Goal: Task Accomplishment & Management: Use online tool/utility

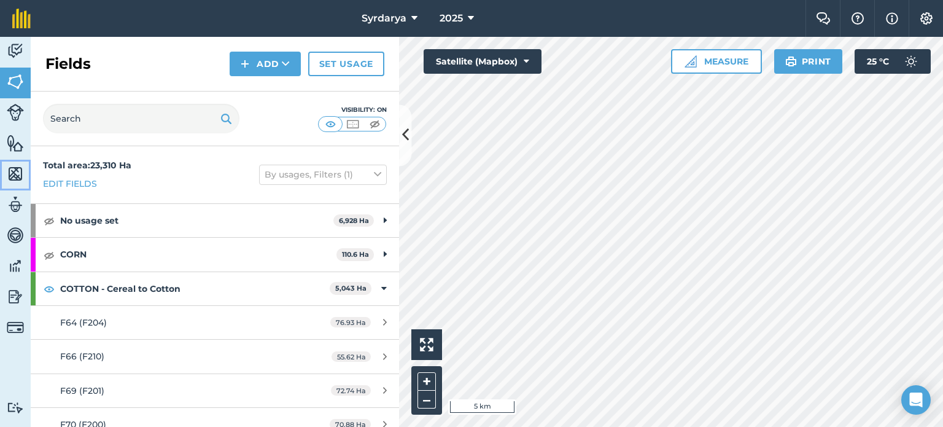
click at [18, 179] on img at bounding box center [15, 174] width 17 height 18
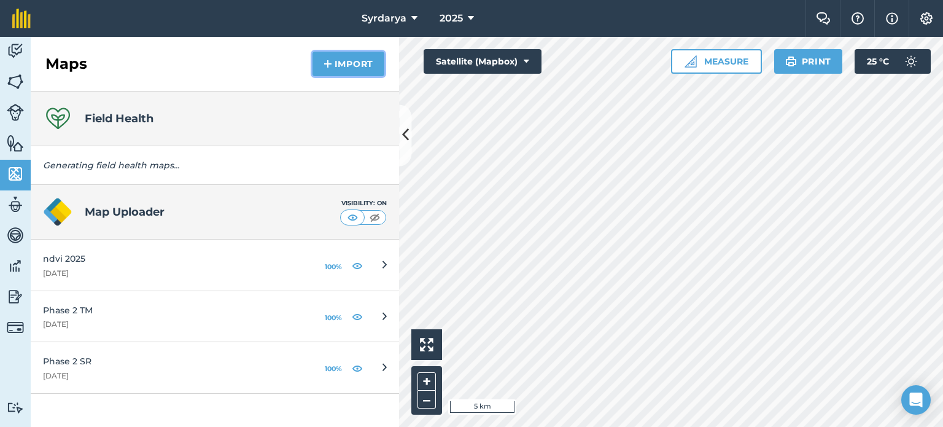
click at [365, 64] on button "Import" at bounding box center [349, 64] width 72 height 25
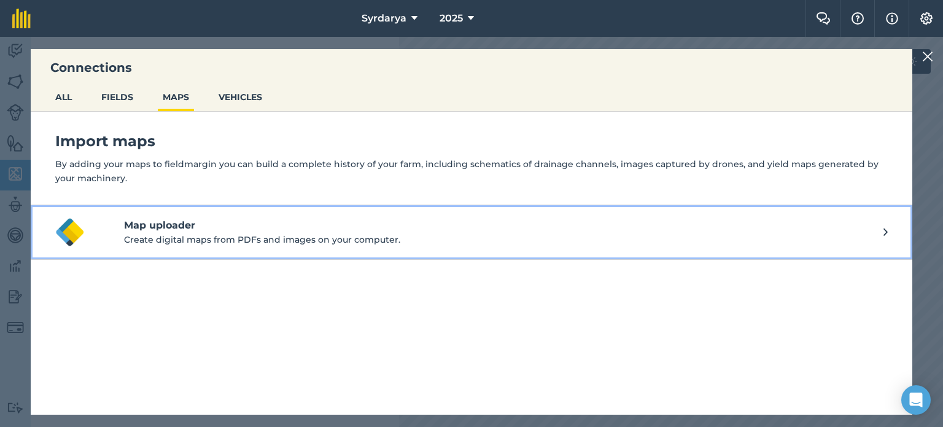
click at [211, 212] on button "Map uploader Create digital maps from PDFs and images on your computer." at bounding box center [472, 232] width 882 height 55
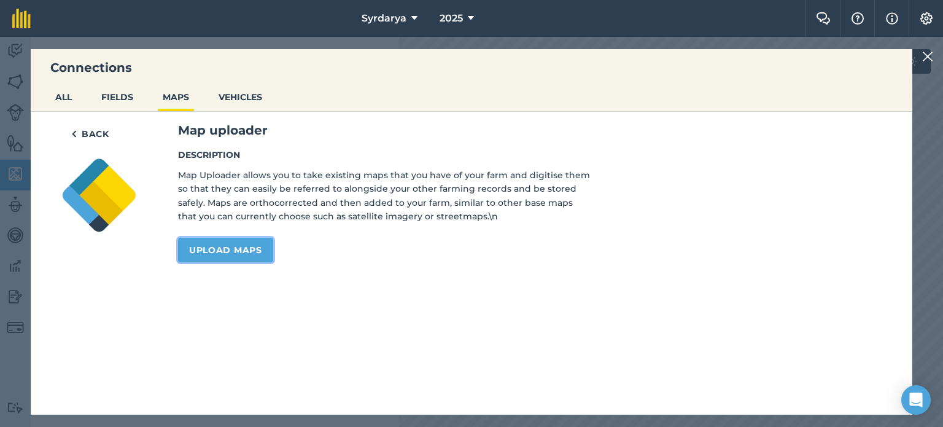
click at [217, 251] on link "Upload maps" at bounding box center [225, 250] width 95 height 25
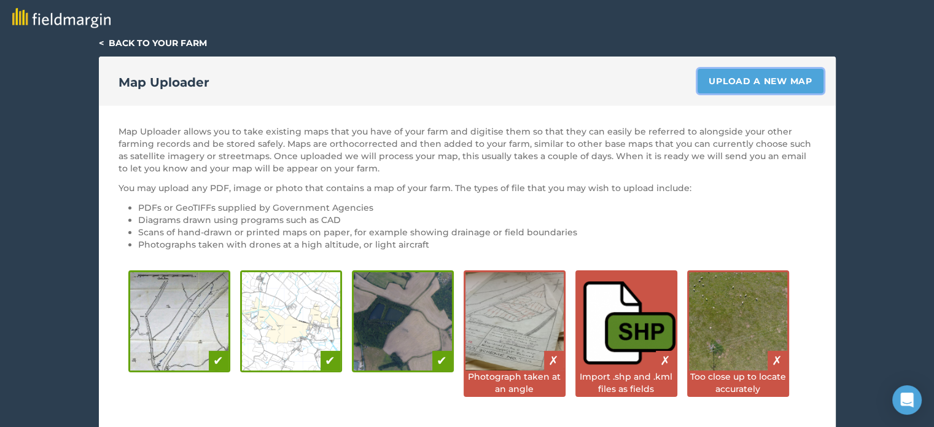
click at [748, 78] on link "Upload a new map" at bounding box center [759, 81] width 125 height 25
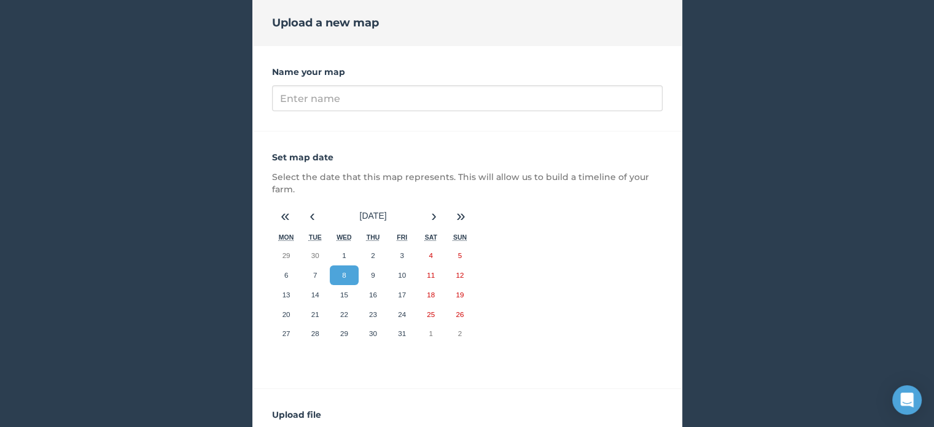
scroll to position [61, 0]
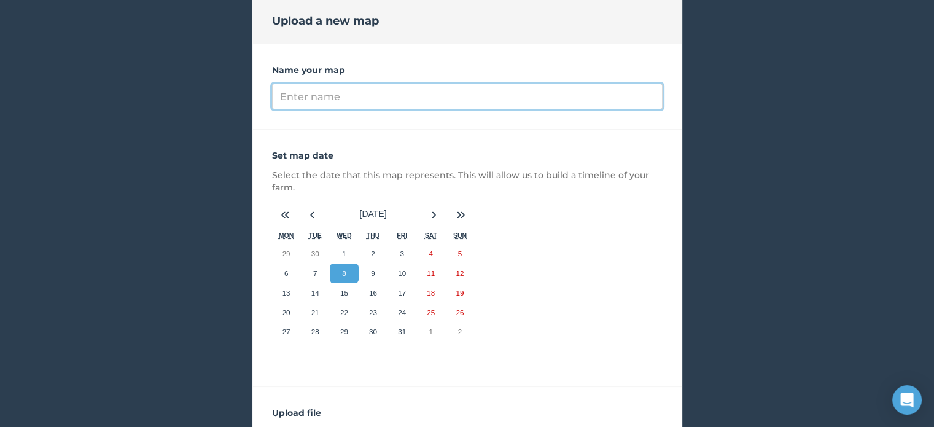
click at [340, 98] on input "Name your map" at bounding box center [467, 97] width 390 height 26
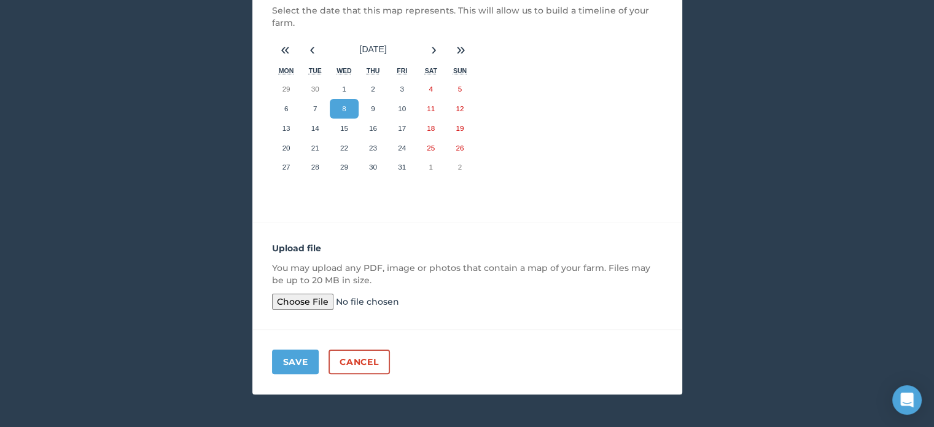
scroll to position [231, 0]
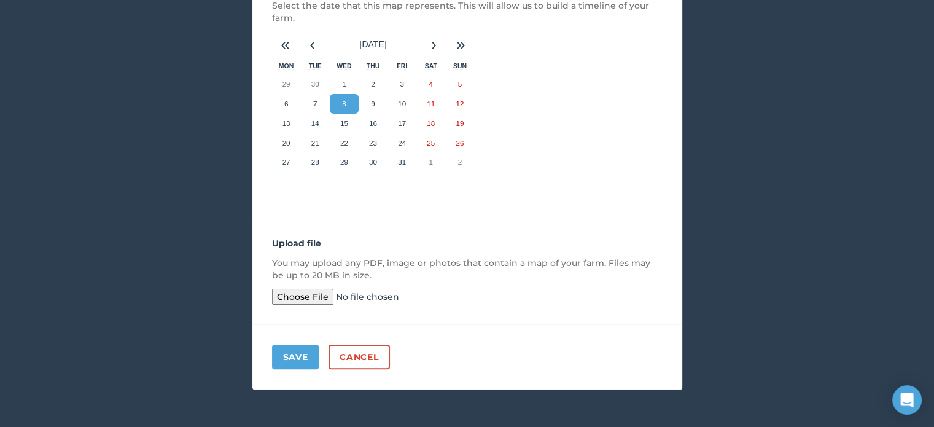
type input "Yield Map Oct 2026"
click at [322, 300] on input "file" at bounding box center [366, 297] width 188 height 16
type input "C:\fakepath\Yield map.zip"
click at [299, 357] on button "Save" at bounding box center [295, 356] width 47 height 25
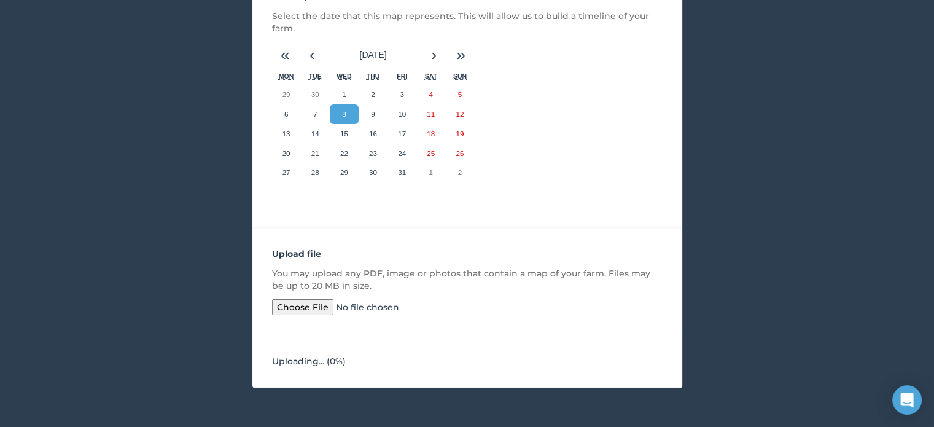
scroll to position [219, 0]
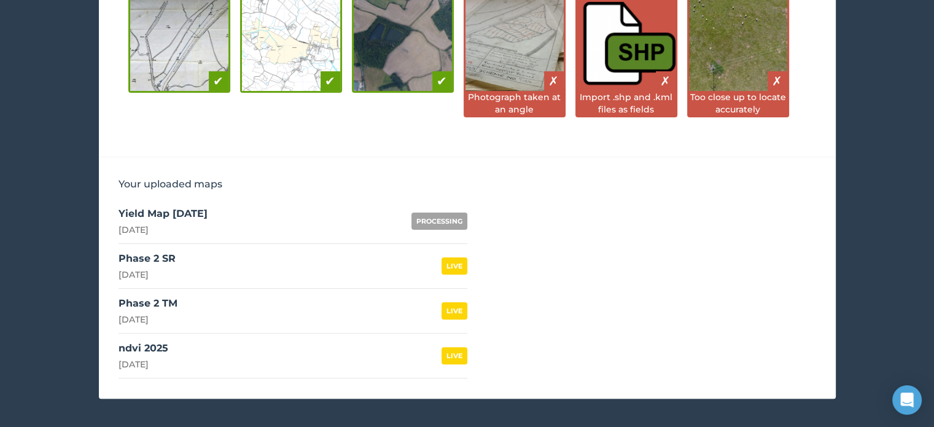
scroll to position [289, 0]
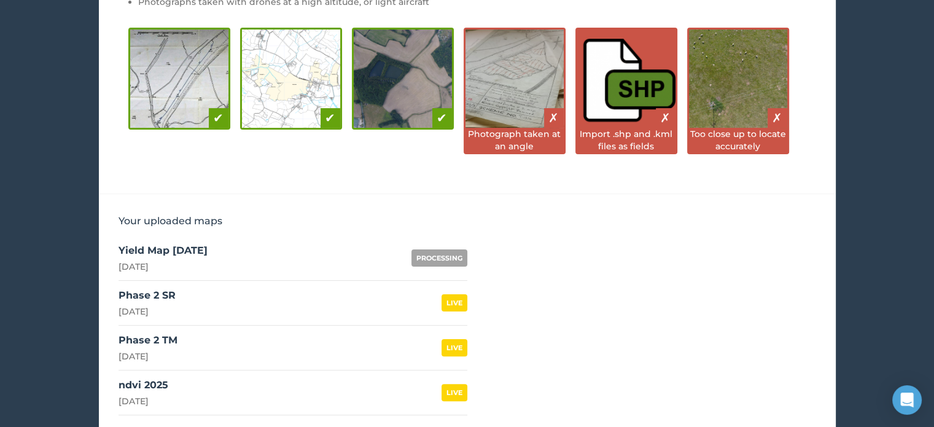
scroll to position [246, 0]
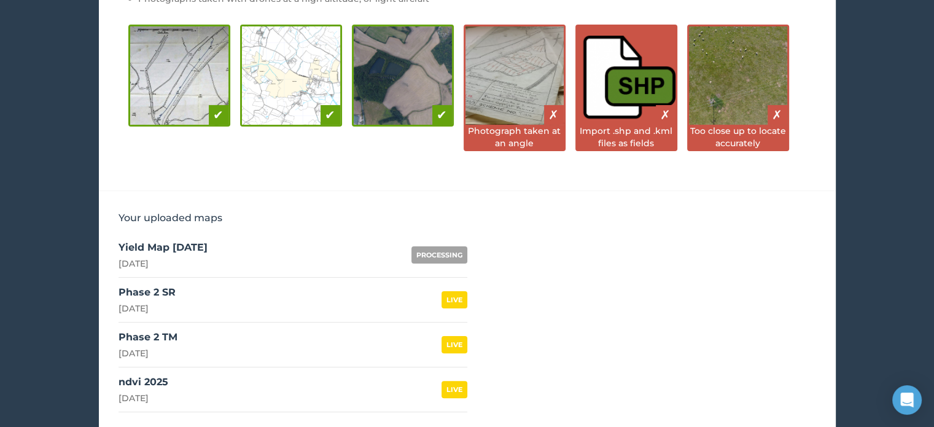
click at [442, 248] on div "PROCESSING" at bounding box center [439, 254] width 56 height 17
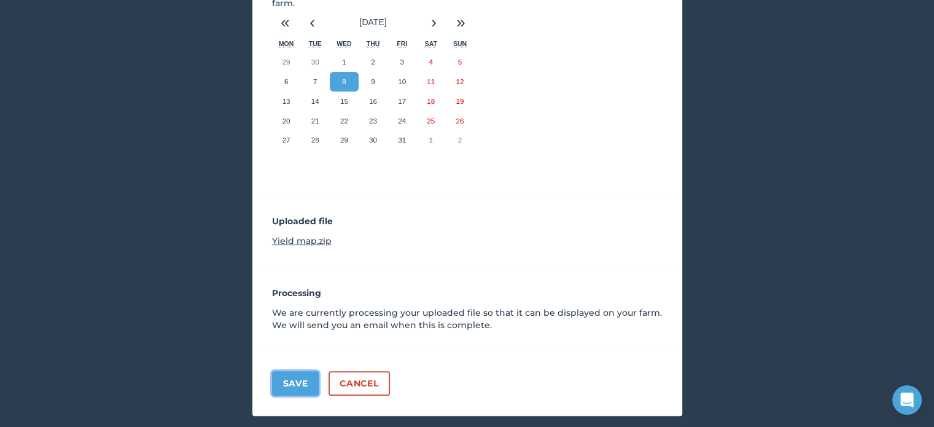
click at [305, 388] on button "Save" at bounding box center [295, 383] width 47 height 25
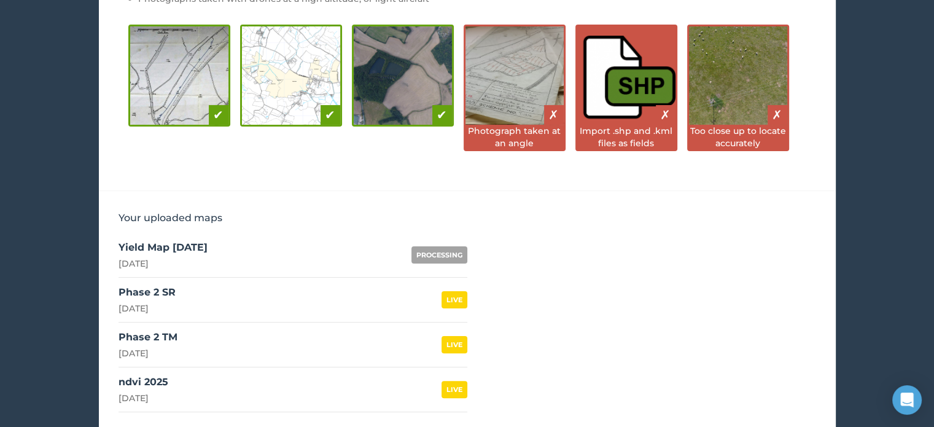
click at [427, 253] on div "PROCESSING" at bounding box center [439, 254] width 56 height 17
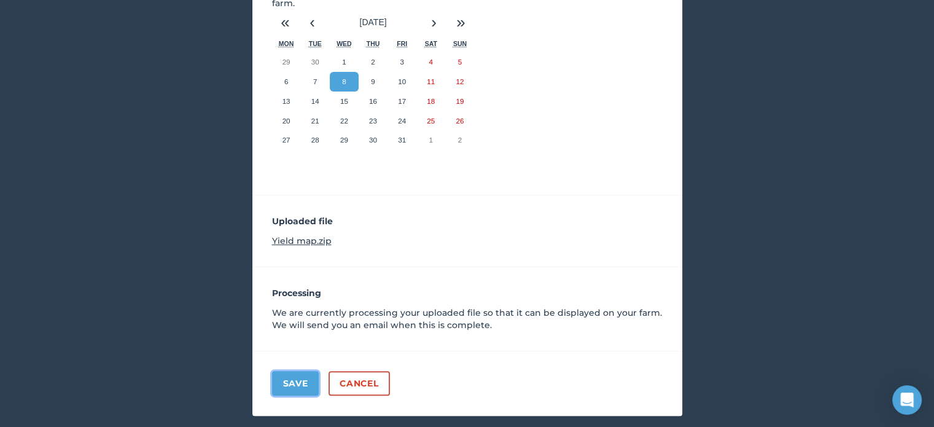
click at [304, 379] on button "Save" at bounding box center [295, 383] width 47 height 25
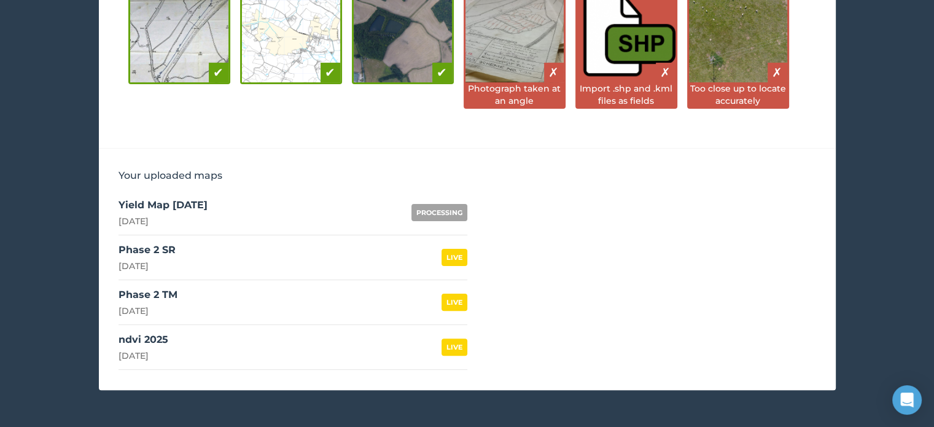
scroll to position [289, 0]
click at [440, 213] on div "PROCESSING" at bounding box center [439, 211] width 56 height 17
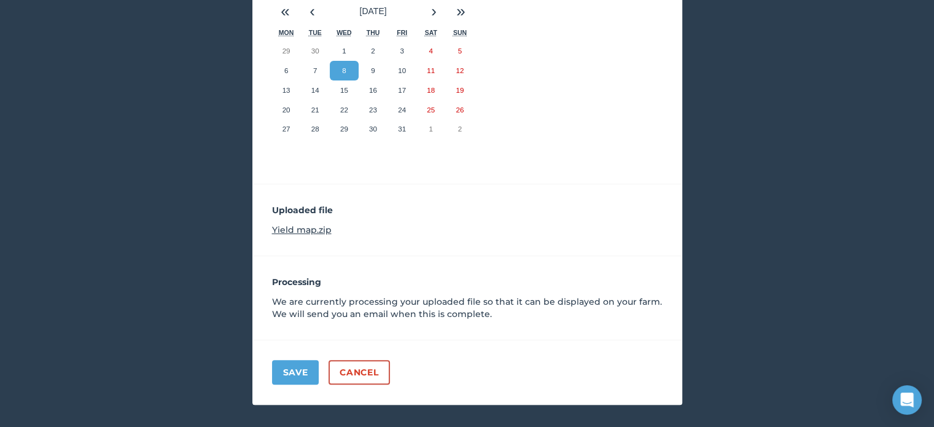
scroll to position [273, 0]
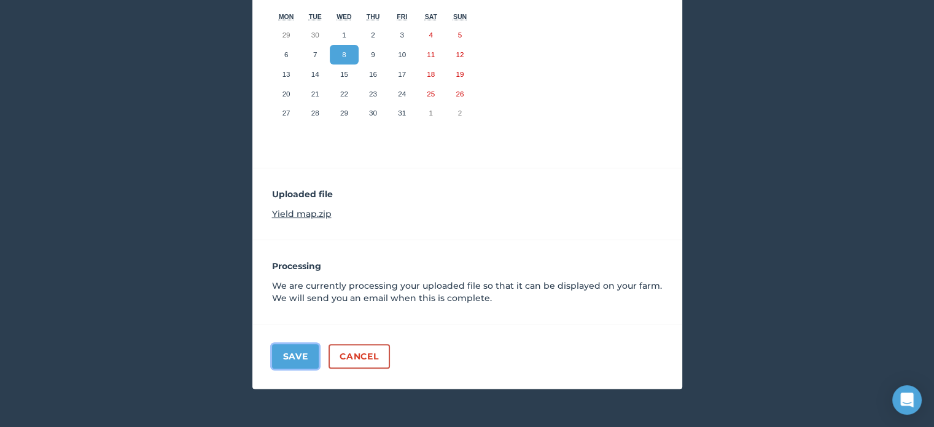
click at [295, 352] on button "Save" at bounding box center [295, 356] width 47 height 25
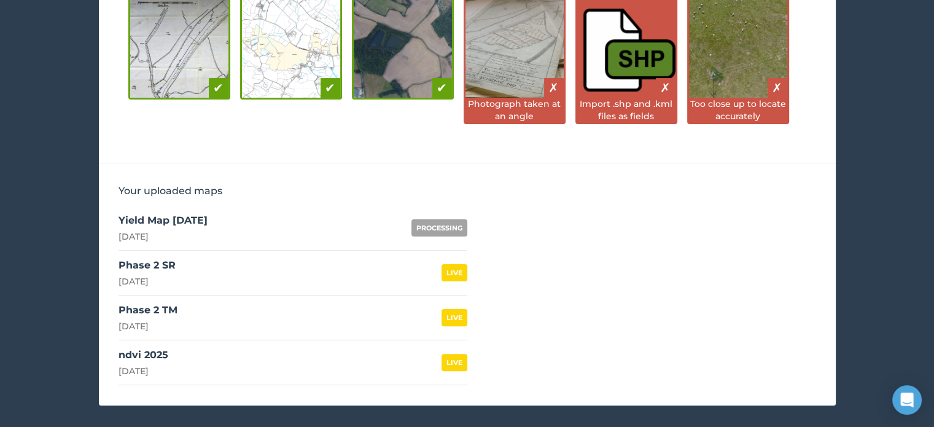
click at [432, 231] on div "PROCESSING" at bounding box center [439, 227] width 56 height 17
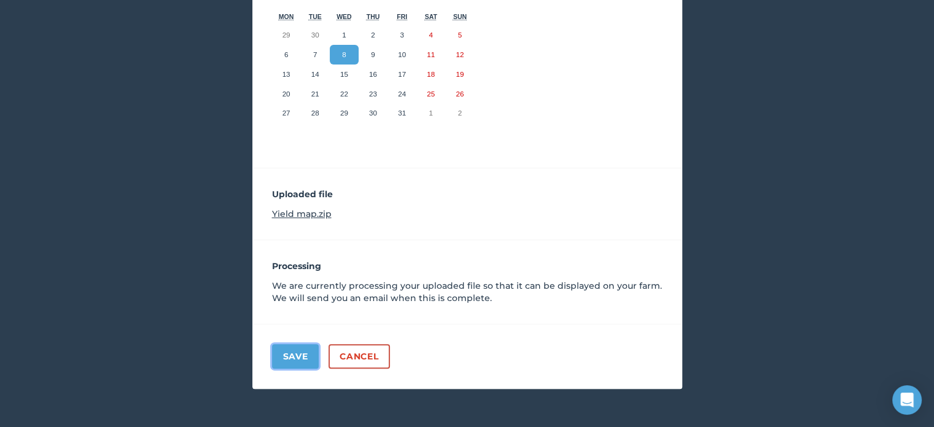
click at [292, 355] on button "Save" at bounding box center [295, 356] width 47 height 25
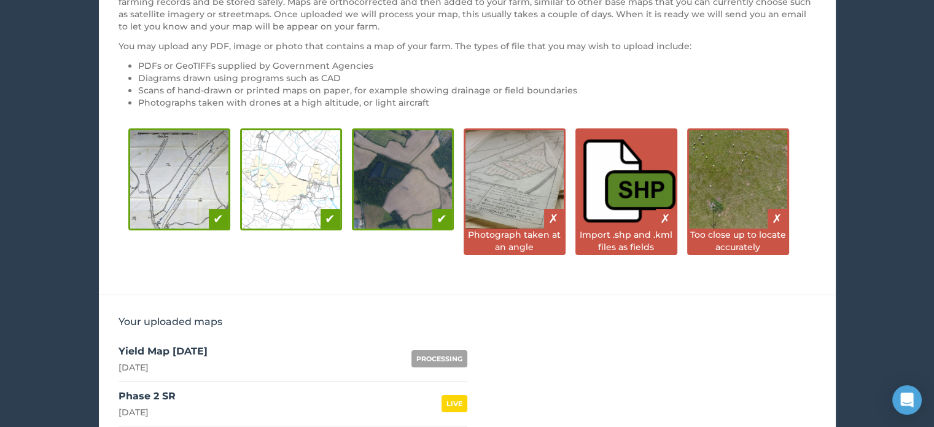
scroll to position [88, 0]
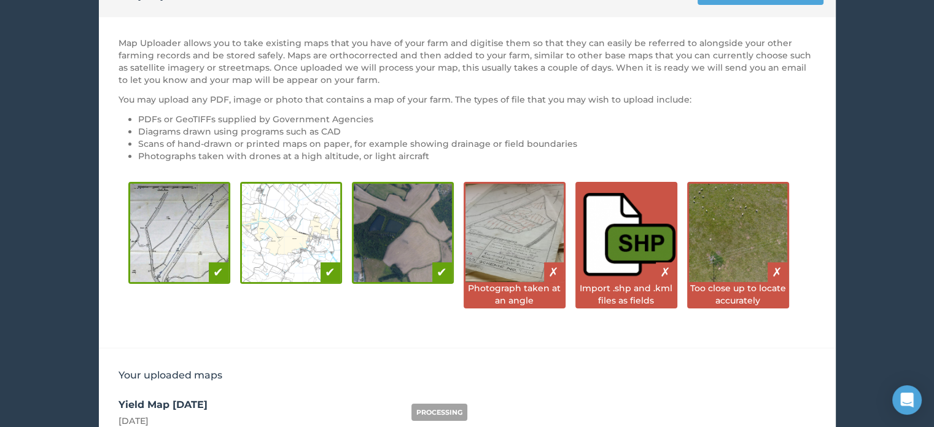
click at [773, 272] on div "✗" at bounding box center [777, 272] width 20 height 20
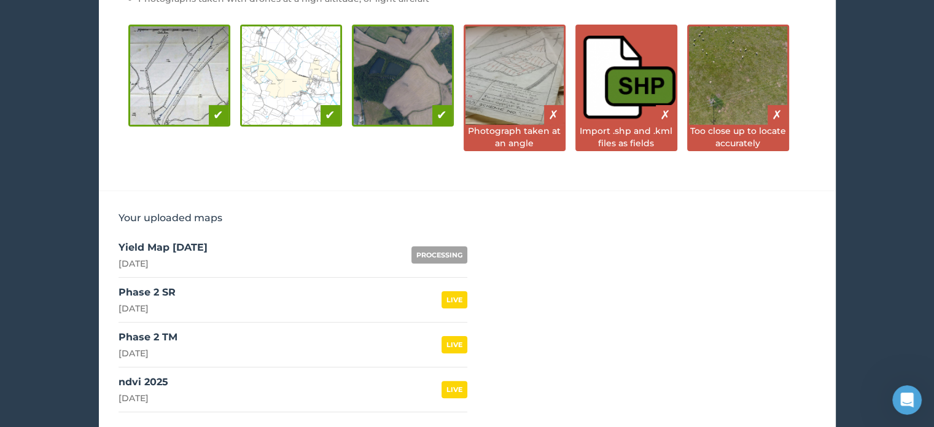
scroll to position [0, 0]
click at [438, 253] on div "PROCESSING" at bounding box center [439, 254] width 56 height 17
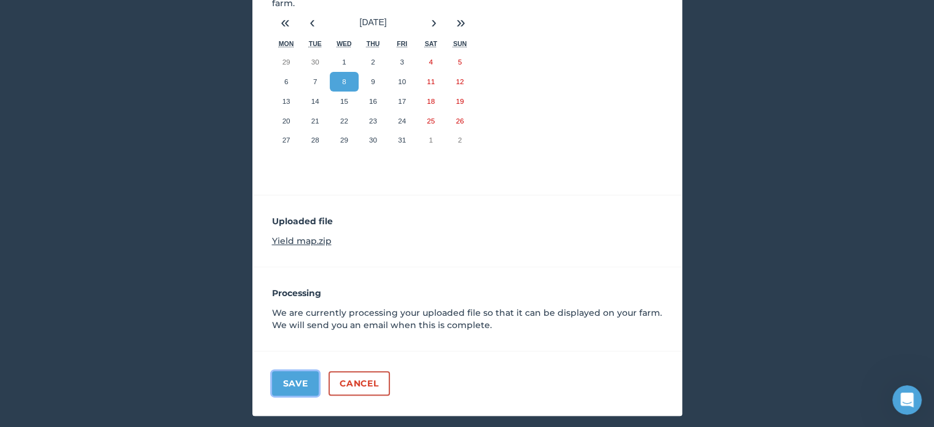
click at [299, 379] on button "Save" at bounding box center [295, 383] width 47 height 25
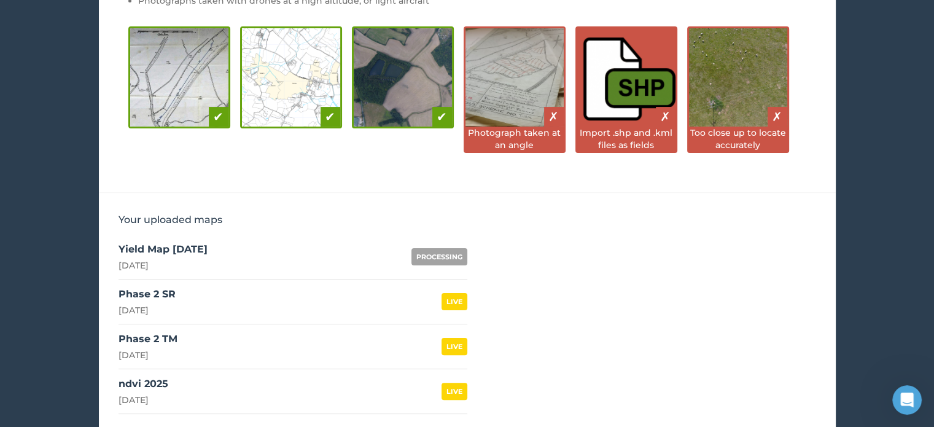
scroll to position [246, 0]
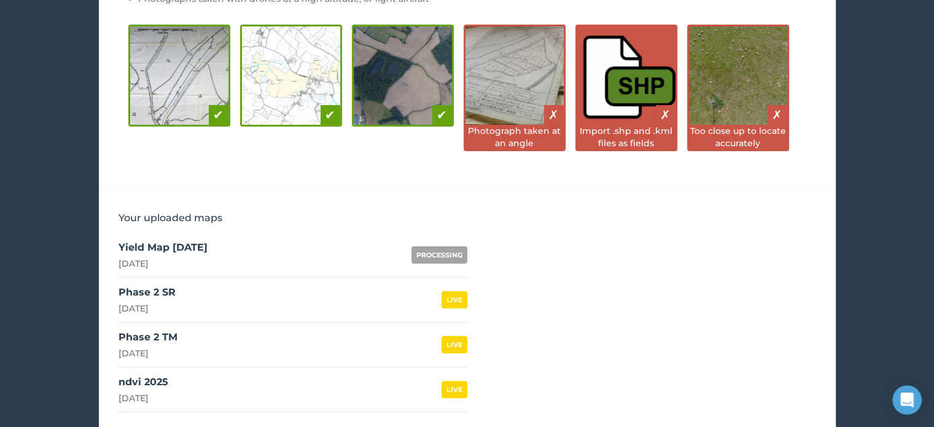
click at [426, 246] on div "PROCESSING" at bounding box center [439, 254] width 56 height 17
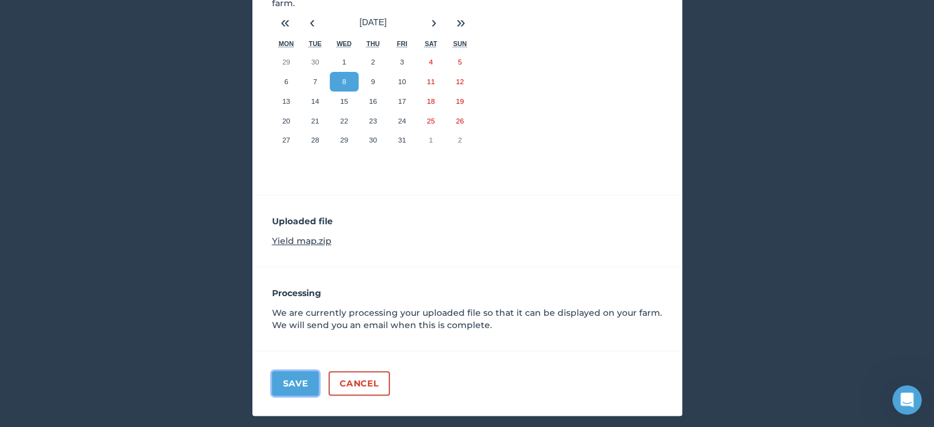
click at [296, 376] on button "Save" at bounding box center [295, 383] width 47 height 25
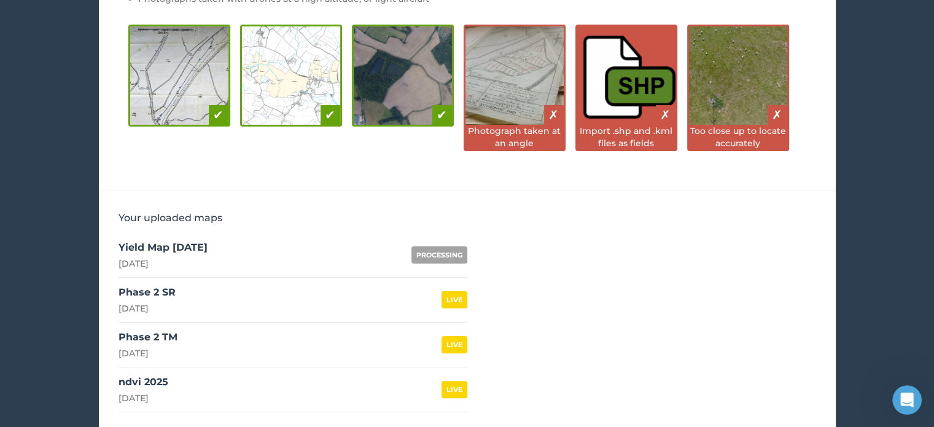
click at [437, 256] on div "PROCESSING" at bounding box center [439, 254] width 56 height 17
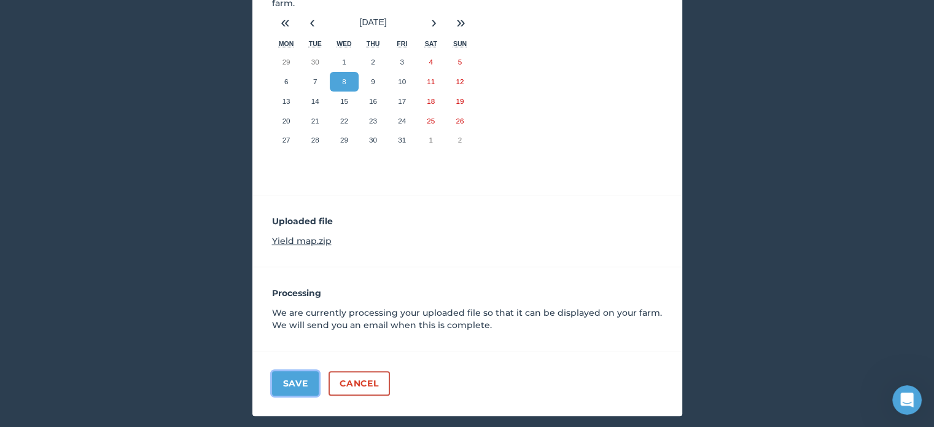
click at [288, 390] on button "Save" at bounding box center [295, 383] width 47 height 25
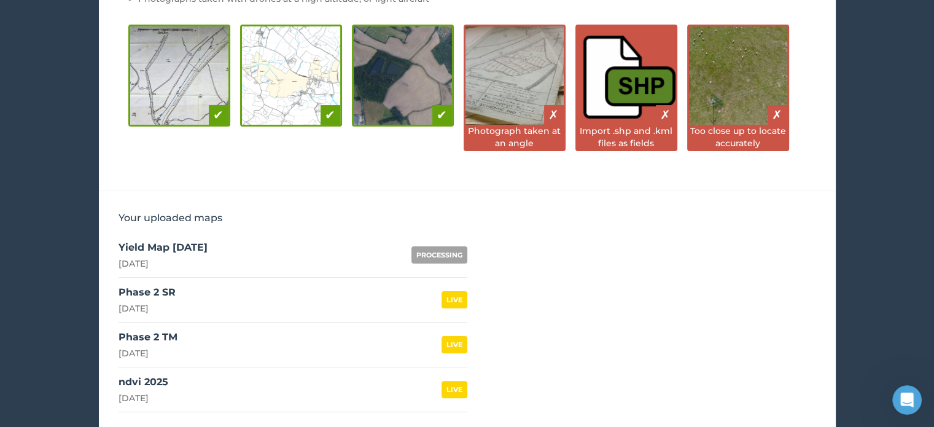
click at [153, 379] on div "ndvi 2025" at bounding box center [143, 382] width 50 height 15
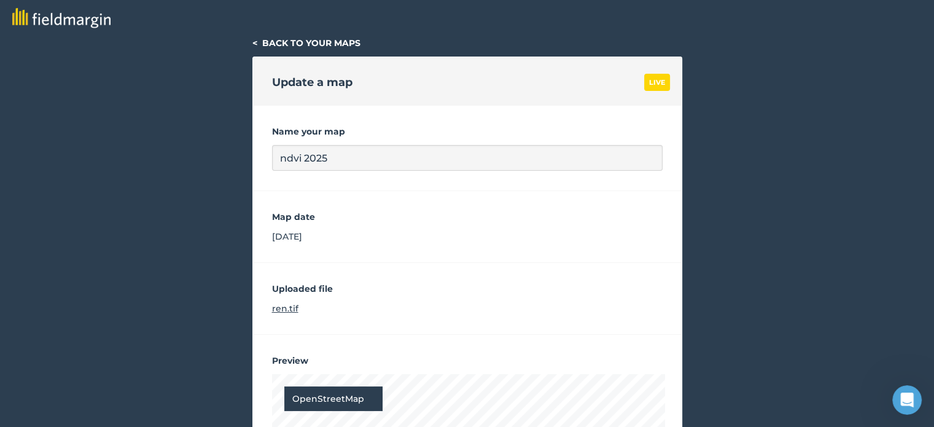
click at [270, 42] on link "< Back to your maps" at bounding box center [306, 42] width 108 height 11
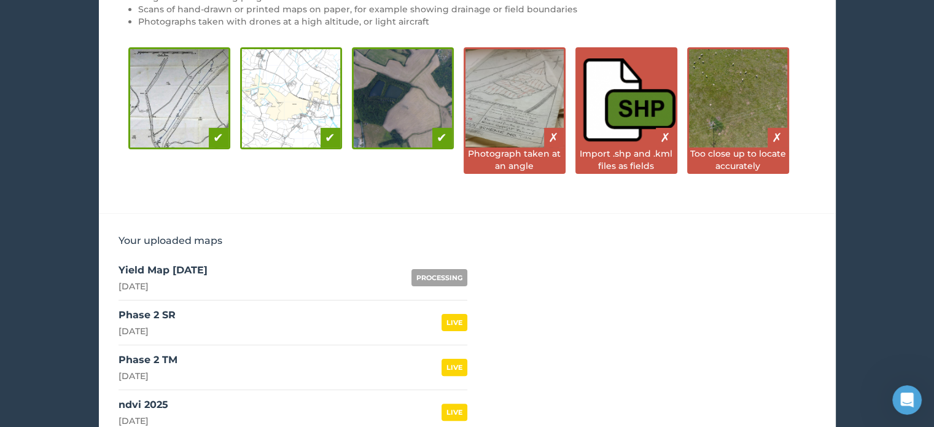
scroll to position [289, 0]
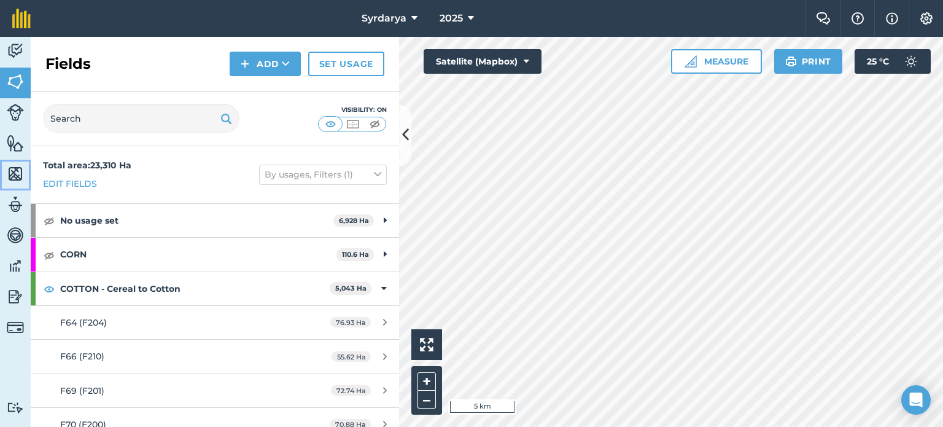
click at [9, 179] on img at bounding box center [15, 174] width 17 height 18
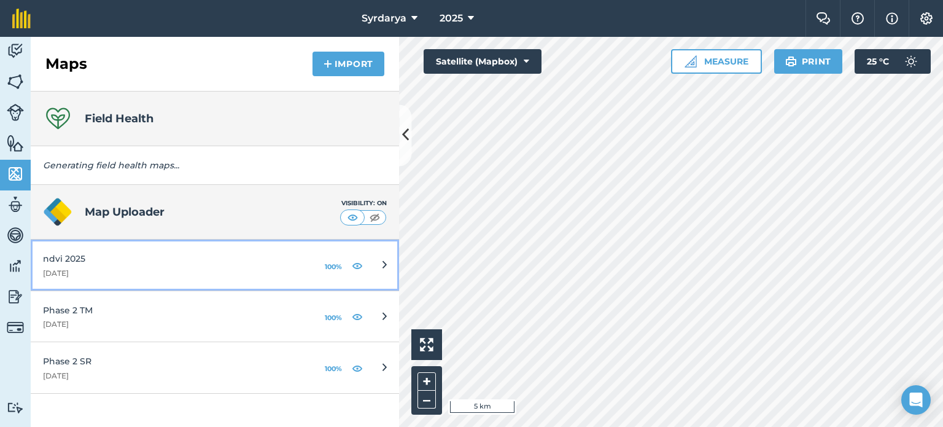
click at [385, 263] on icon at bounding box center [385, 265] width 4 height 14
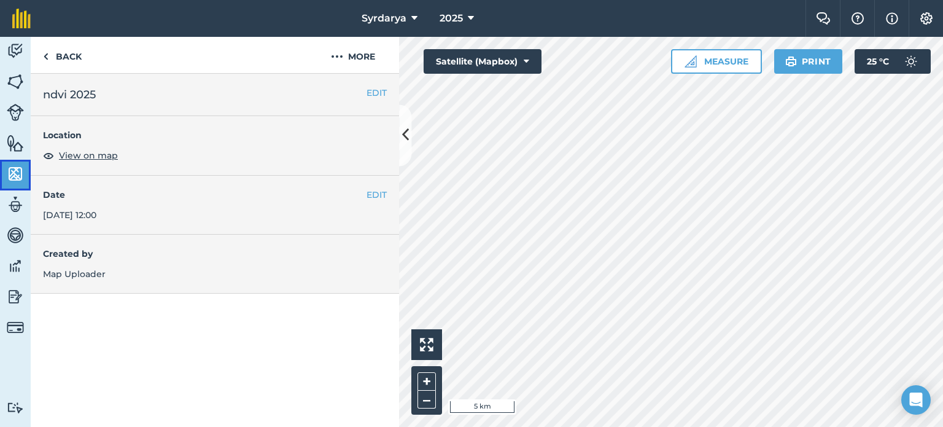
click at [13, 177] on img at bounding box center [15, 174] width 17 height 18
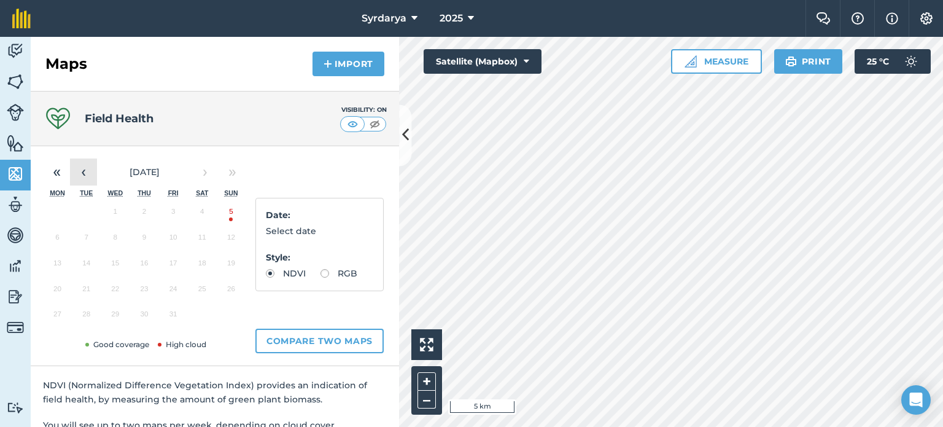
click at [76, 171] on button "‹" at bounding box center [83, 171] width 27 height 27
click at [115, 236] on button "10" at bounding box center [115, 240] width 29 height 26
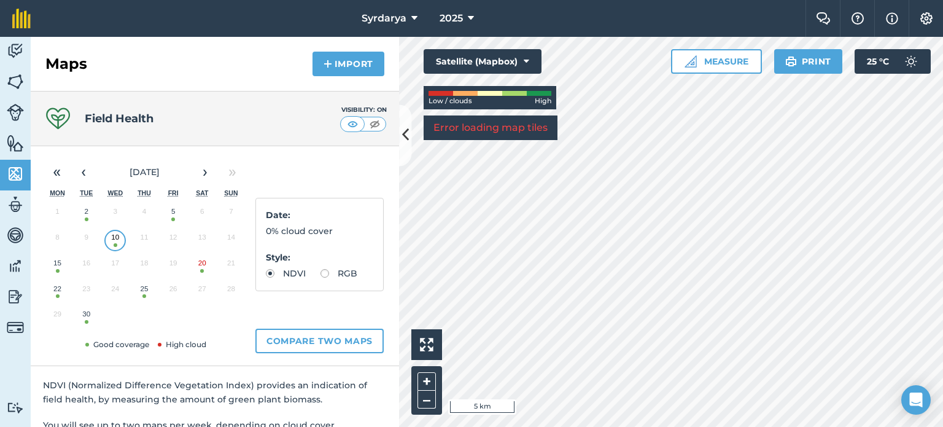
click at [63, 292] on button "22" at bounding box center [57, 292] width 29 height 26
click at [926, 393] on div "Open Intercom Messenger" at bounding box center [916, 400] width 33 height 33
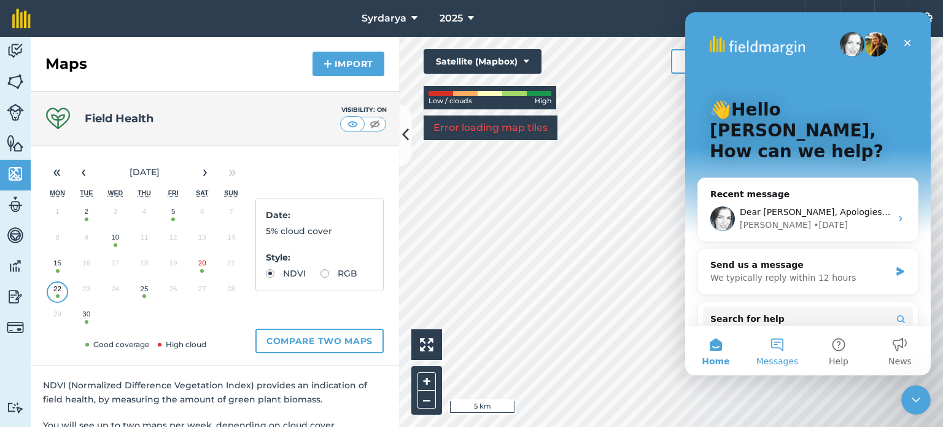
click at [779, 365] on span "Messages" at bounding box center [777, 361] width 42 height 9
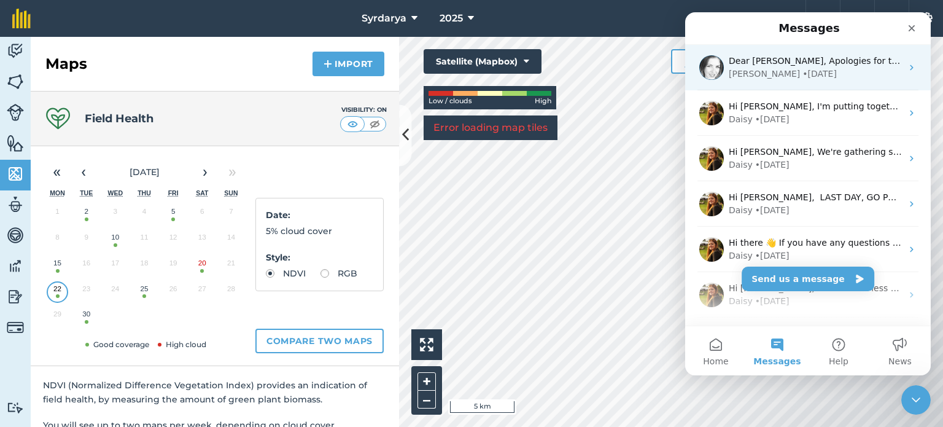
click at [794, 72] on div "Camilla • 4d ago" at bounding box center [815, 74] width 173 height 13
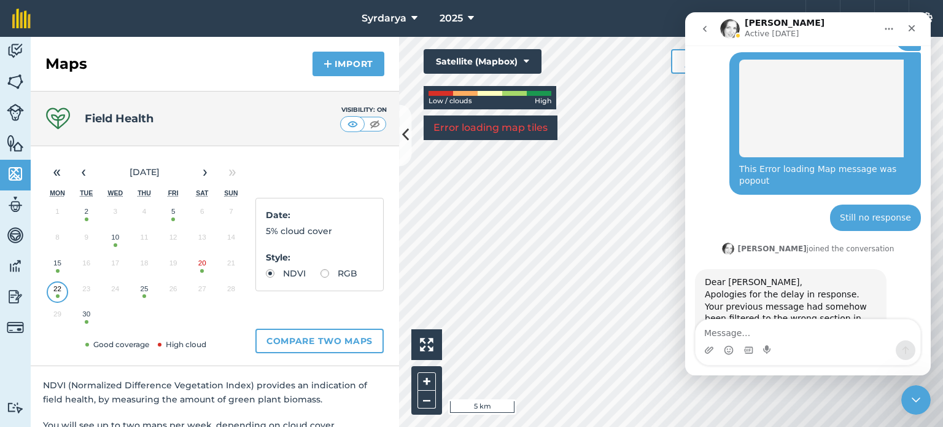
scroll to position [657, 0]
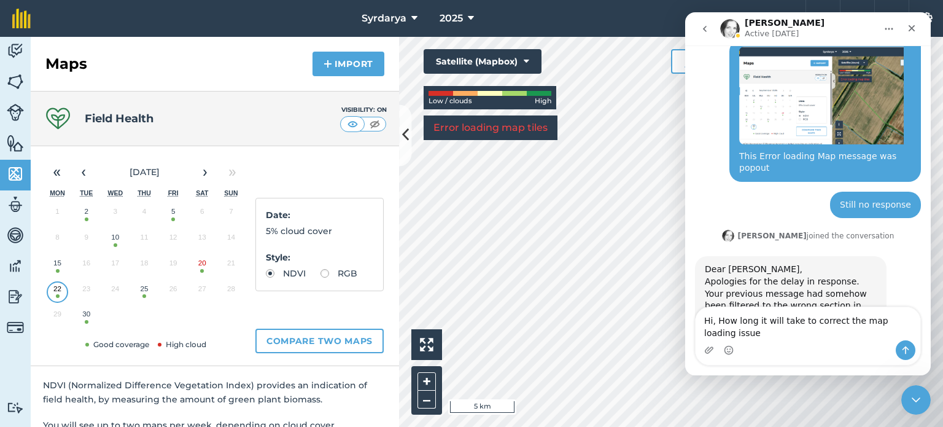
type textarea "Hi, How long it will take to correct the map loading issues"
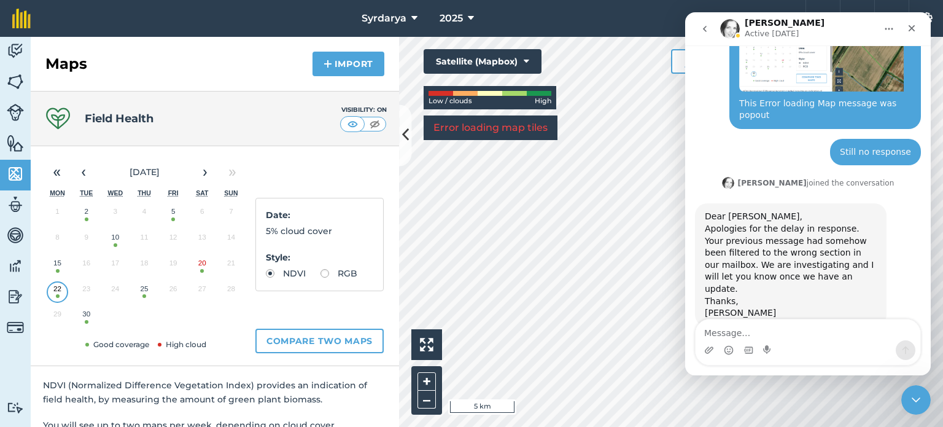
click at [707, 24] on icon "go back" at bounding box center [705, 29] width 10 height 10
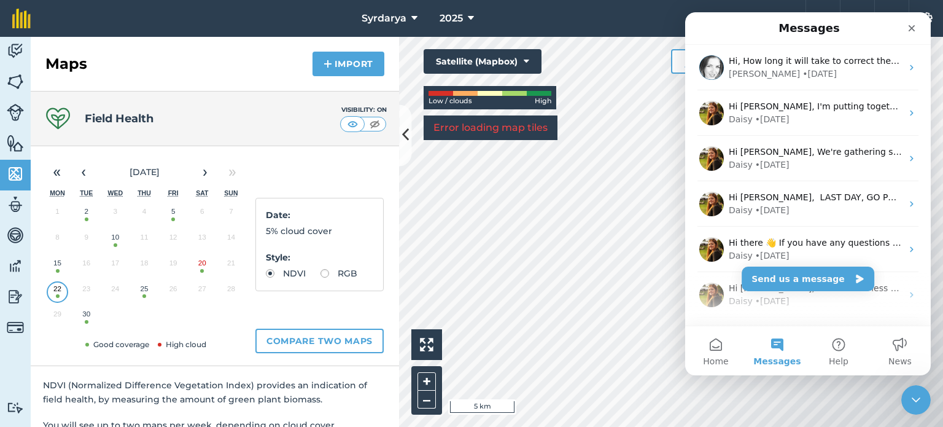
scroll to position [0, 0]
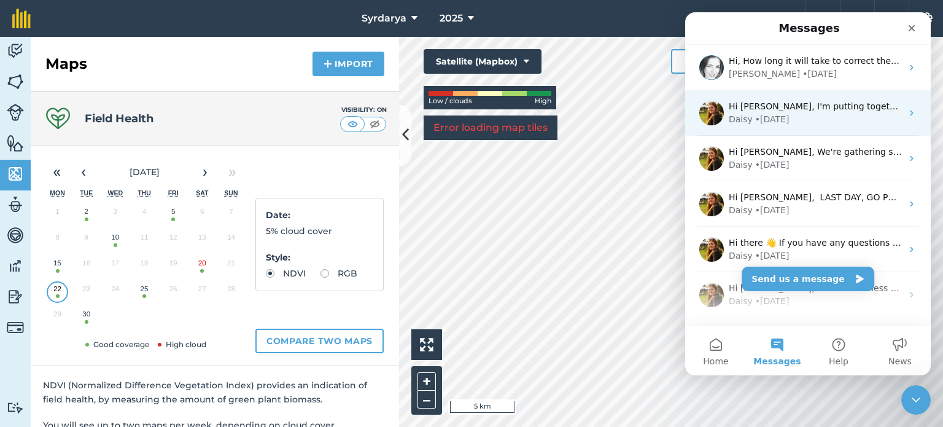
click at [717, 112] on img "Intercom messenger" at bounding box center [711, 113] width 25 height 25
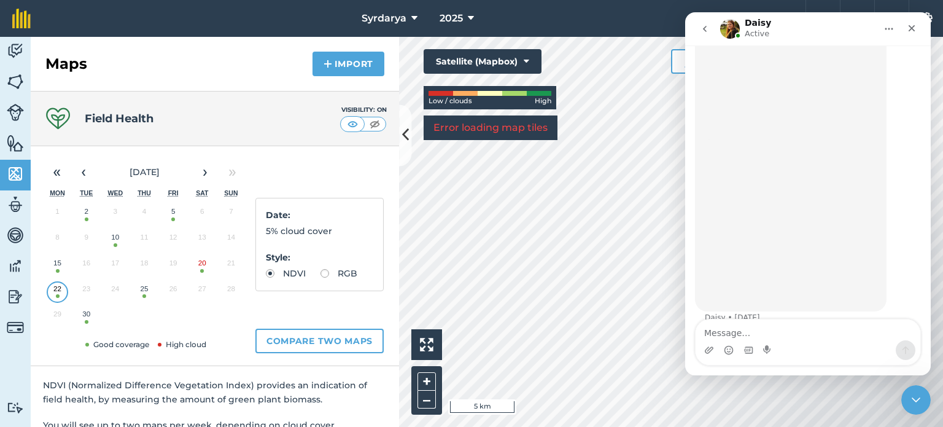
scroll to position [1014, 0]
click at [736, 28] on img "Intercom messenger" at bounding box center [730, 29] width 20 height 20
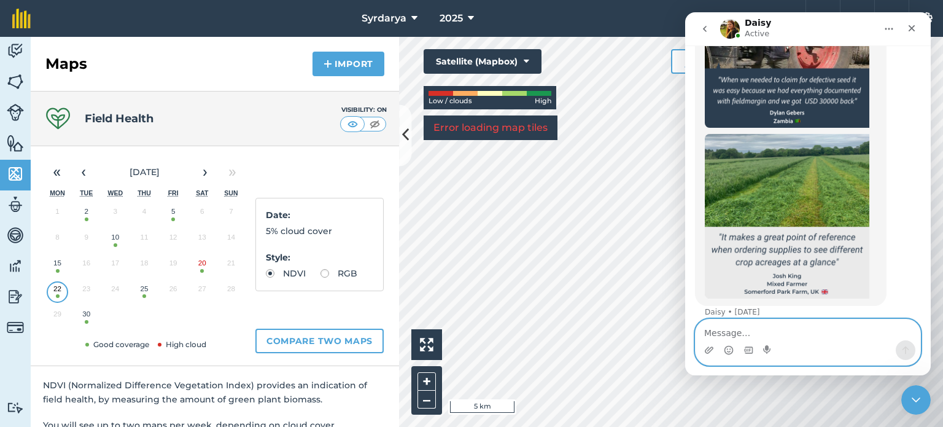
click at [726, 335] on textarea "Message…" at bounding box center [808, 329] width 225 height 21
type textarea "Hi"
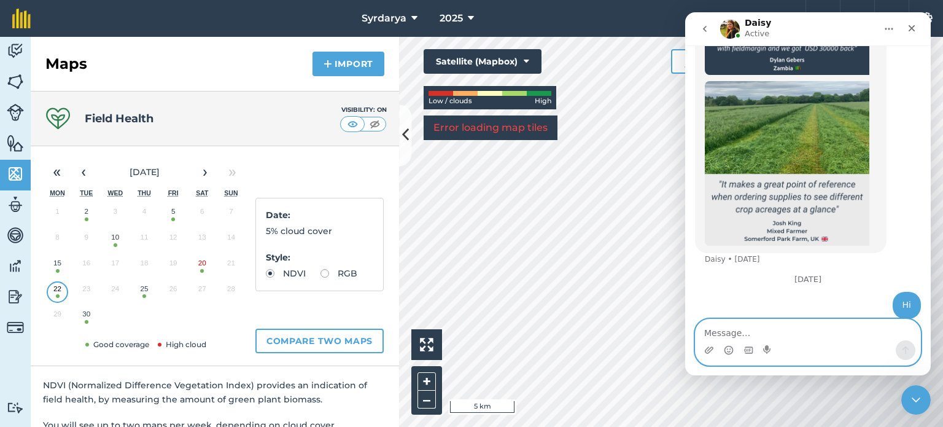
click at [798, 336] on textarea "Message…" at bounding box center [808, 329] width 225 height 21
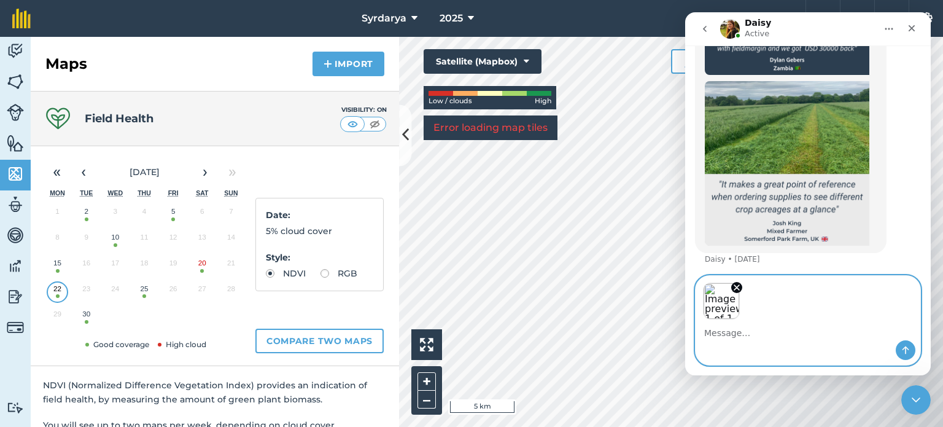
scroll to position [1111, 0]
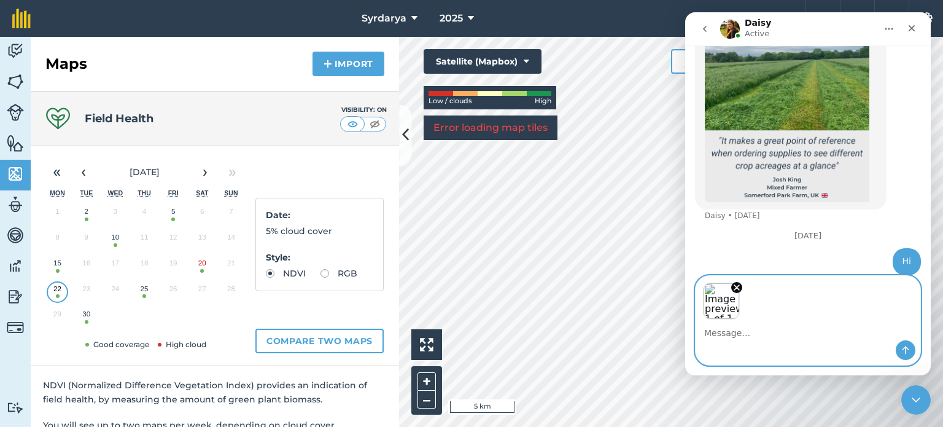
type textarea "G"
type textarea "Field Health function map is not getting load"
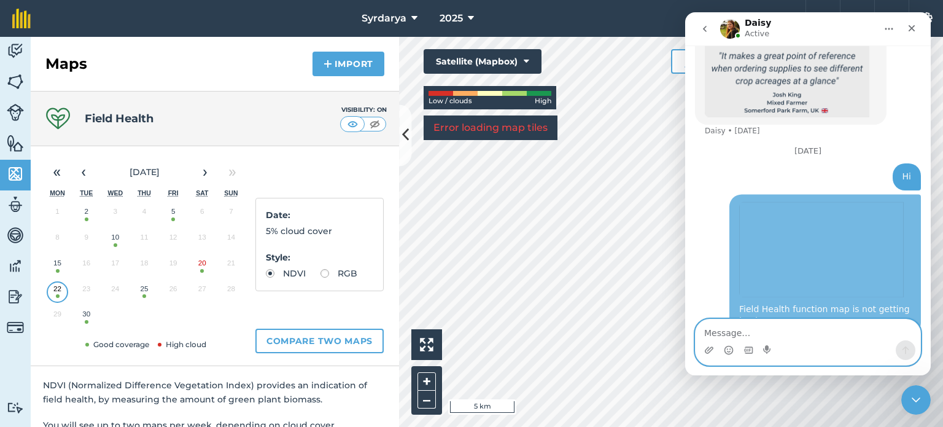
scroll to position [1197, 0]
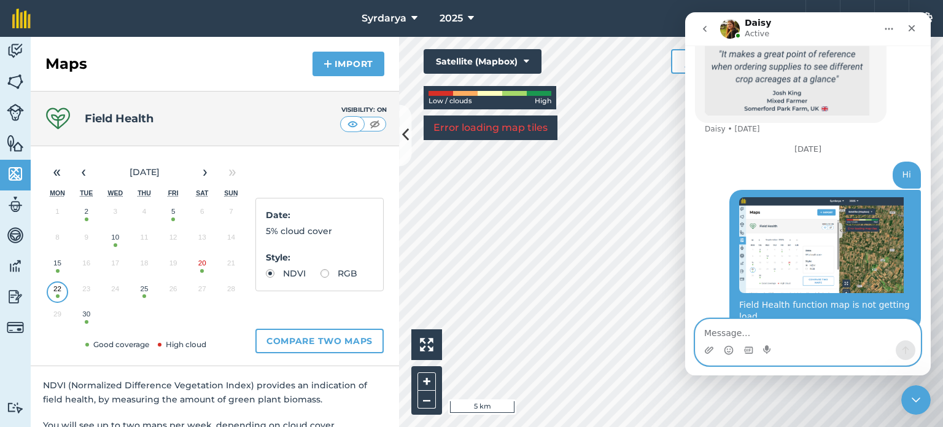
click at [747, 36] on p "Active" at bounding box center [757, 34] width 25 height 12
click at [710, 28] on button "go back" at bounding box center [704, 28] width 23 height 23
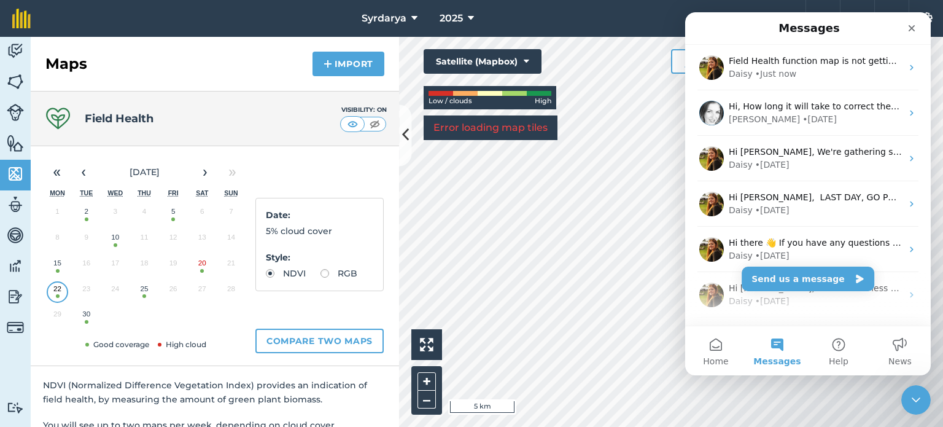
scroll to position [0, 0]
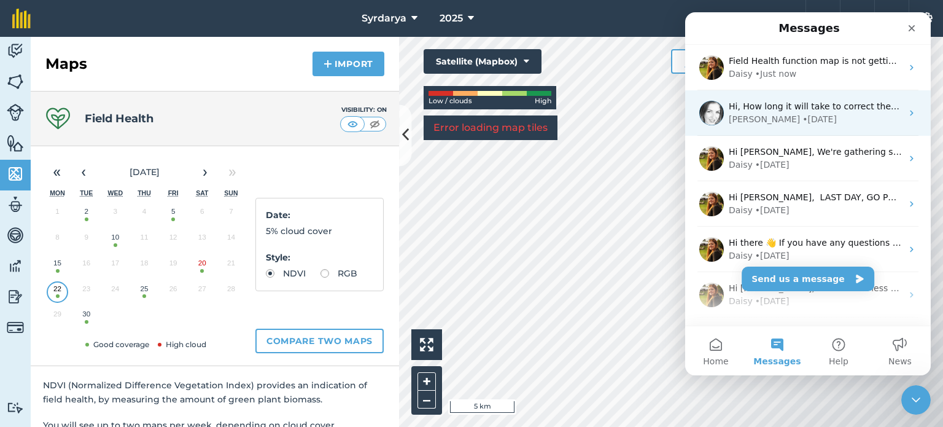
click at [802, 120] on div "• 4d ago" at bounding box center [819, 119] width 34 height 13
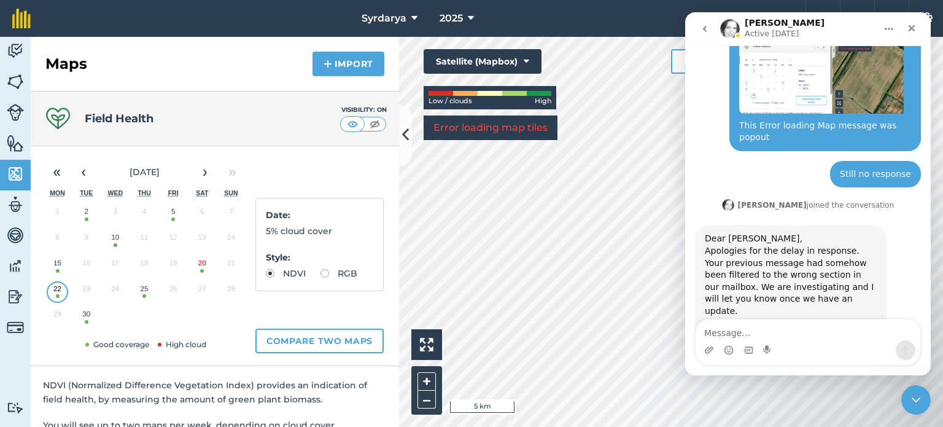
scroll to position [722, 0]
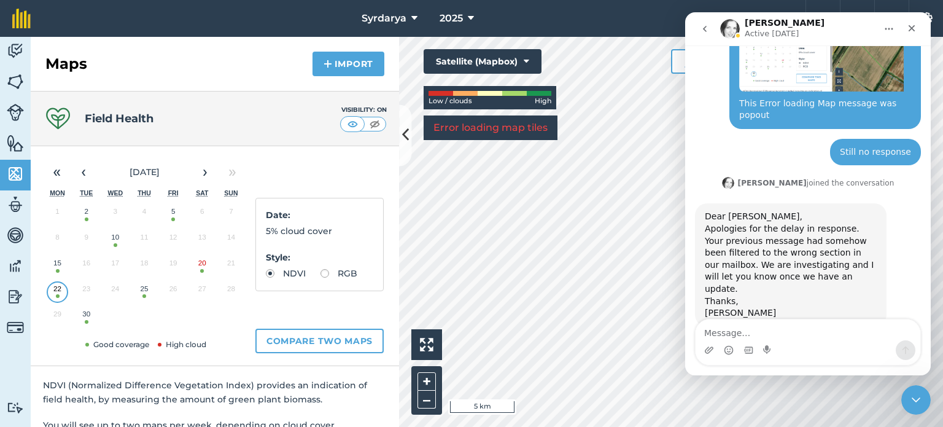
click at [707, 25] on icon "go back" at bounding box center [705, 29] width 10 height 10
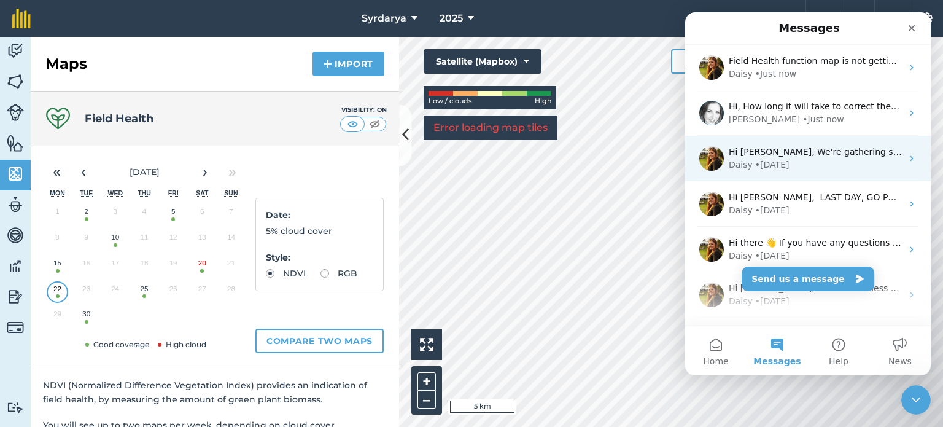
click at [767, 166] on div "• 23w ago" at bounding box center [772, 164] width 34 height 13
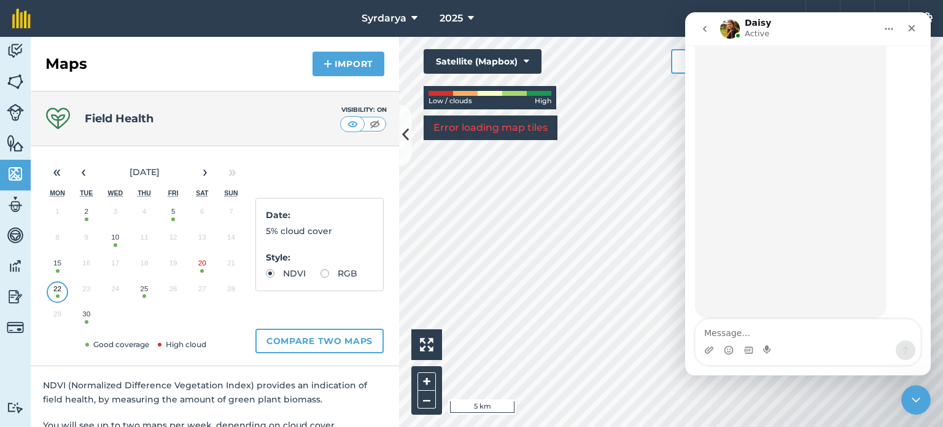
scroll to position [247, 0]
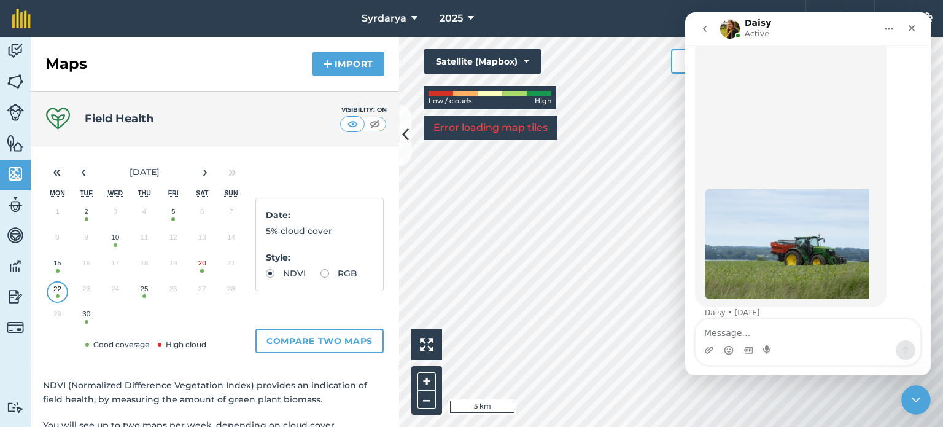
click at [707, 31] on icon "go back" at bounding box center [705, 29] width 10 height 10
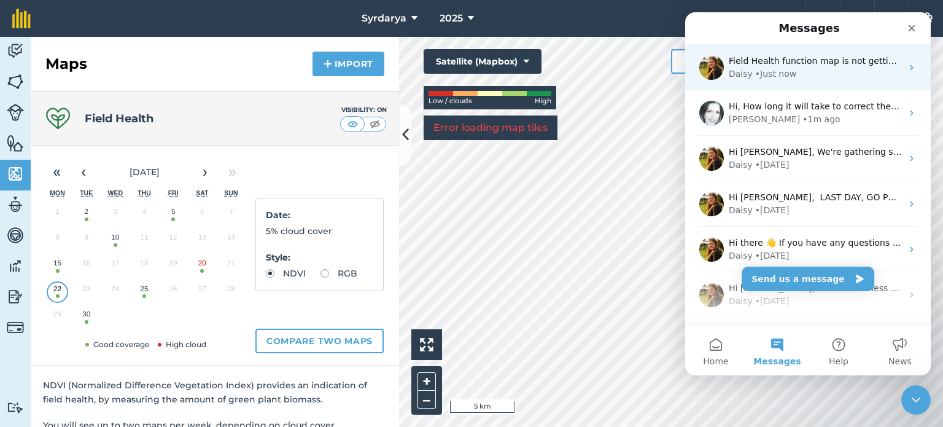
click at [744, 64] on span "Field Health function map is not getting load" at bounding box center [825, 61] width 192 height 10
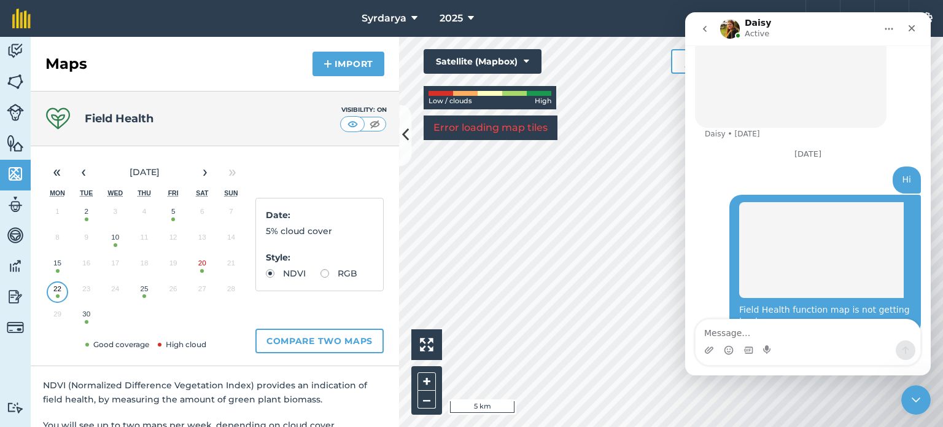
scroll to position [1197, 0]
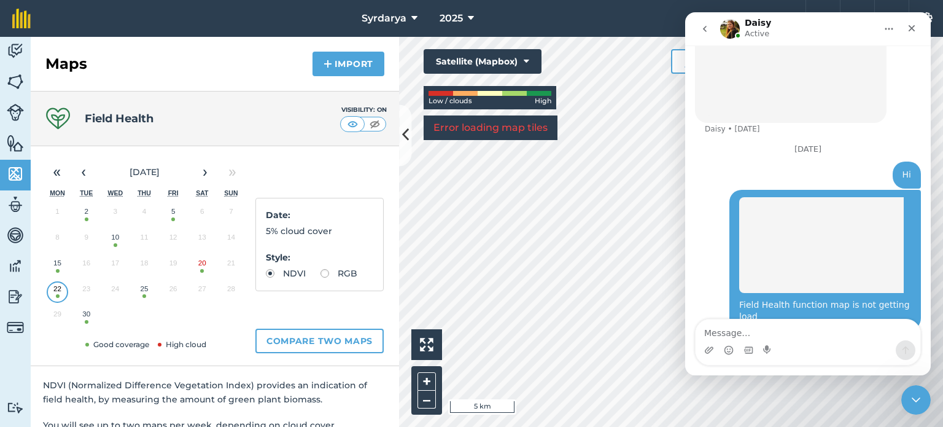
click at [904, 165] on div "Hi Venkat • Just now" at bounding box center [907, 174] width 28 height 27
click at [702, 27] on icon "go back" at bounding box center [705, 29] width 10 height 10
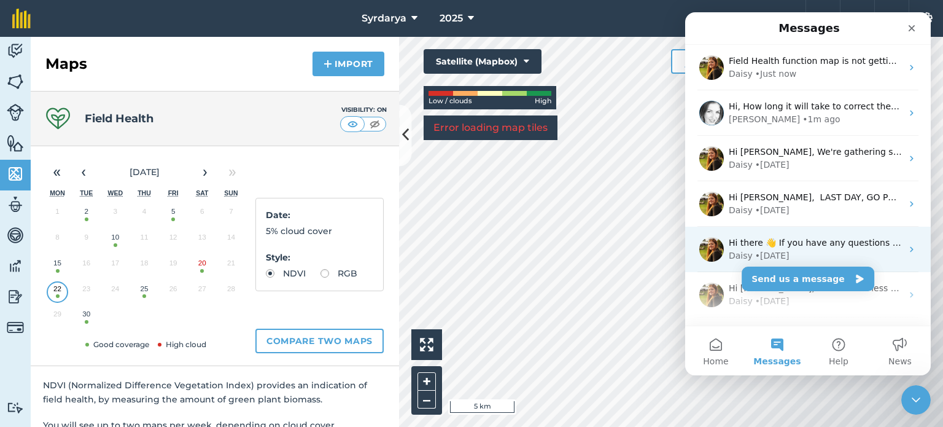
scroll to position [41, 0]
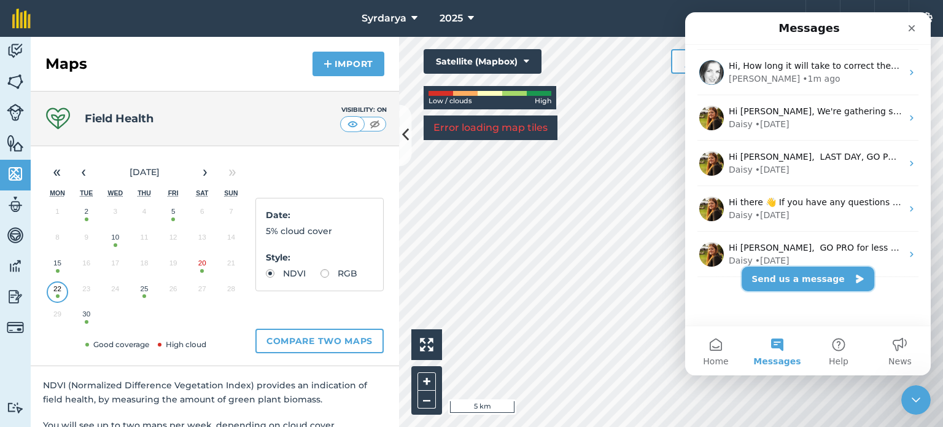
click at [798, 275] on button "Send us a message" at bounding box center [808, 278] width 133 height 25
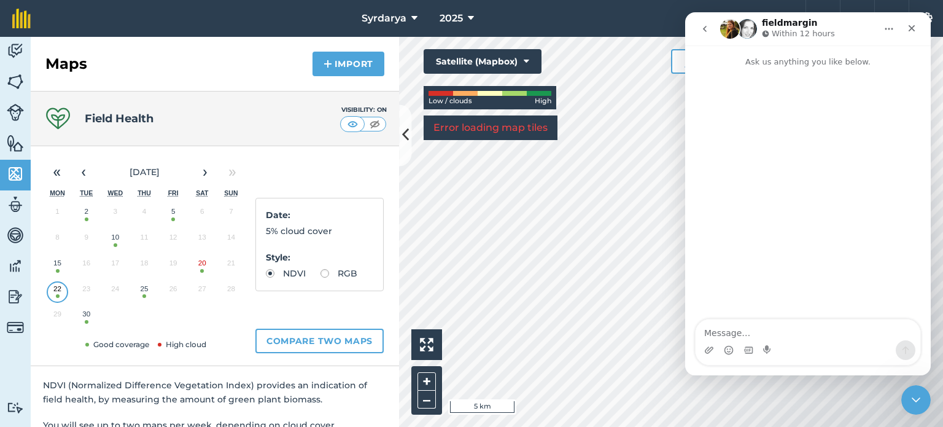
scroll to position [0, 0]
click at [882, 29] on button "Home" at bounding box center [888, 28] width 23 height 23
click at [709, 26] on icon "go back" at bounding box center [705, 29] width 10 height 10
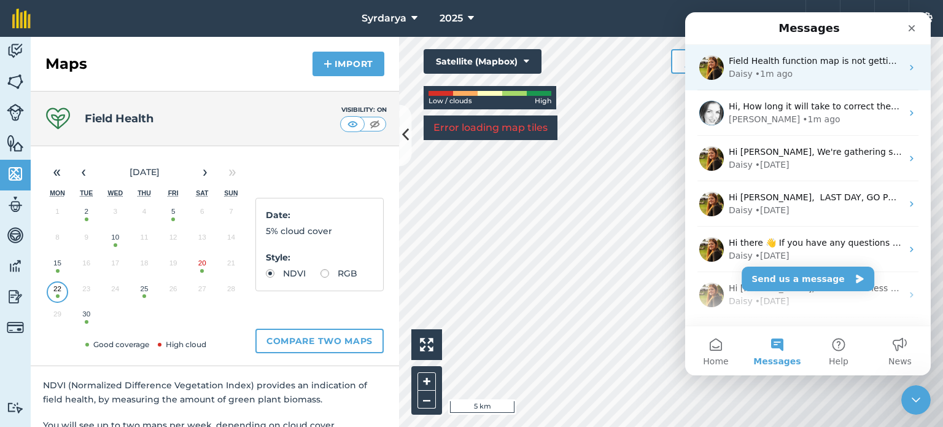
click at [764, 56] on span "Field Health function map is not getting load" at bounding box center [825, 61] width 192 height 10
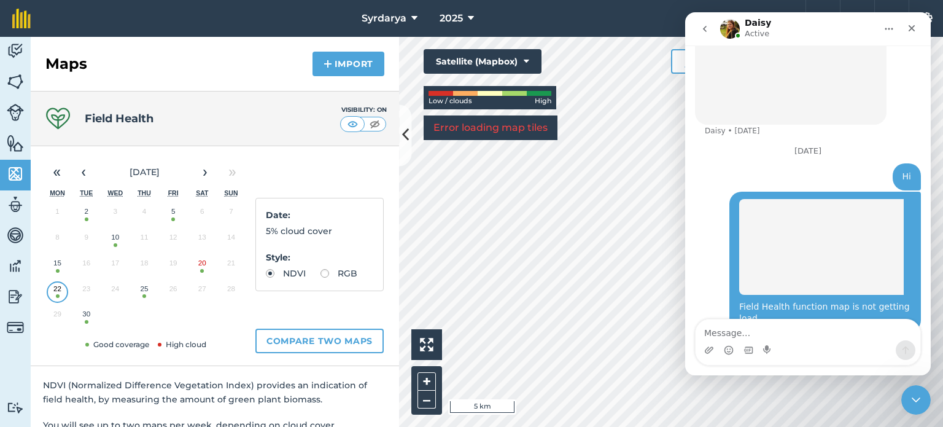
scroll to position [1197, 0]
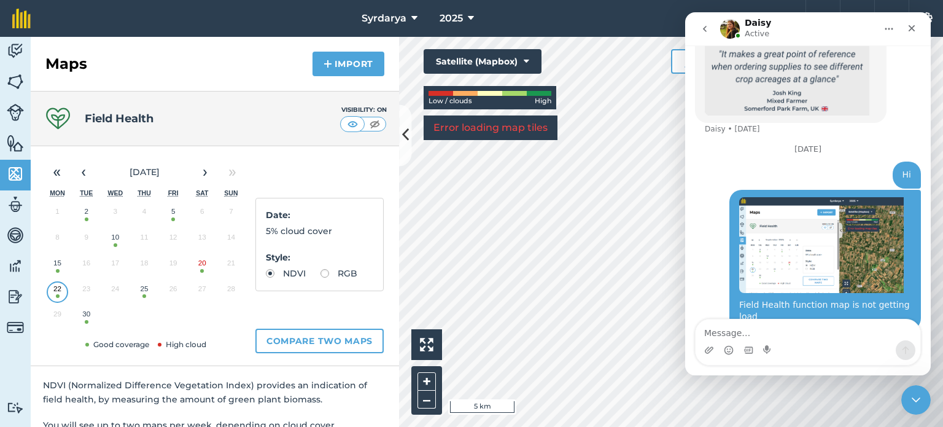
click at [148, 293] on button "25" at bounding box center [144, 292] width 29 height 26
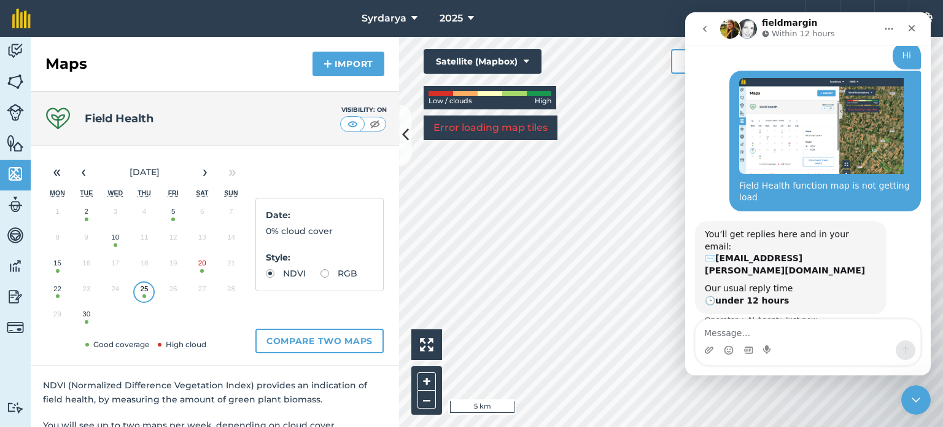
scroll to position [1310, 0]
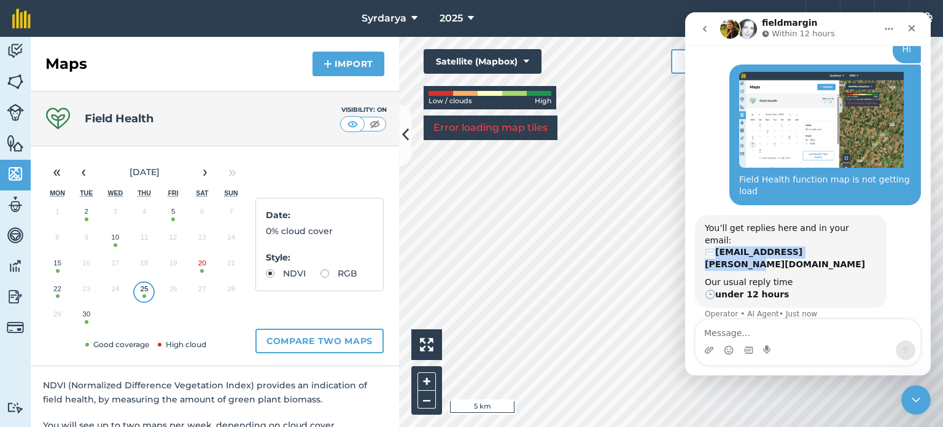
drag, startPoint x: 720, startPoint y: 219, endPoint x: 833, endPoint y: 221, distance: 113.6
click at [833, 222] on div "You’ll get replies here and in your email: ✉️ venkata1.rao@indorama.com" at bounding box center [791, 246] width 172 height 48
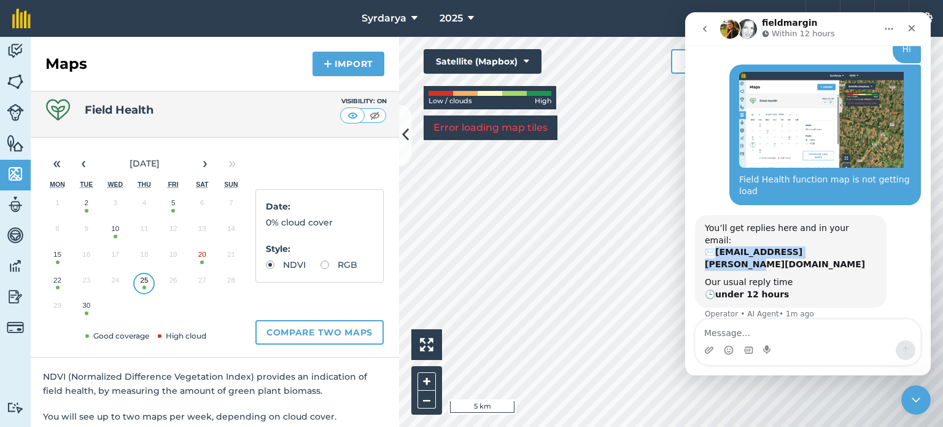
scroll to position [0, 0]
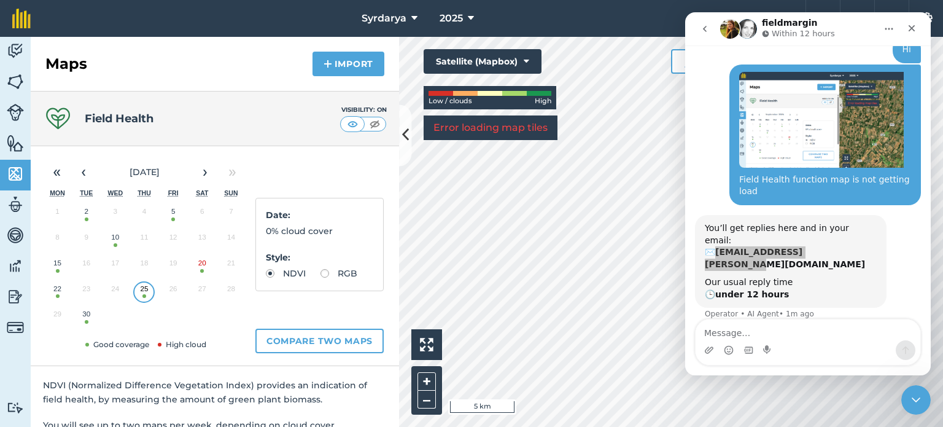
click at [105, 242] on button "10" at bounding box center [115, 240] width 29 height 26
click at [116, 241] on button "10" at bounding box center [115, 240] width 29 height 26
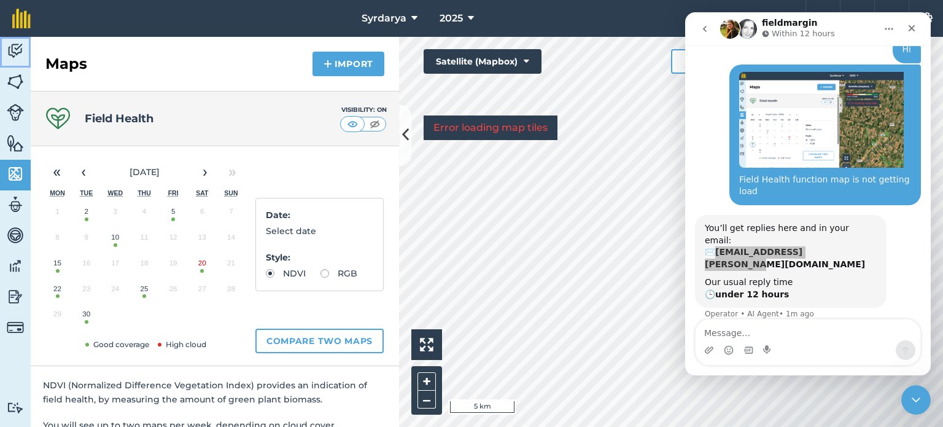
click at [12, 66] on link "Activity" at bounding box center [15, 52] width 31 height 31
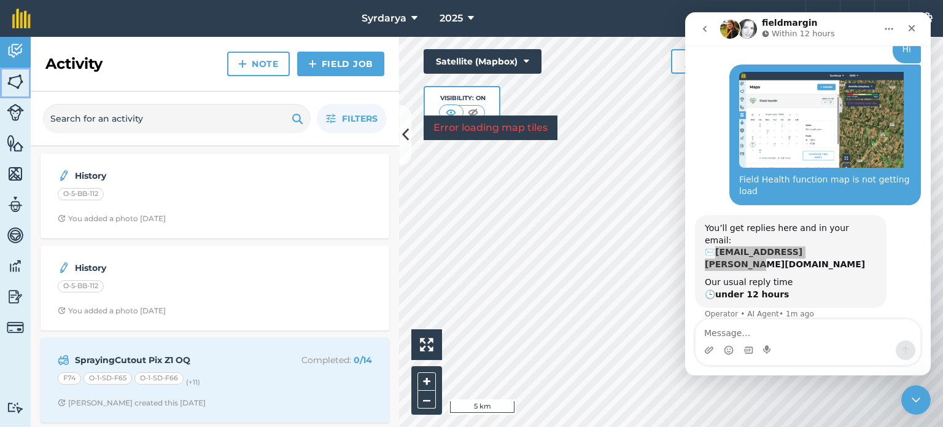
click at [18, 76] on img at bounding box center [15, 81] width 17 height 18
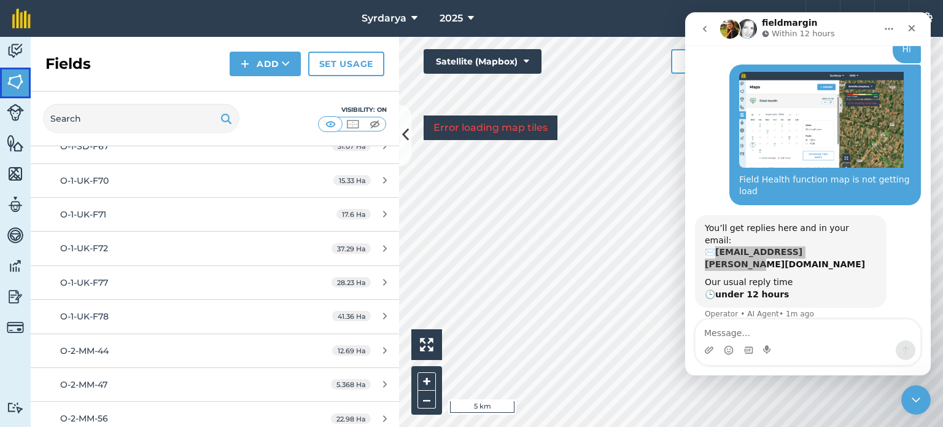
scroll to position [553, 0]
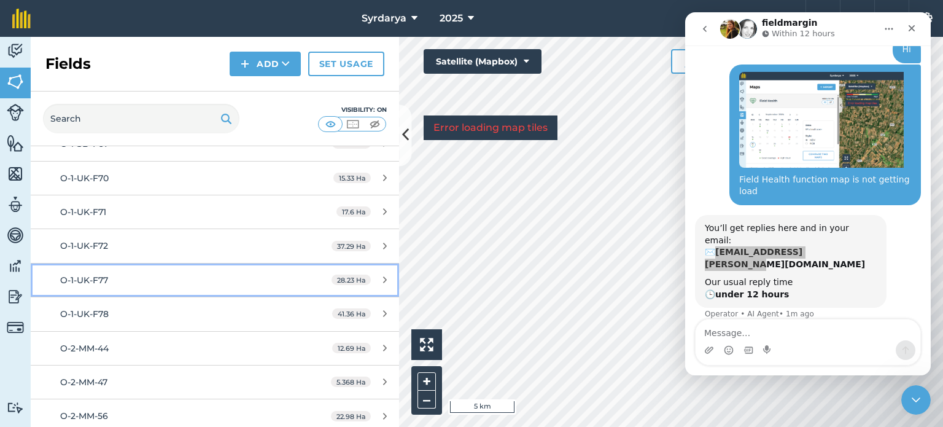
click at [79, 268] on link "O-1-UK-F77 28.23 Ha" at bounding box center [215, 279] width 368 height 33
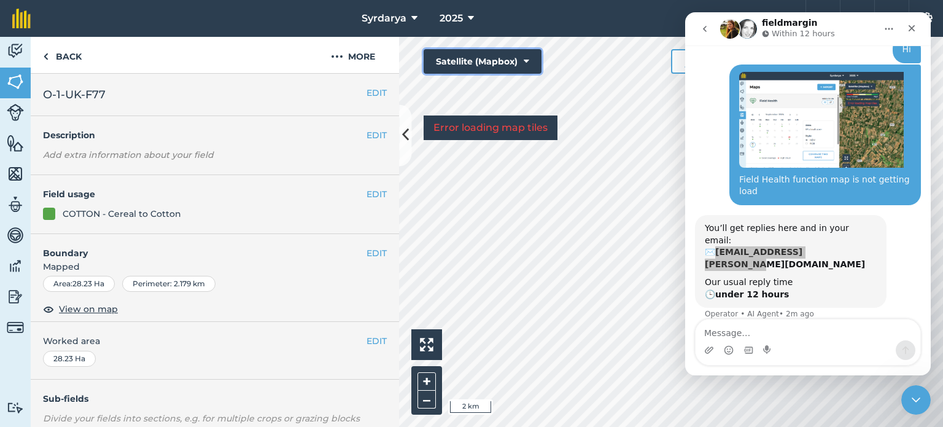
click at [488, 52] on button "Satellite (Mapbox)" at bounding box center [483, 61] width 118 height 25
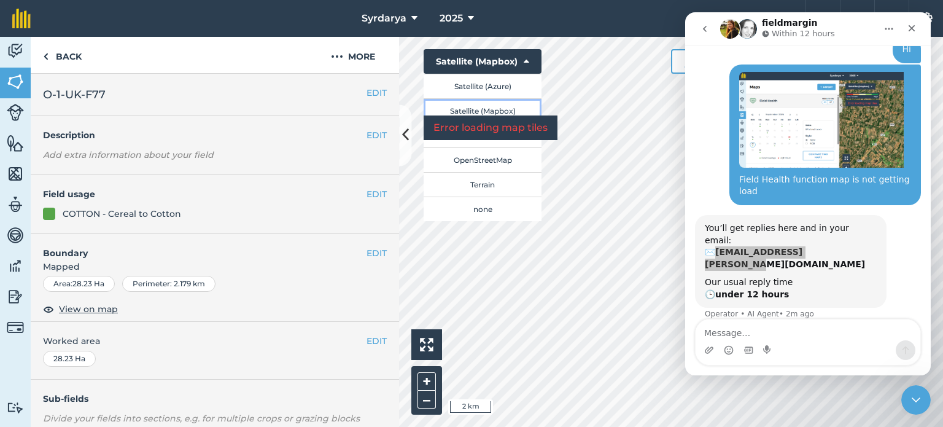
click at [475, 102] on button "Satellite (Mapbox)" at bounding box center [483, 110] width 118 height 25
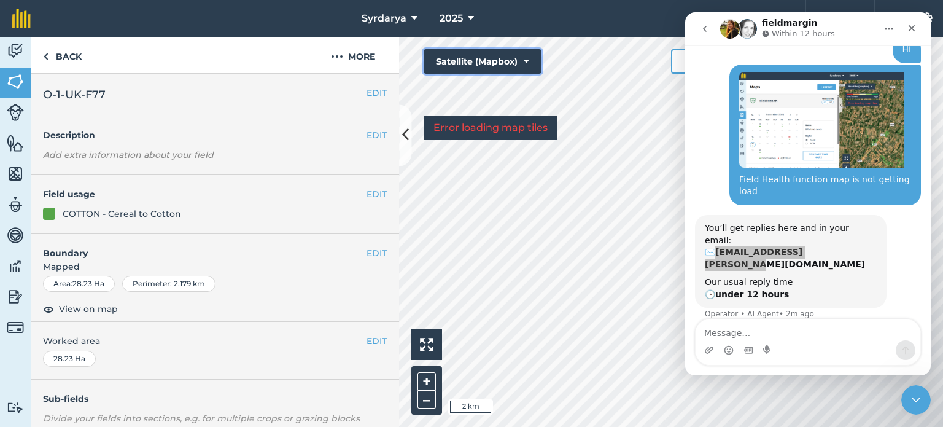
click at [511, 61] on button "Satellite (Mapbox)" at bounding box center [483, 61] width 118 height 25
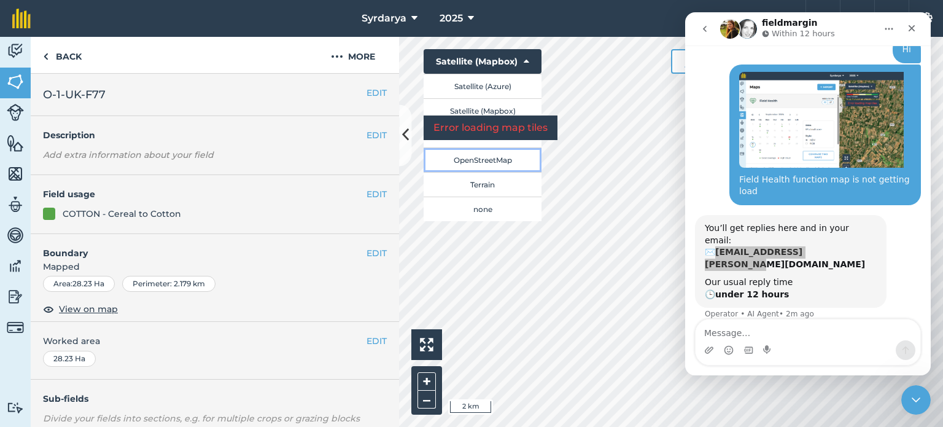
click at [483, 157] on button "OpenStreetMap" at bounding box center [483, 159] width 118 height 25
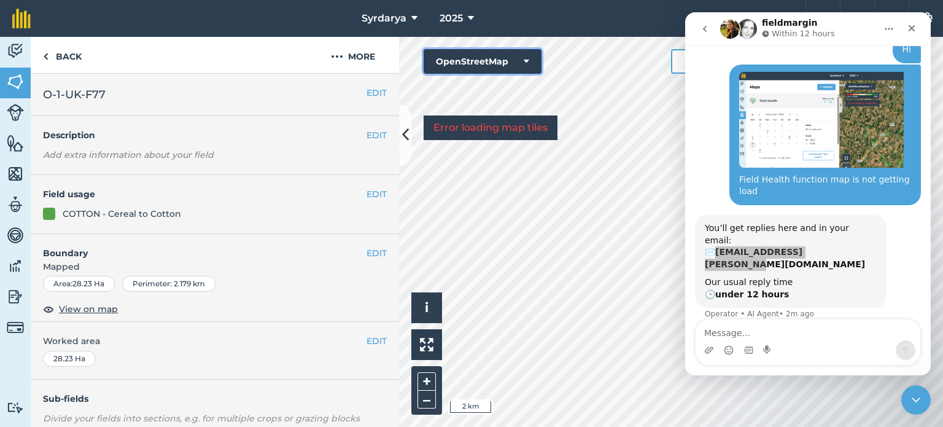
click at [530, 58] on button "OpenStreetMap" at bounding box center [483, 61] width 118 height 25
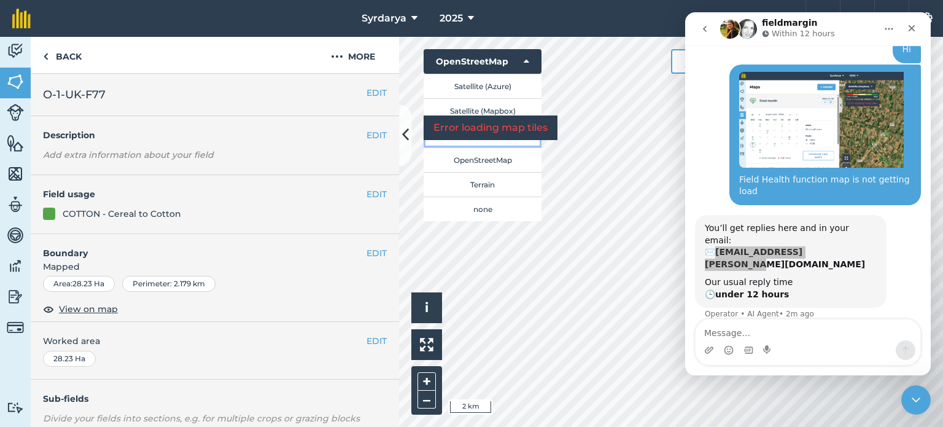
click at [507, 141] on button "Road map (Azure)" at bounding box center [483, 135] width 118 height 25
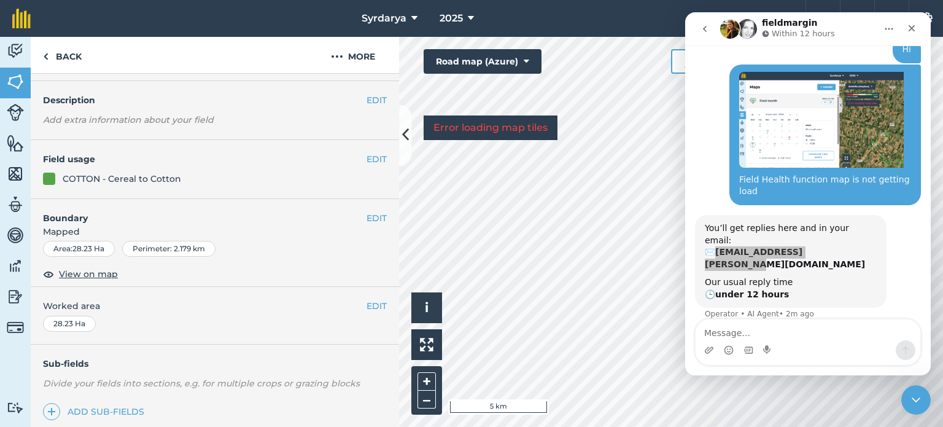
scroll to position [184, 0]
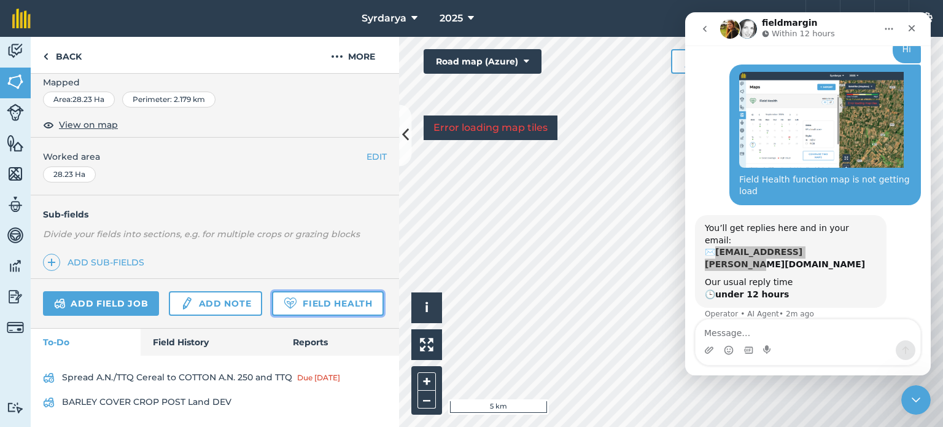
click at [272, 316] on link "Field Health" at bounding box center [327, 303] width 111 height 25
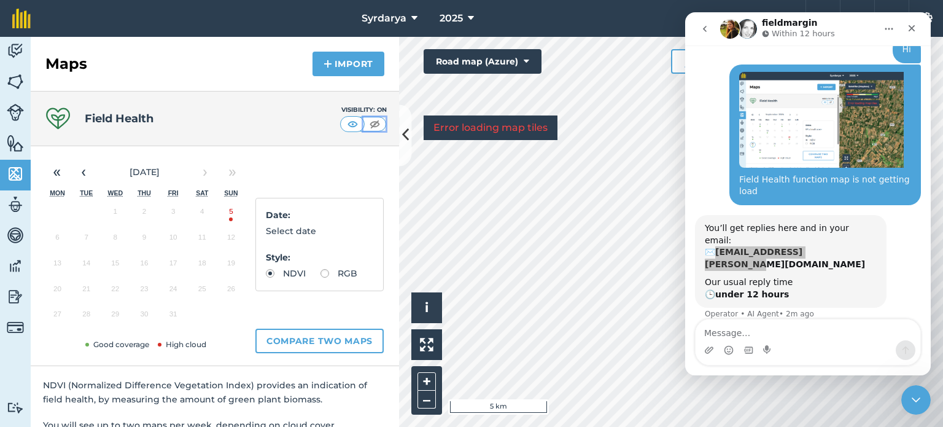
click at [369, 122] on img at bounding box center [374, 124] width 15 height 12
click at [345, 122] on img at bounding box center [352, 124] width 15 height 12
click at [367, 122] on img at bounding box center [374, 124] width 15 height 12
click at [345, 124] on img at bounding box center [352, 124] width 15 height 12
click at [758, 345] on img "Intercom messenger" at bounding box center [755, 350] width 10 height 10
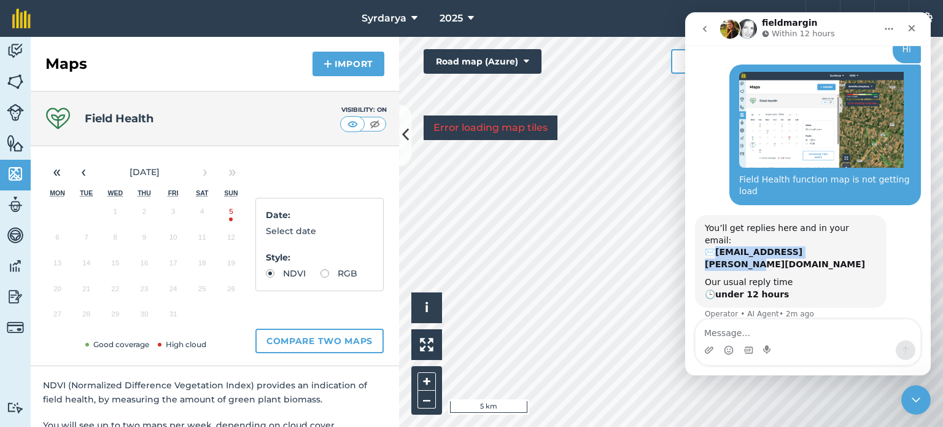
click at [729, 29] on img "Intercom messenger" at bounding box center [730, 29] width 20 height 20
click at [699, 26] on button "go back" at bounding box center [704, 28] width 23 height 23
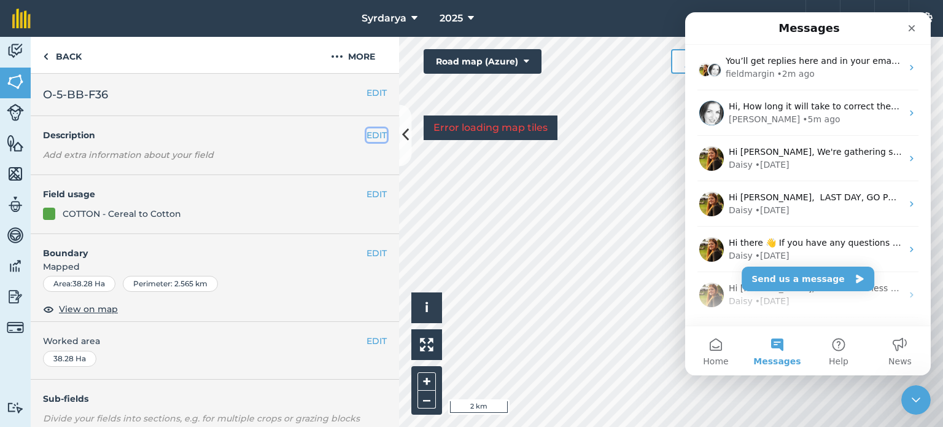
click at [370, 137] on button "EDIT" at bounding box center [377, 135] width 20 height 14
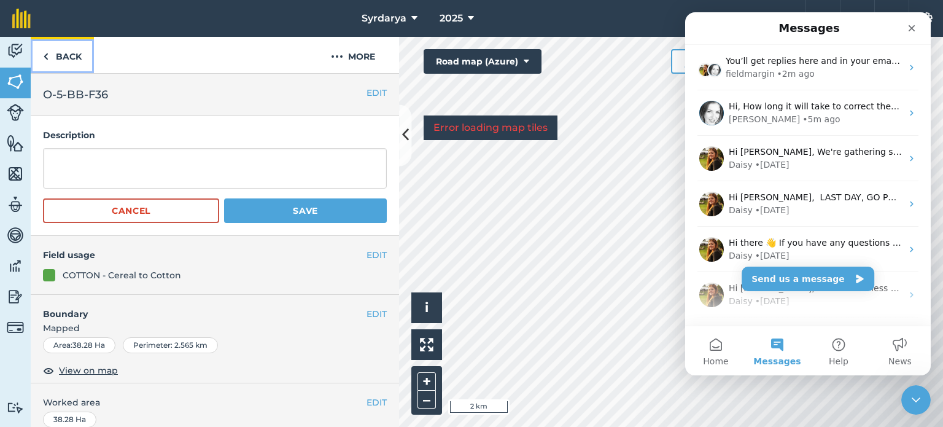
click at [43, 61] on img at bounding box center [46, 56] width 6 height 15
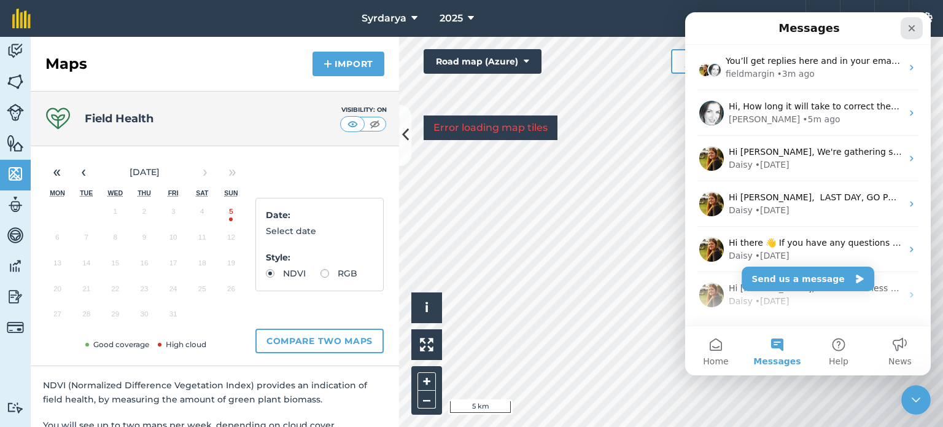
click at [907, 30] on icon "Close" at bounding box center [912, 28] width 10 height 10
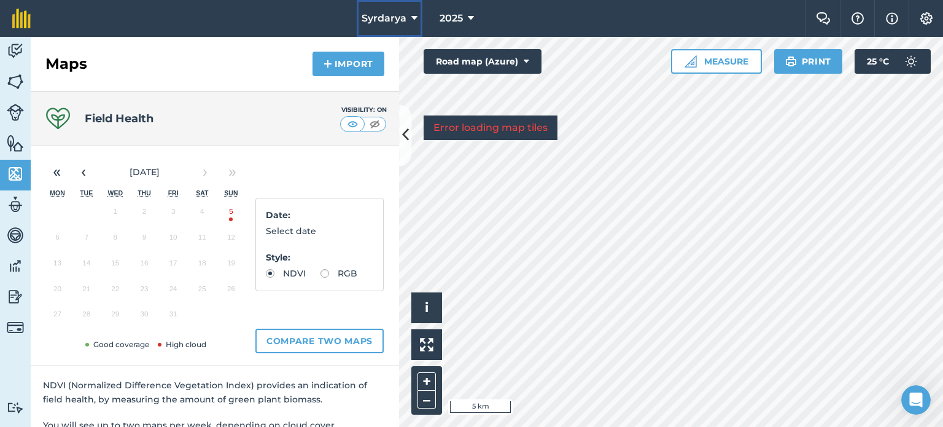
click at [411, 12] on icon at bounding box center [414, 18] width 6 height 15
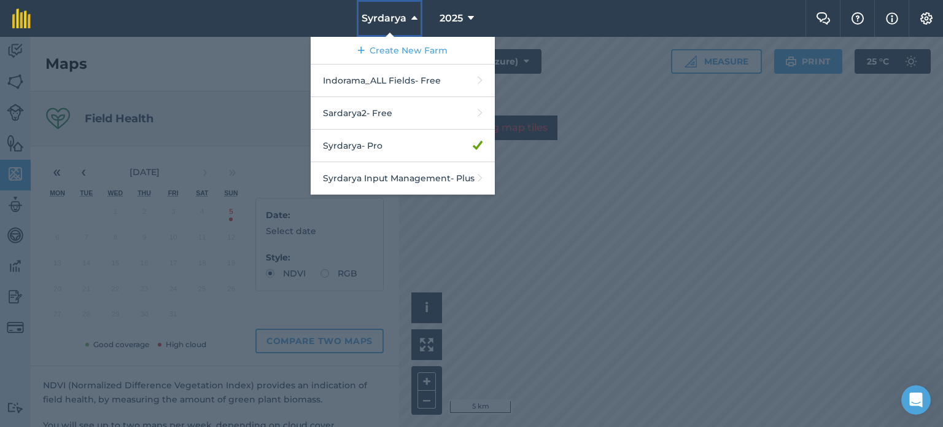
click at [411, 12] on icon at bounding box center [414, 18] width 6 height 15
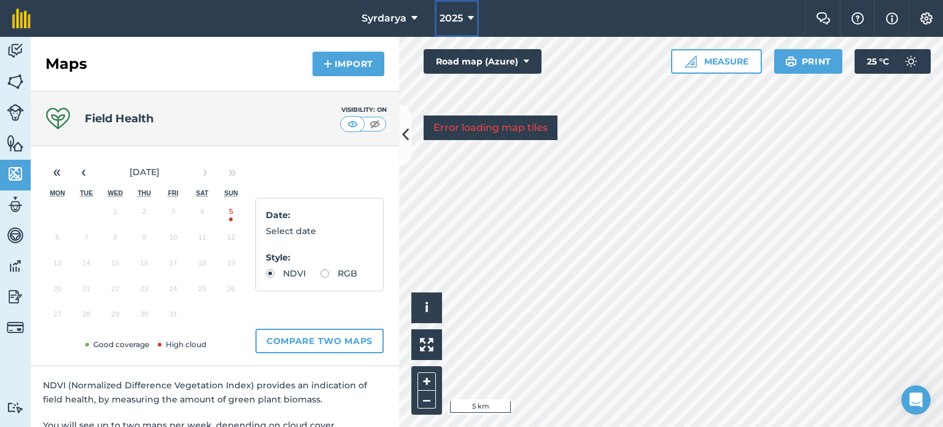
click at [472, 7] on button "2025" at bounding box center [457, 18] width 44 height 37
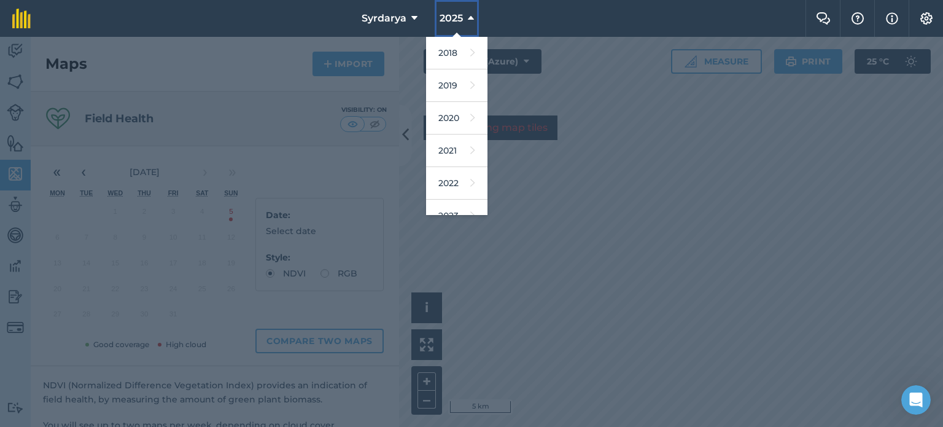
click at [472, 7] on button "2025" at bounding box center [457, 18] width 44 height 37
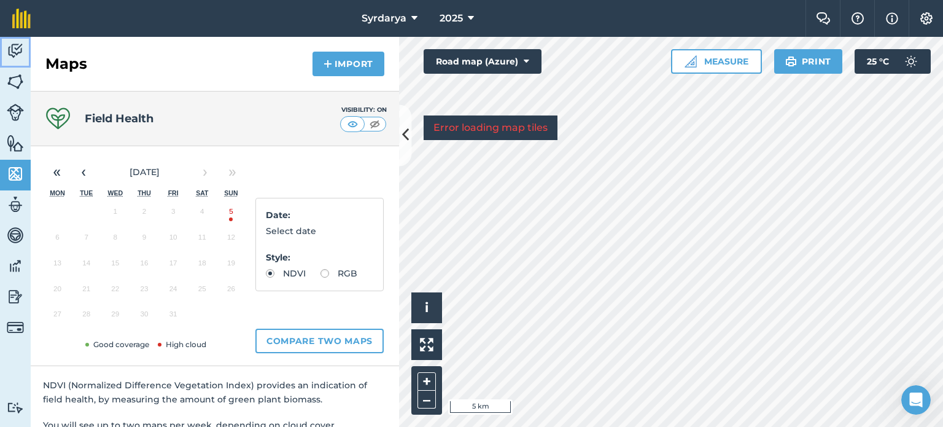
click at [9, 49] on img at bounding box center [15, 51] width 17 height 18
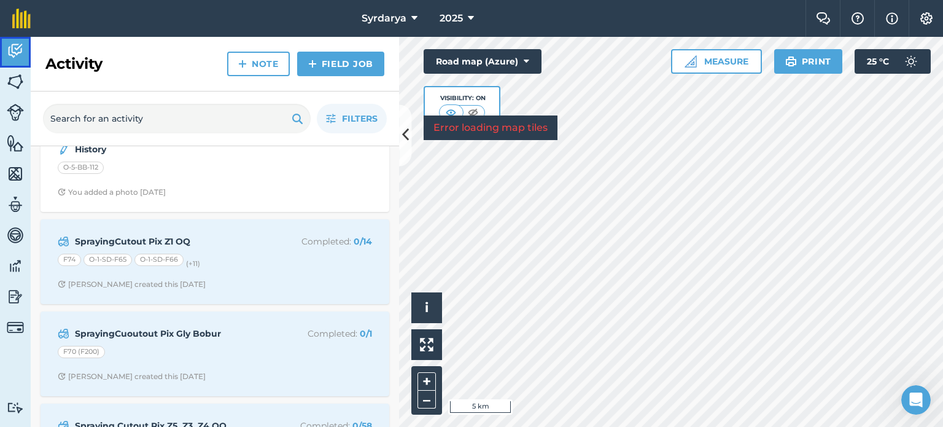
scroll to position [123, 0]
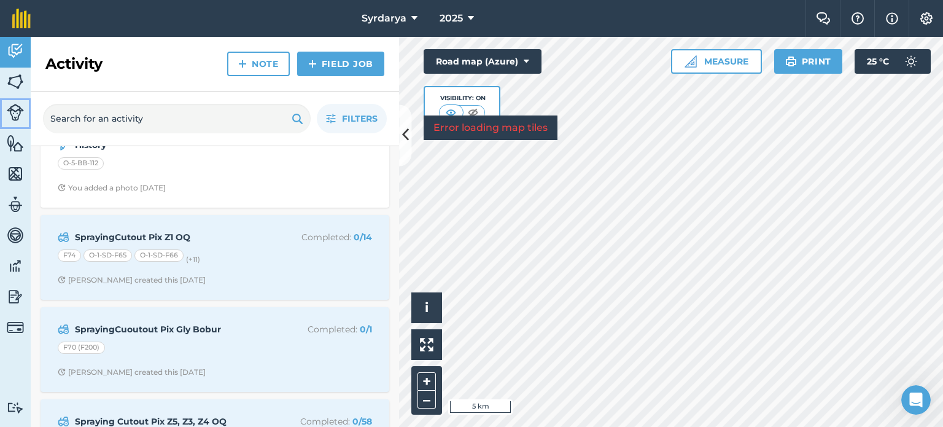
click at [13, 115] on img at bounding box center [15, 112] width 17 height 17
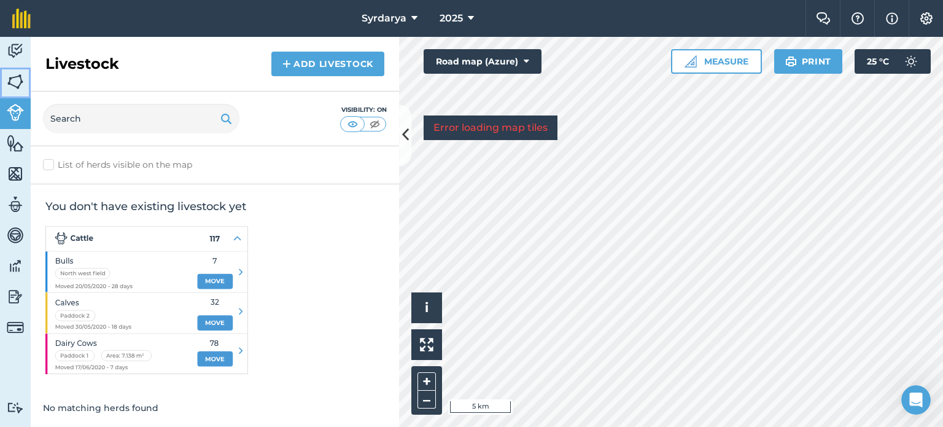
click at [23, 79] on img at bounding box center [15, 81] width 17 height 18
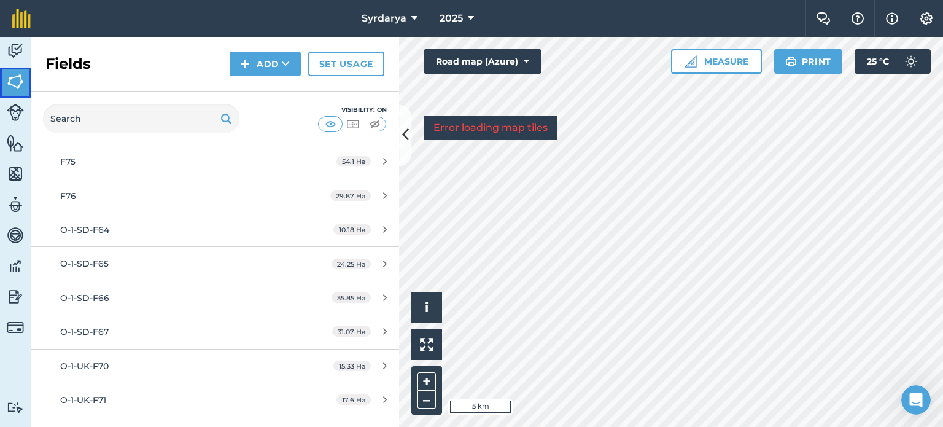
scroll to position [368, 0]
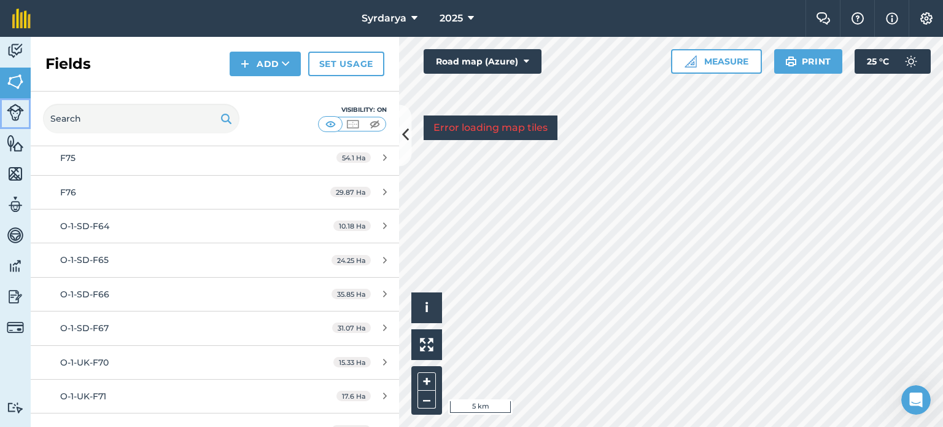
click at [18, 119] on img at bounding box center [15, 112] width 17 height 17
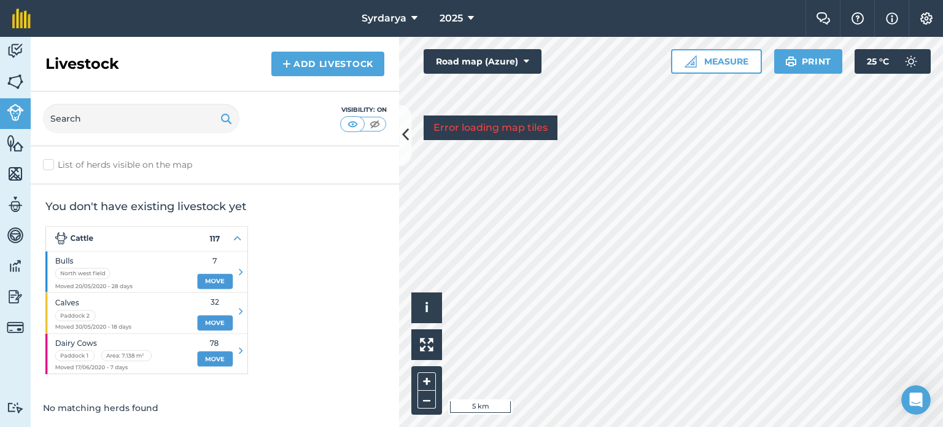
click at [55, 163] on label "List of herds visible on the map" at bounding box center [215, 164] width 344 height 13
click at [51, 163] on input "List of herds visible on the map" at bounding box center [47, 162] width 8 height 8
click at [48, 162] on label "List of herds visible on the map" at bounding box center [215, 164] width 344 height 13
click at [48, 162] on input "List of herds visible on the map" at bounding box center [47, 162] width 8 height 8
checkbox input "false"
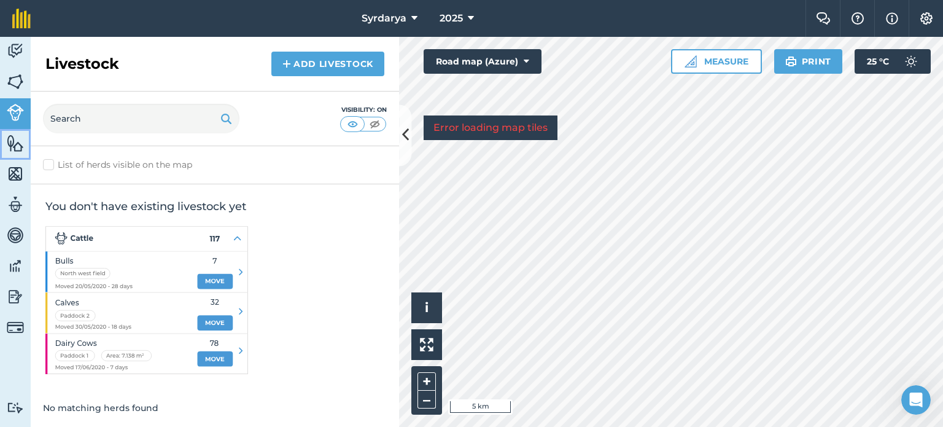
click at [16, 142] on img at bounding box center [15, 143] width 17 height 18
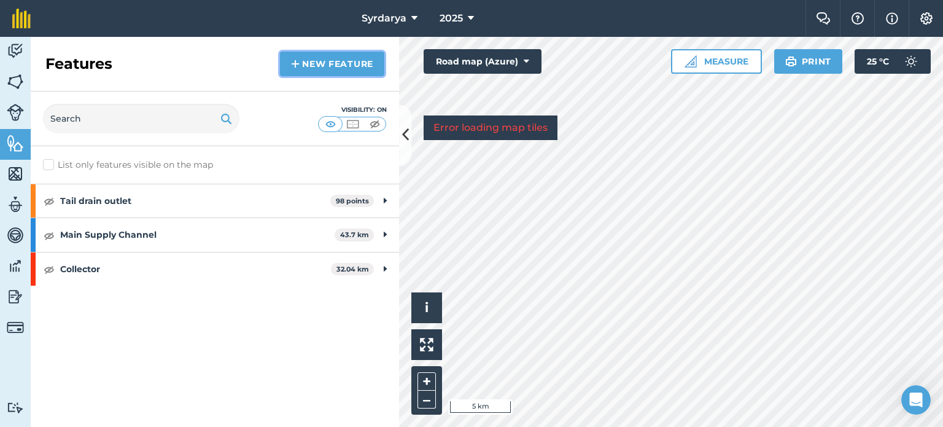
click at [302, 58] on link "New feature" at bounding box center [332, 64] width 104 height 25
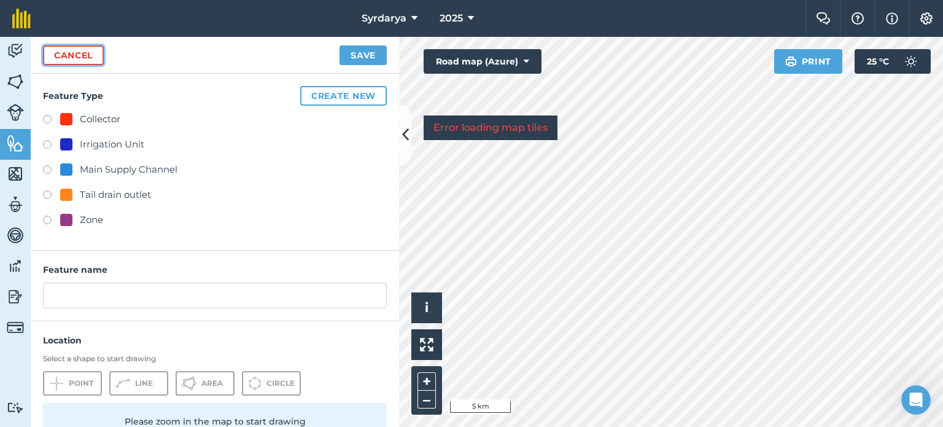
click at [91, 51] on link "Cancel" at bounding box center [73, 55] width 61 height 20
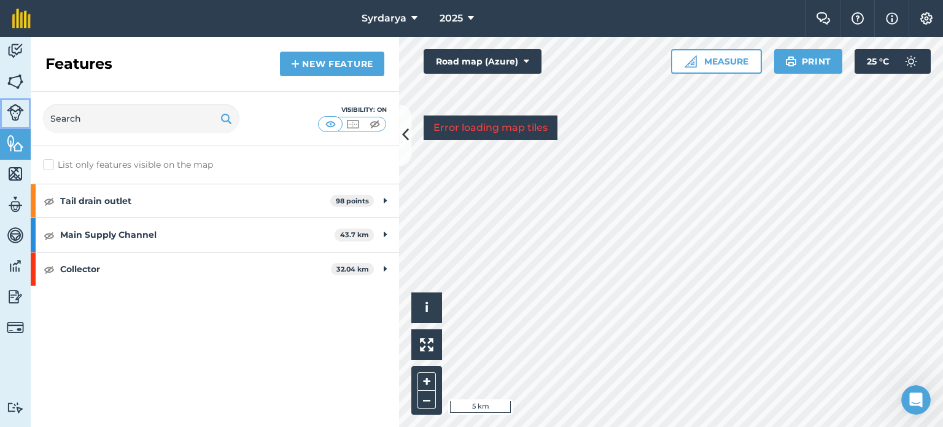
click at [15, 119] on img at bounding box center [15, 112] width 17 height 17
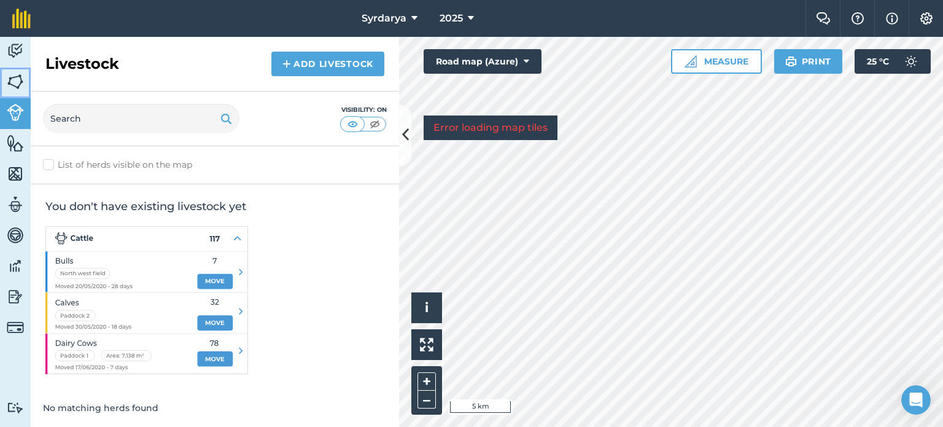
click at [25, 90] on link "Fields" at bounding box center [15, 83] width 31 height 31
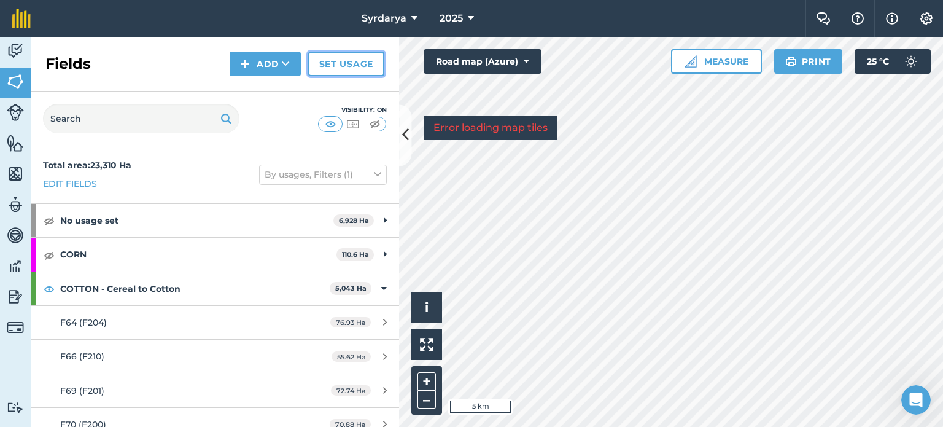
click at [344, 72] on link "Set usage" at bounding box center [346, 64] width 76 height 25
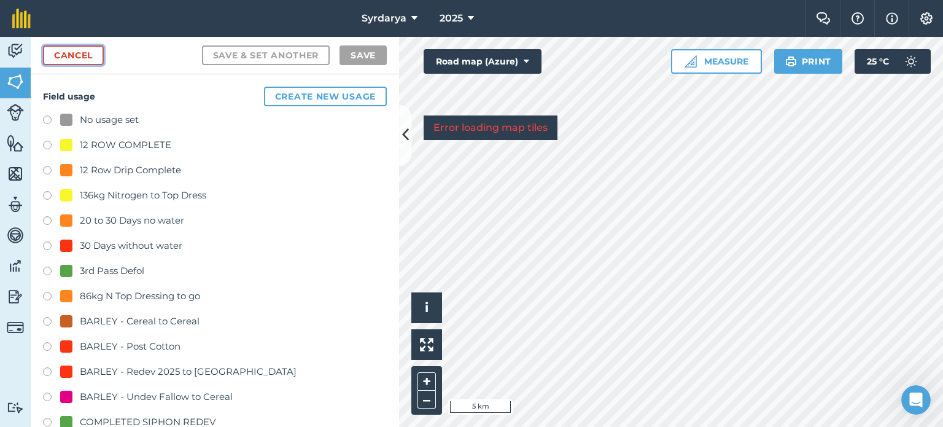
click at [45, 58] on link "Cancel" at bounding box center [73, 55] width 61 height 20
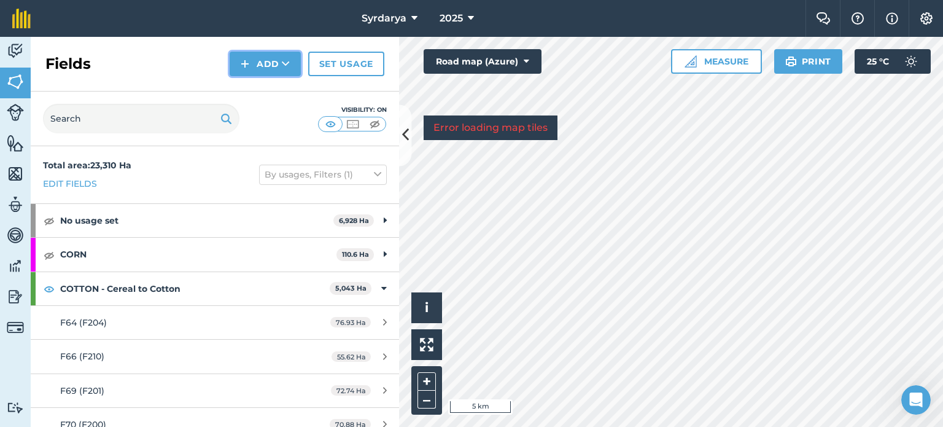
click at [244, 63] on img at bounding box center [245, 63] width 9 height 15
click at [166, 66] on div "Fields Add Draw Import Set usage" at bounding box center [215, 64] width 368 height 55
click at [348, 72] on link "Set usage" at bounding box center [346, 64] width 76 height 25
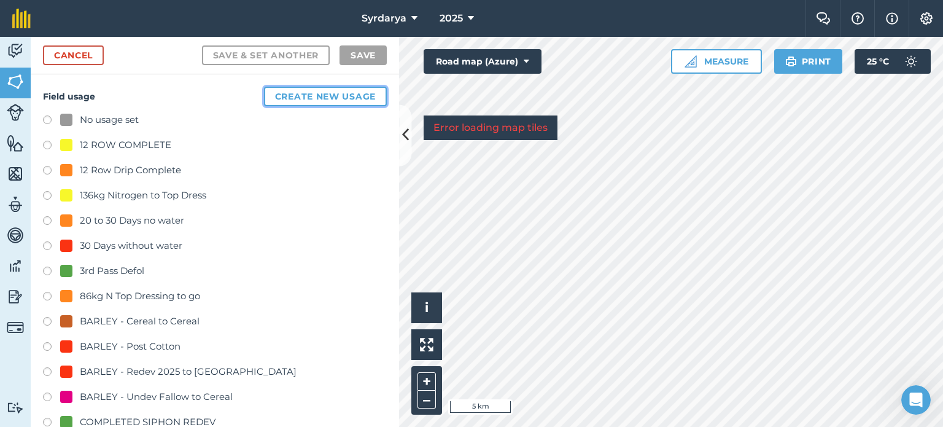
click at [322, 96] on button "Create new usage" at bounding box center [325, 97] width 123 height 20
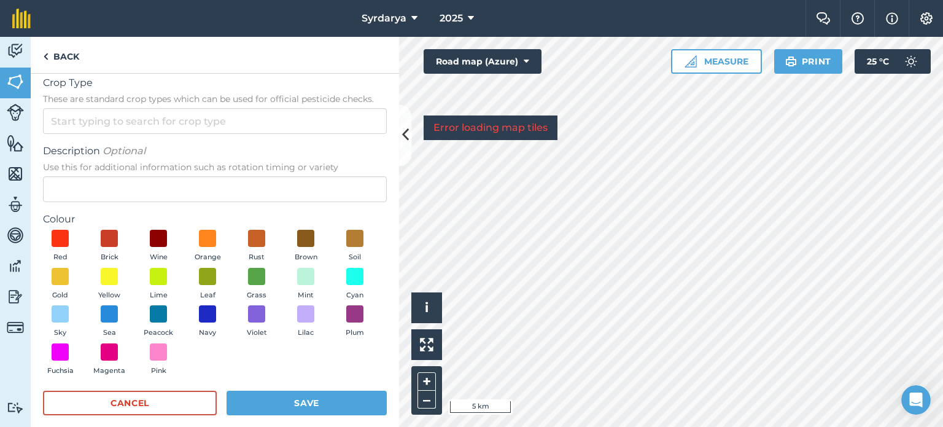
scroll to position [23, 0]
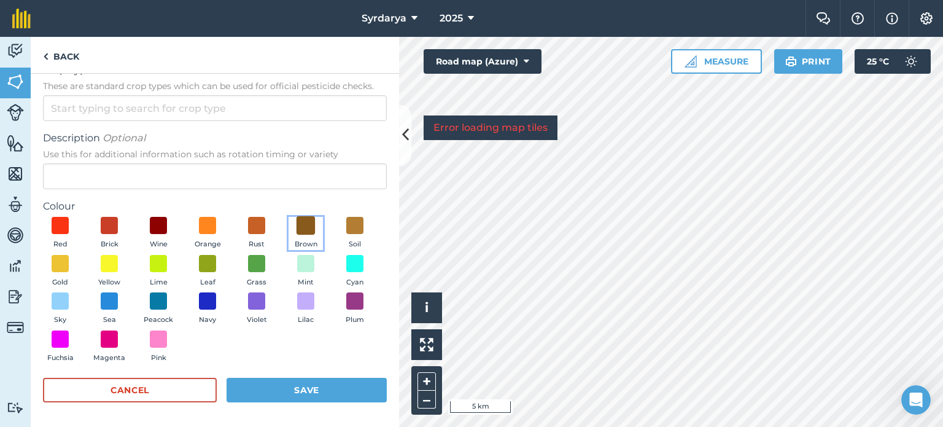
click at [302, 223] on span at bounding box center [306, 225] width 19 height 19
click at [302, 223] on img at bounding box center [306, 225] width 12 height 16
click at [250, 223] on span at bounding box center [256, 225] width 19 height 19
click at [310, 220] on span at bounding box center [306, 225] width 19 height 19
click at [114, 390] on button "Cancel" at bounding box center [130, 390] width 174 height 25
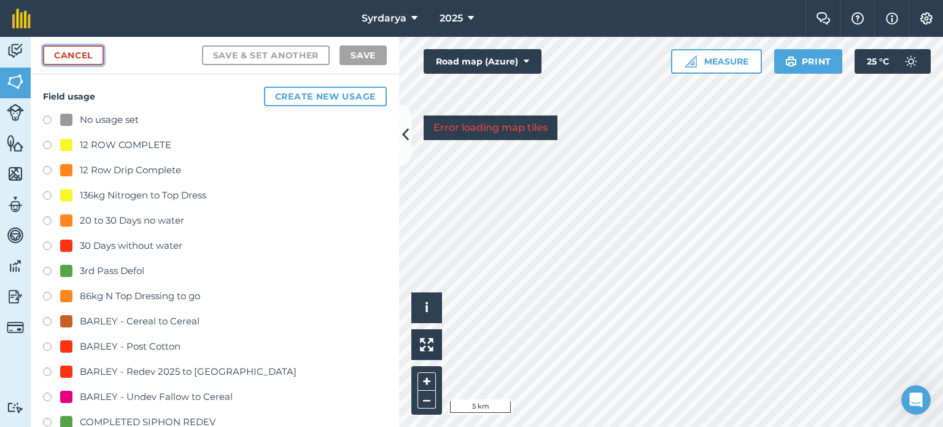
click at [86, 53] on link "Cancel" at bounding box center [73, 55] width 61 height 20
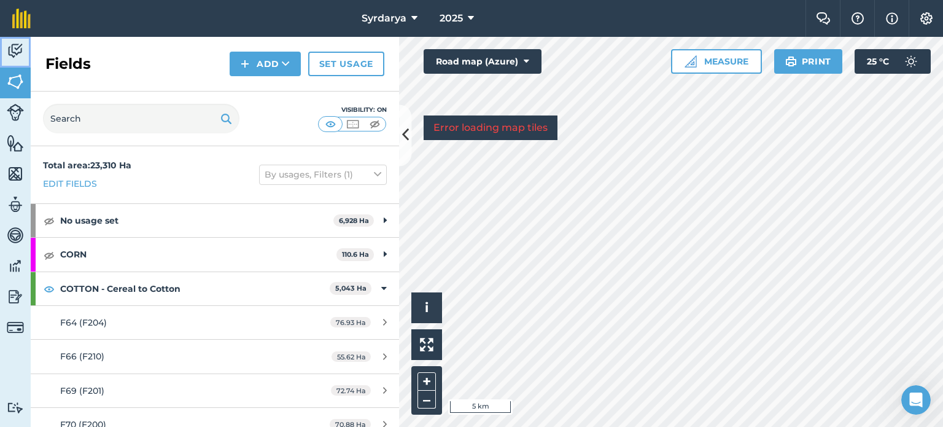
click at [5, 49] on link "Activity" at bounding box center [15, 52] width 31 height 31
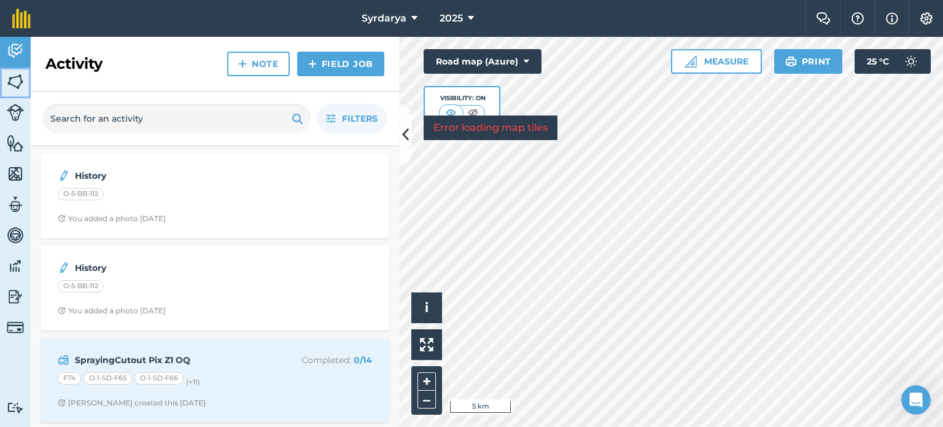
click at [7, 76] on img at bounding box center [15, 81] width 17 height 18
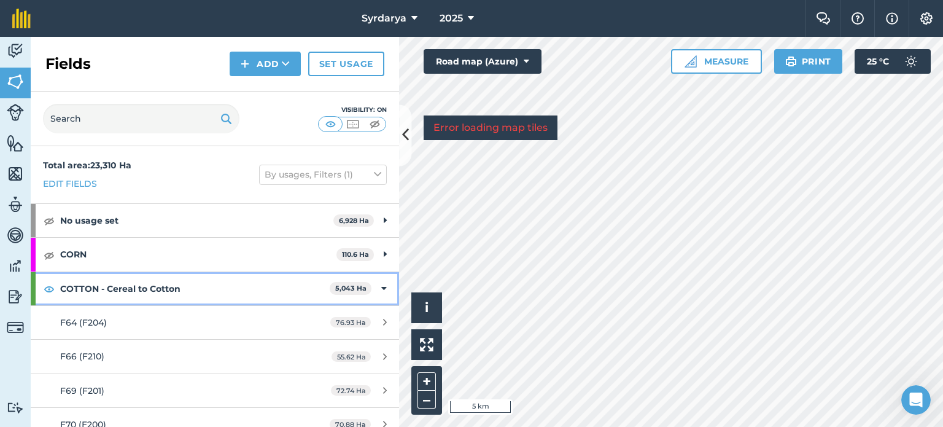
click at [381, 284] on icon at bounding box center [384, 289] width 6 height 14
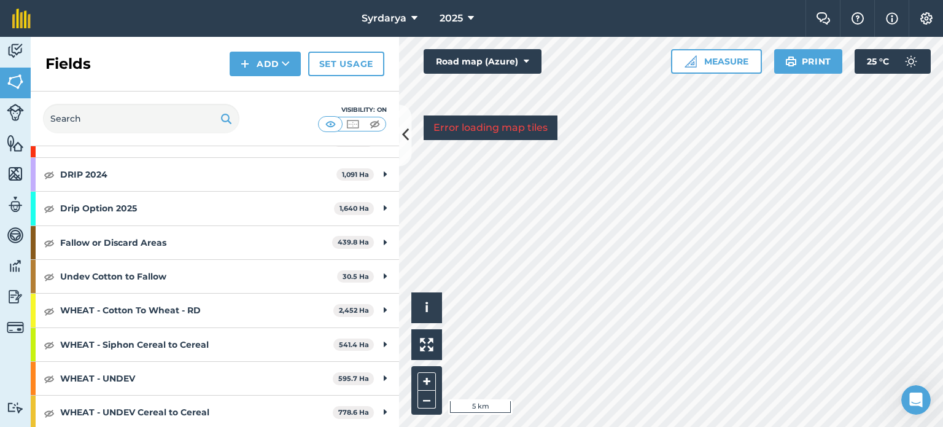
scroll to position [216, 0]
click at [20, 179] on img at bounding box center [15, 174] width 17 height 18
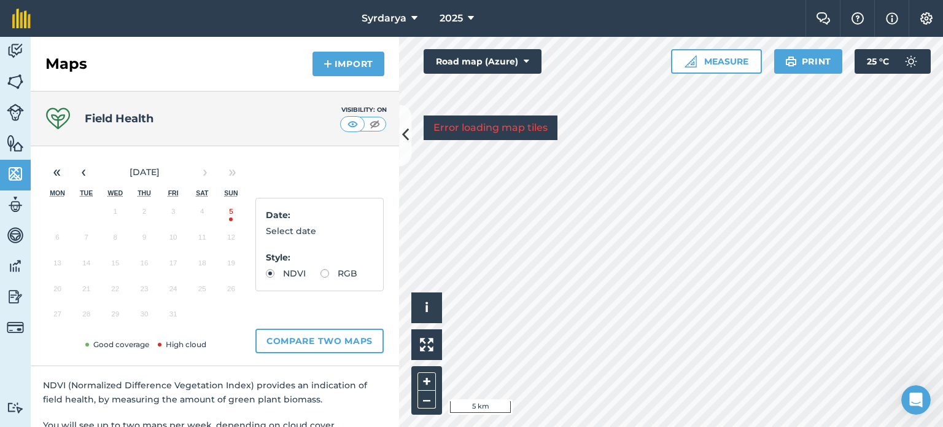
click at [230, 217] on button "5" at bounding box center [231, 214] width 29 height 26
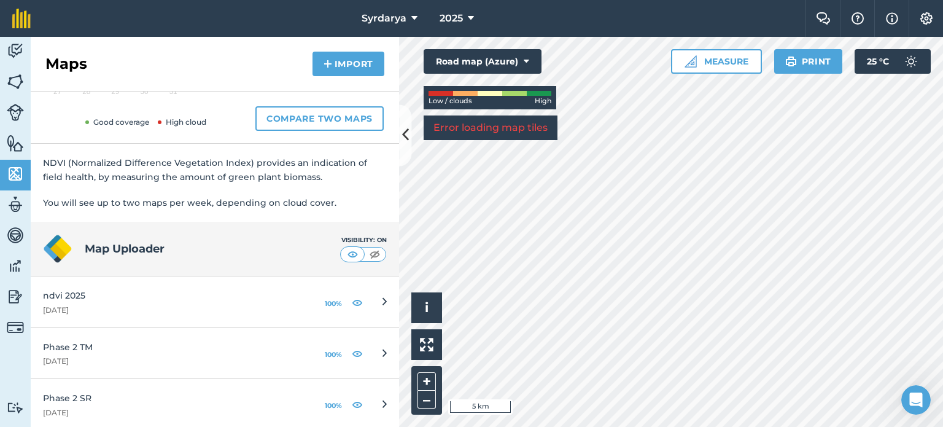
scroll to position [225, 0]
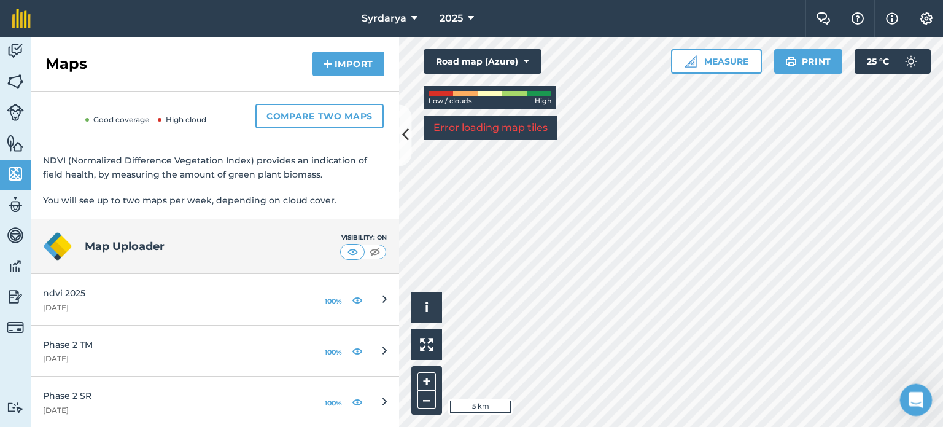
click at [909, 402] on icon "Open Intercom Messenger" at bounding box center [914, 398] width 20 height 20
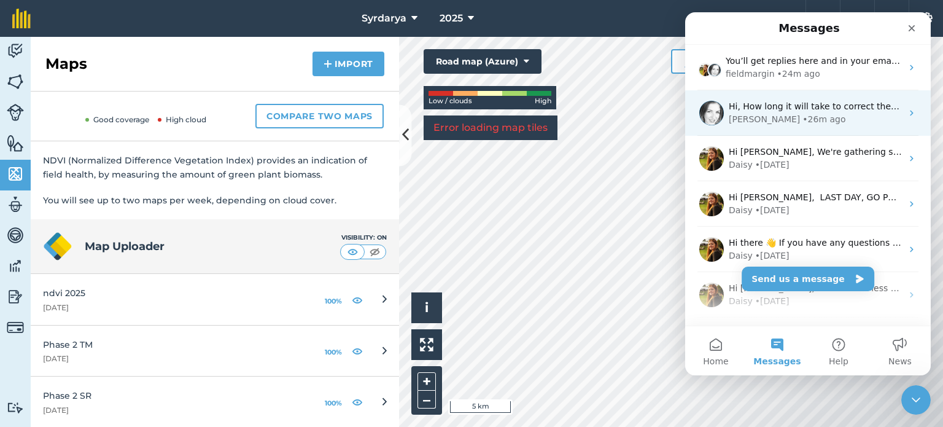
click at [793, 107] on span "Hi, How long it will take to correct the map loading issues" at bounding box center [852, 106] width 247 height 10
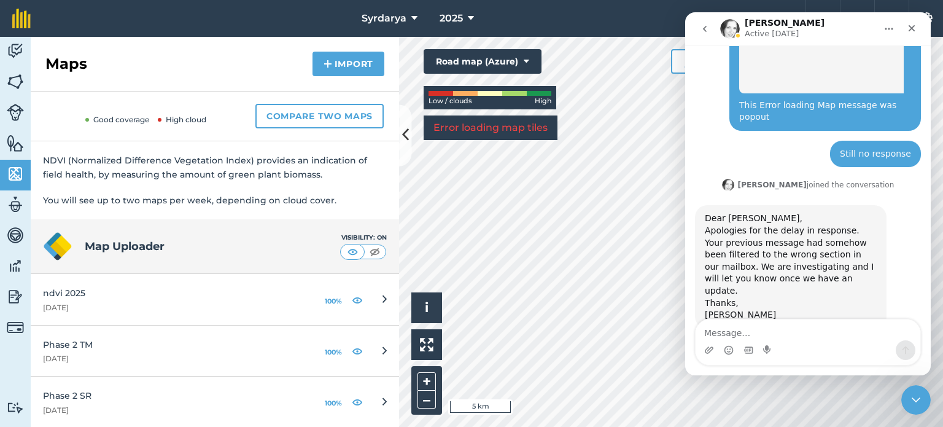
scroll to position [722, 0]
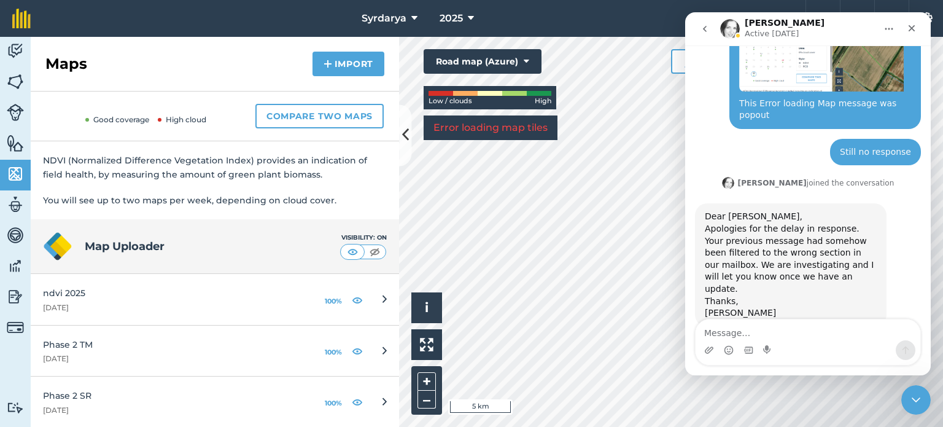
click at [702, 28] on icon "go back" at bounding box center [705, 29] width 10 height 10
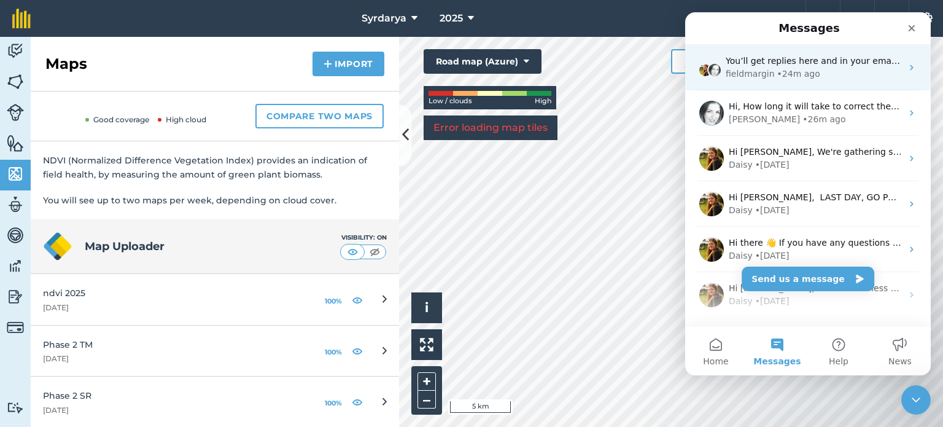
click at [759, 70] on div "fieldmargin" at bounding box center [750, 74] width 49 height 13
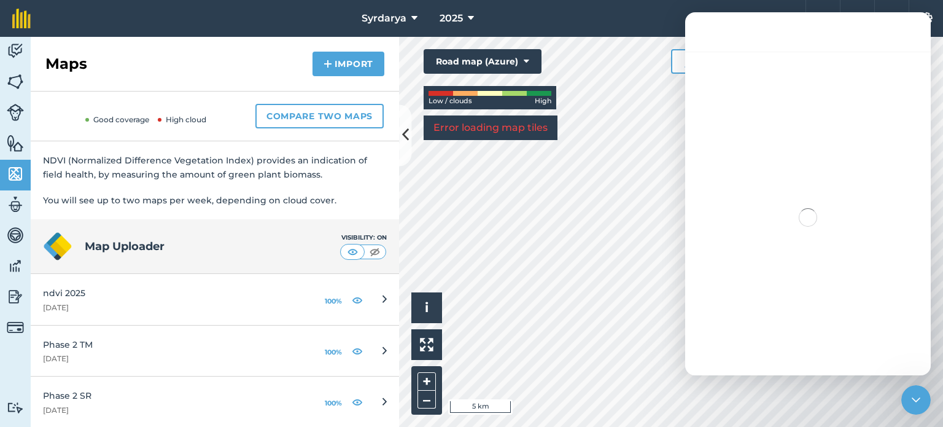
scroll to position [1310, 0]
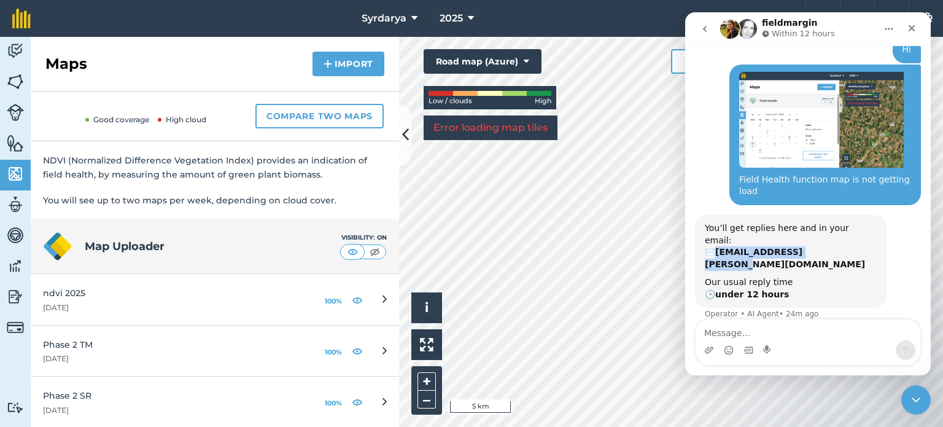
drag, startPoint x: 719, startPoint y: 216, endPoint x: 822, endPoint y: 215, distance: 102.5
click at [822, 247] on b "venkata1.rao@indorama.com" at bounding box center [785, 258] width 160 height 22
click at [911, 25] on icon "Close" at bounding box center [912, 28] width 10 height 10
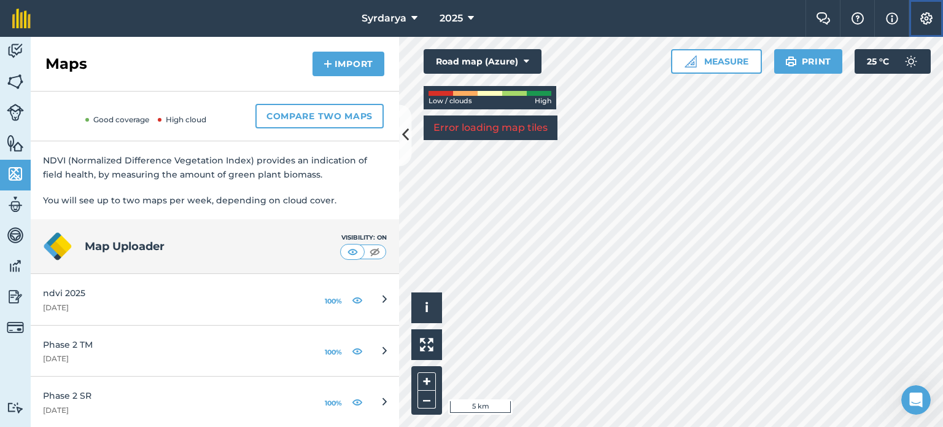
click at [915, 15] on button "Settings" at bounding box center [926, 18] width 34 height 37
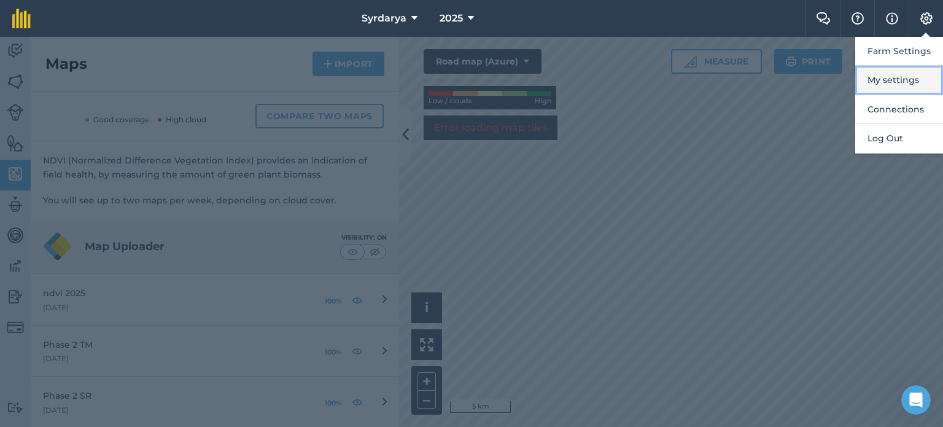
click at [890, 71] on button "My settings" at bounding box center [899, 80] width 88 height 29
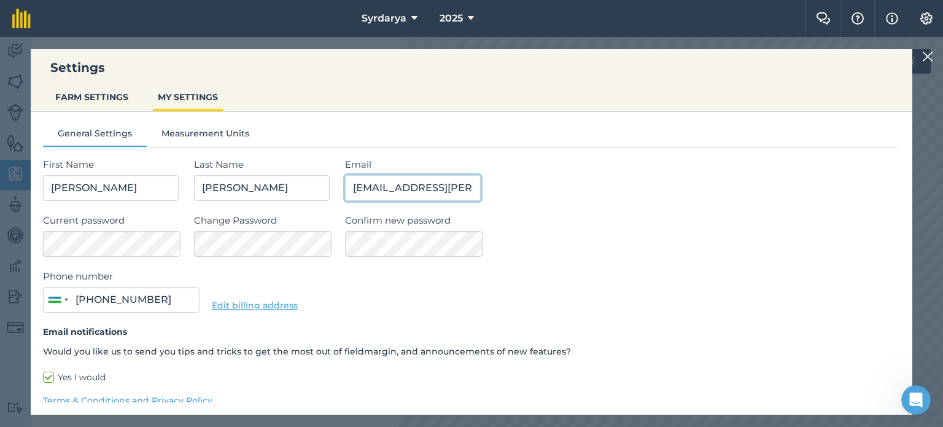
scroll to position [0, 21]
drag, startPoint x: 348, startPoint y: 185, endPoint x: 476, endPoint y: 190, distance: 127.8
click at [476, 190] on input "venkata1.rao@indorama.com" at bounding box center [413, 188] width 136 height 26
type input "vijay.samuel@indor"
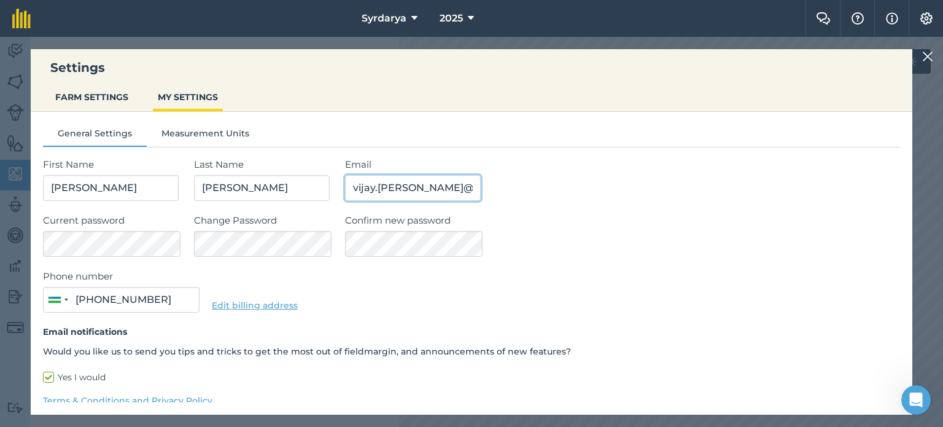
type input "8 94 580 22 28"
type input "vijay.samuel@indorama.com"
click at [929, 61] on img at bounding box center [927, 56] width 11 height 15
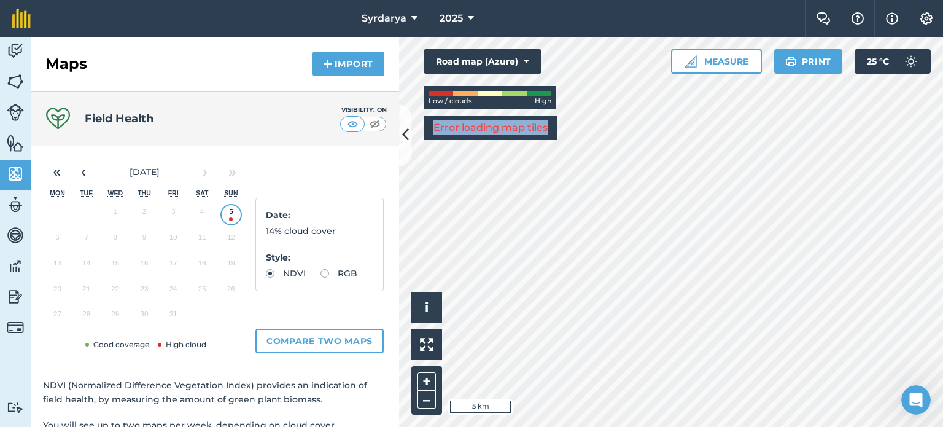
drag, startPoint x: 433, startPoint y: 130, endPoint x: 554, endPoint y: 130, distance: 121.0
click at [554, 130] on div "Error loading map tiles" at bounding box center [491, 127] width 134 height 25
click at [16, 84] on img at bounding box center [15, 81] width 17 height 18
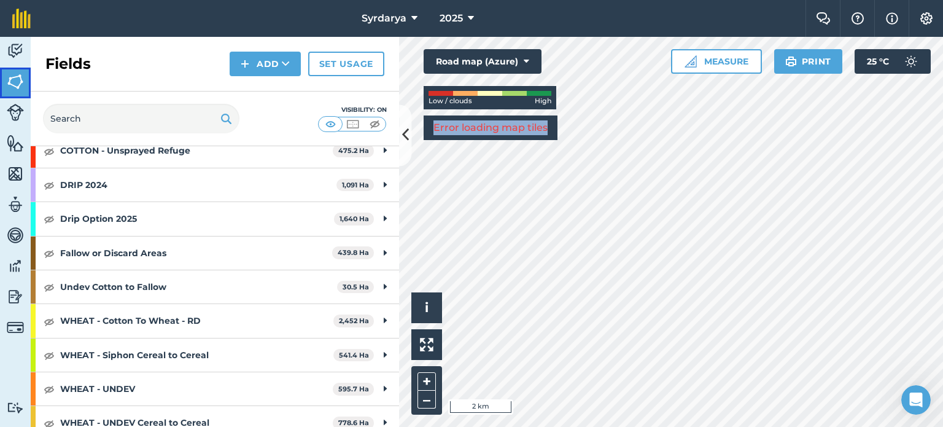
scroll to position [216, 0]
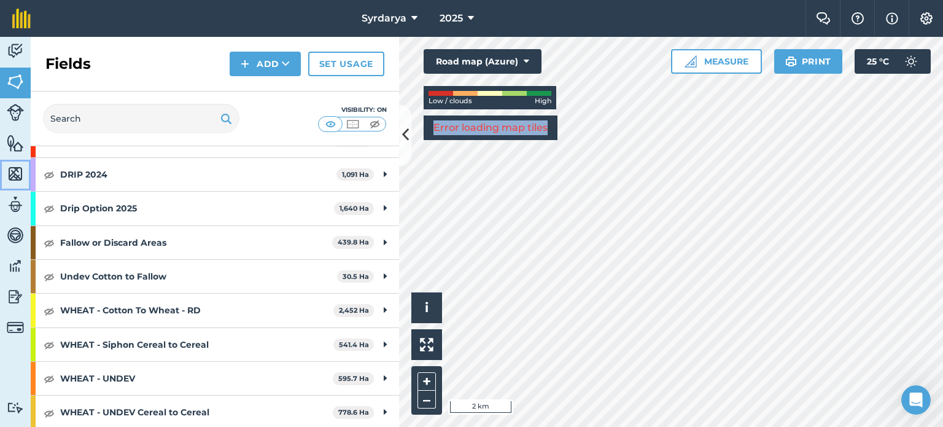
click at [25, 176] on link "Maps" at bounding box center [15, 175] width 31 height 31
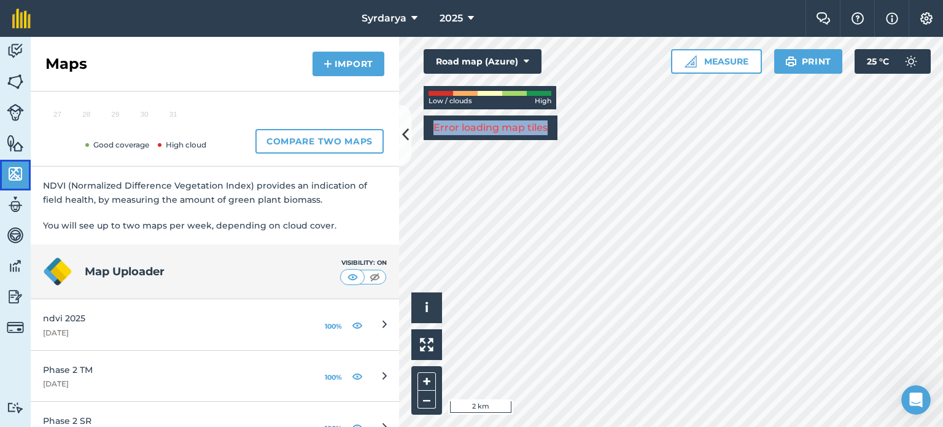
scroll to position [225, 0]
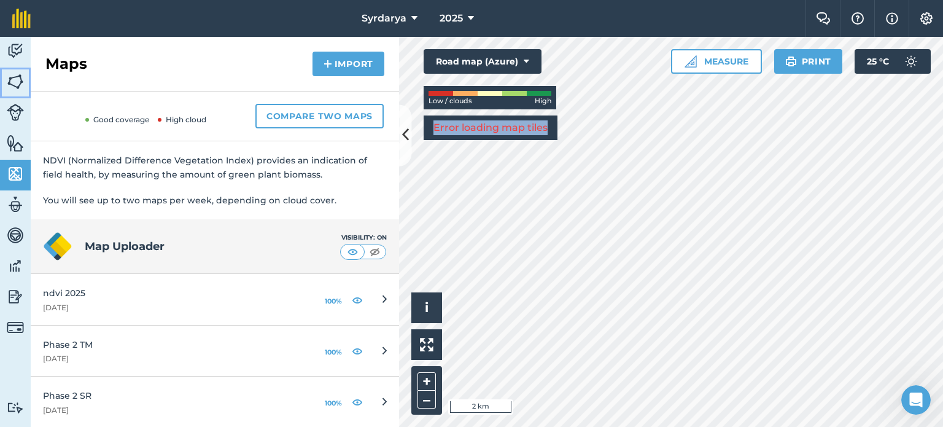
click at [17, 85] on img at bounding box center [15, 81] width 17 height 18
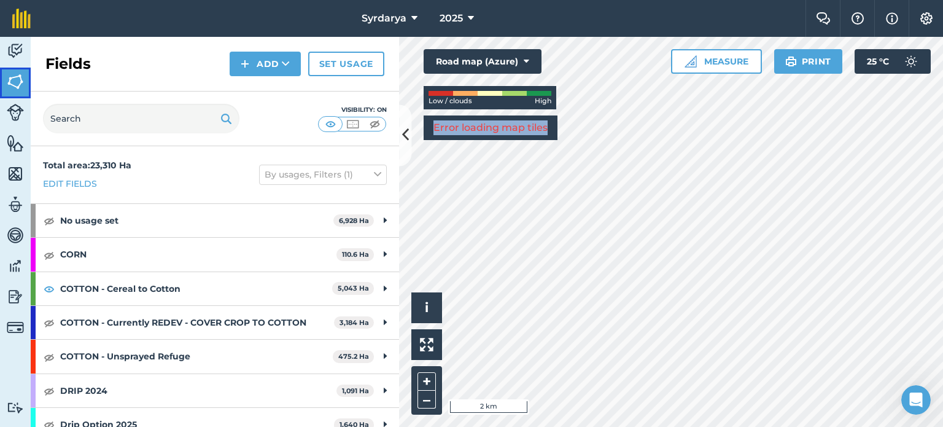
scroll to position [71, 0]
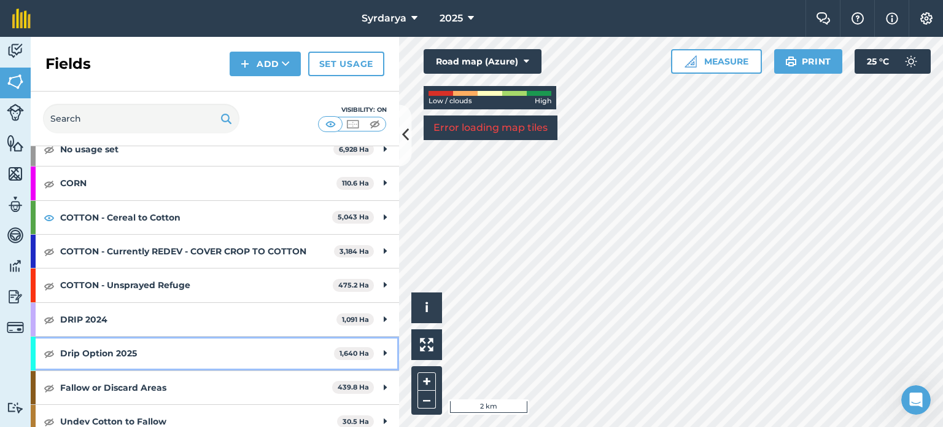
click at [109, 352] on strong "Drip Option 2025" at bounding box center [197, 352] width 274 height 33
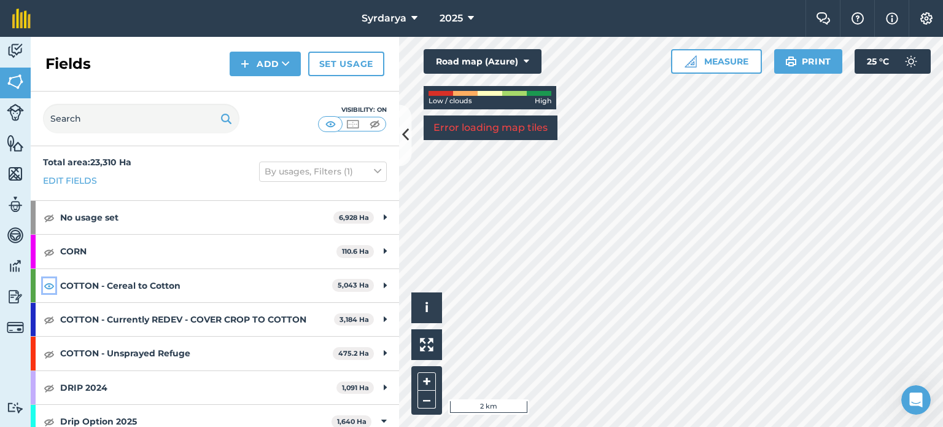
click at [50, 284] on img at bounding box center [49, 285] width 11 height 15
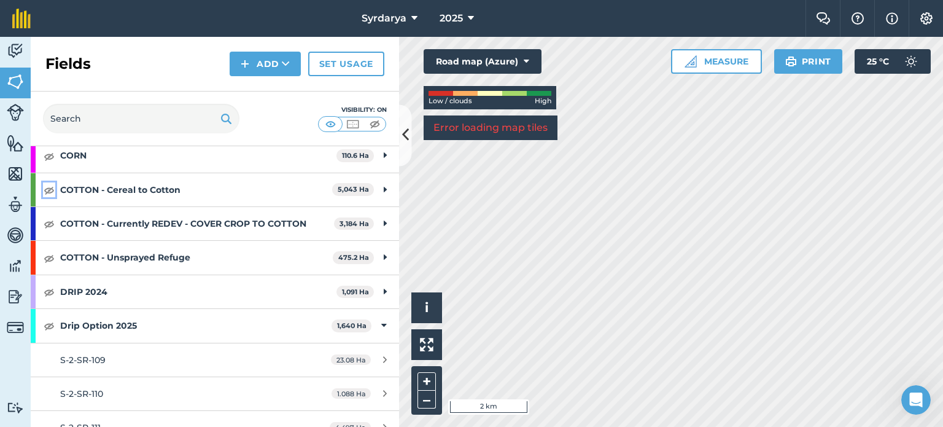
scroll to position [126, 0]
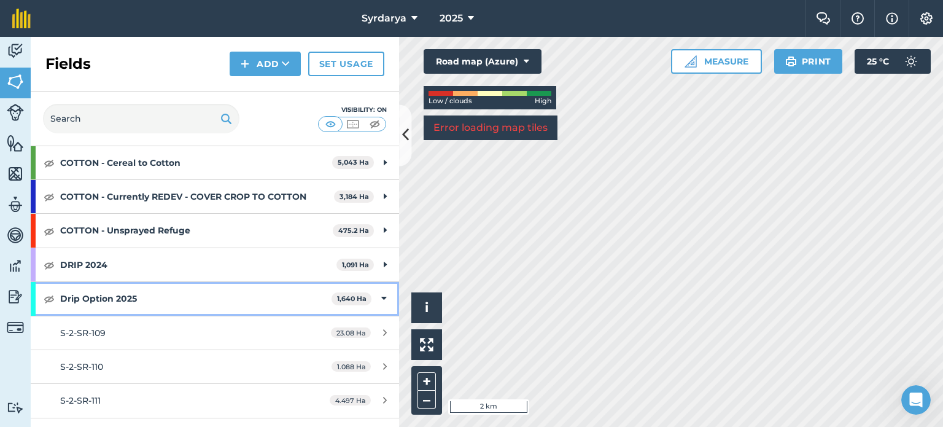
click at [381, 298] on icon at bounding box center [384, 299] width 6 height 14
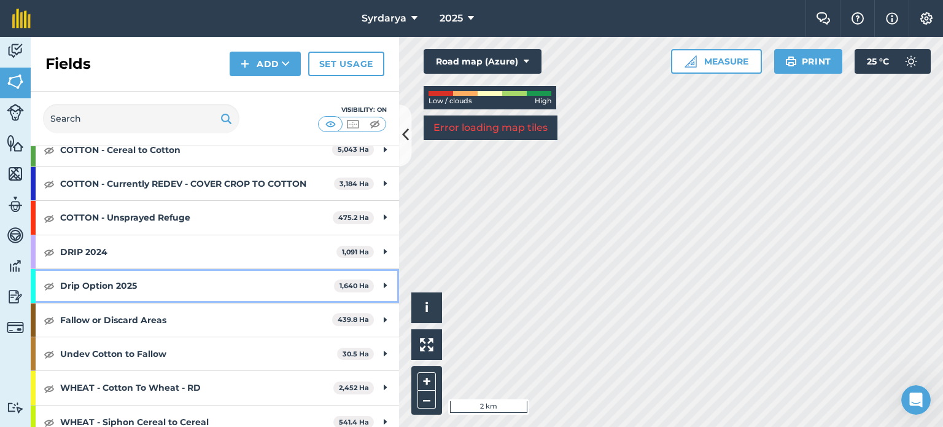
scroll to position [0, 0]
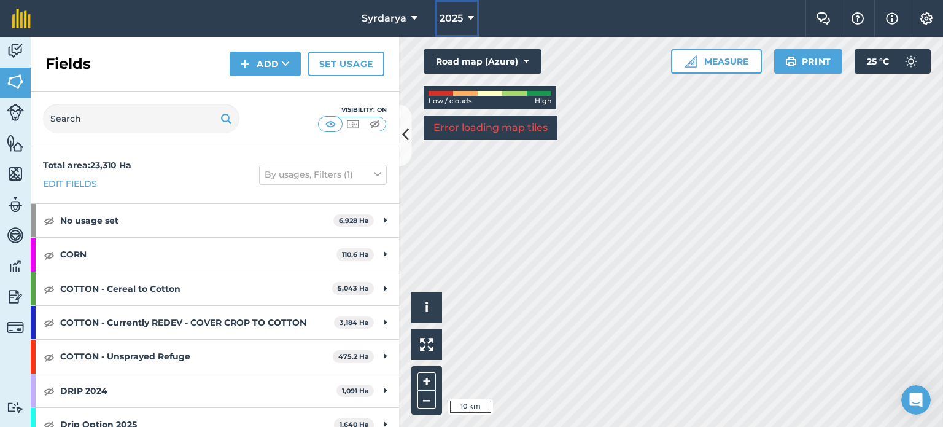
click at [461, 17] on span "2025" at bounding box center [451, 18] width 23 height 15
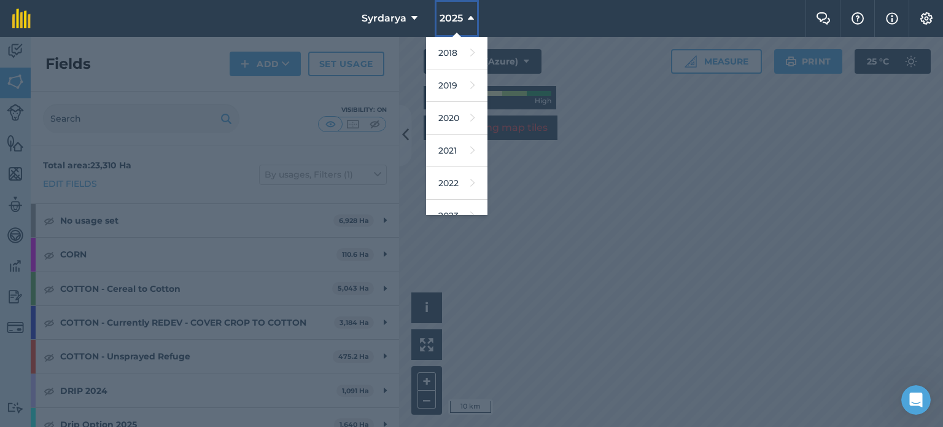
scroll to position [146, 0]
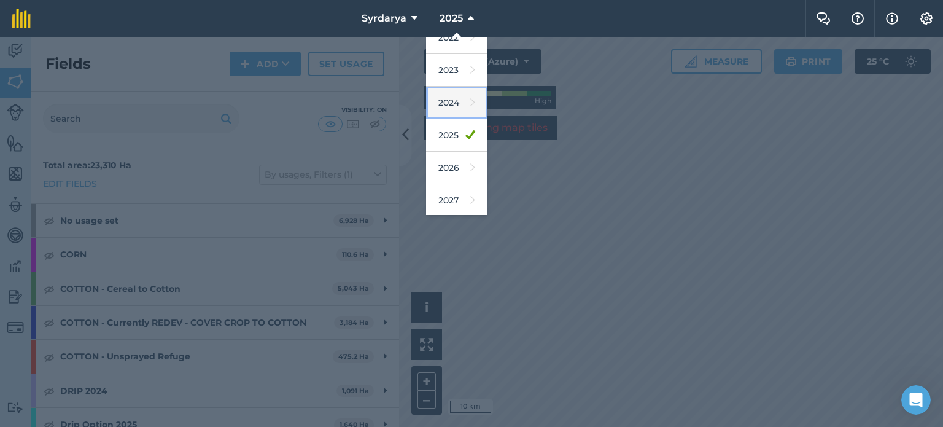
click at [455, 107] on link "2024" at bounding box center [456, 103] width 61 height 33
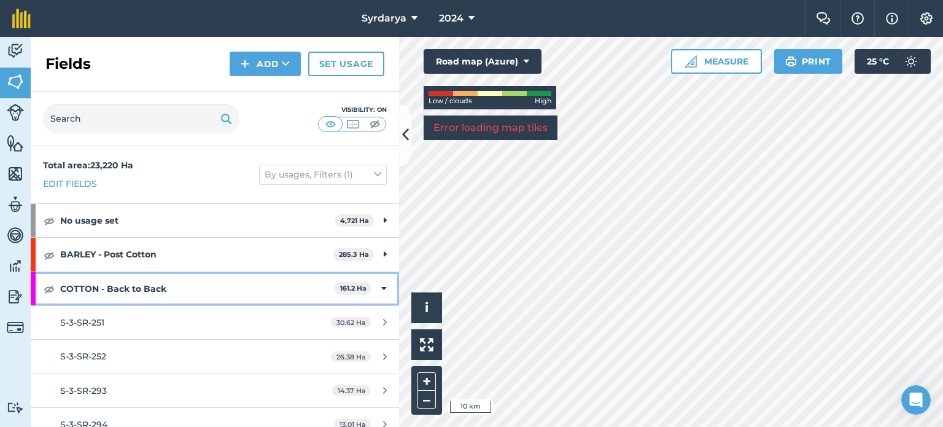
click at [381, 283] on icon at bounding box center [384, 289] width 6 height 14
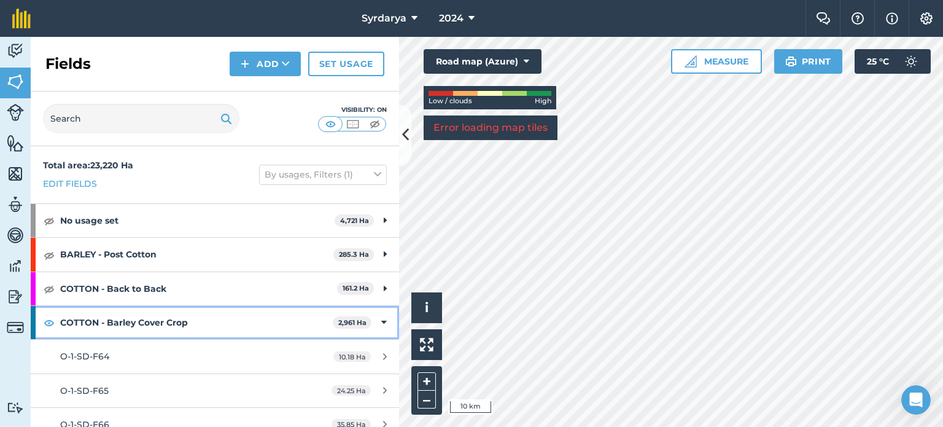
click at [381, 322] on icon at bounding box center [384, 323] width 6 height 14
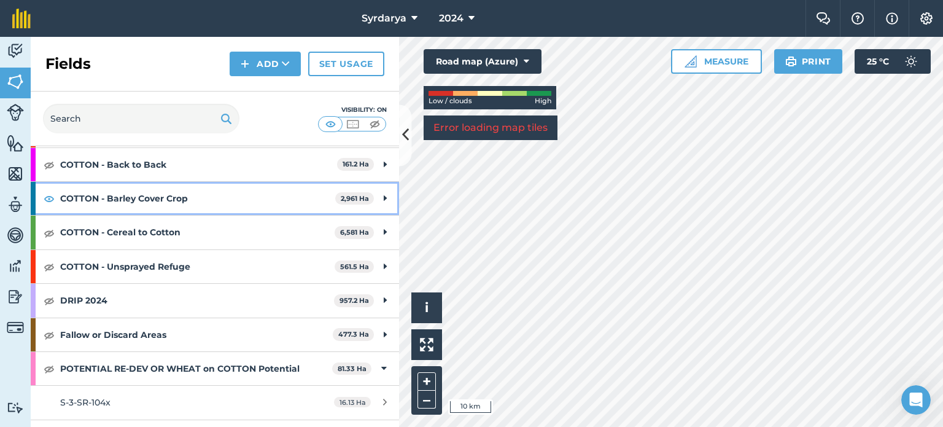
scroll to position [123, 0]
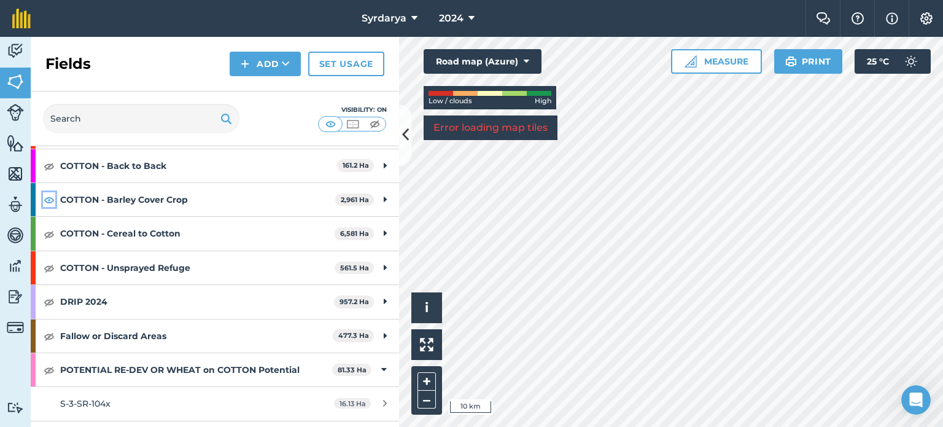
click at [51, 203] on img at bounding box center [49, 199] width 11 height 15
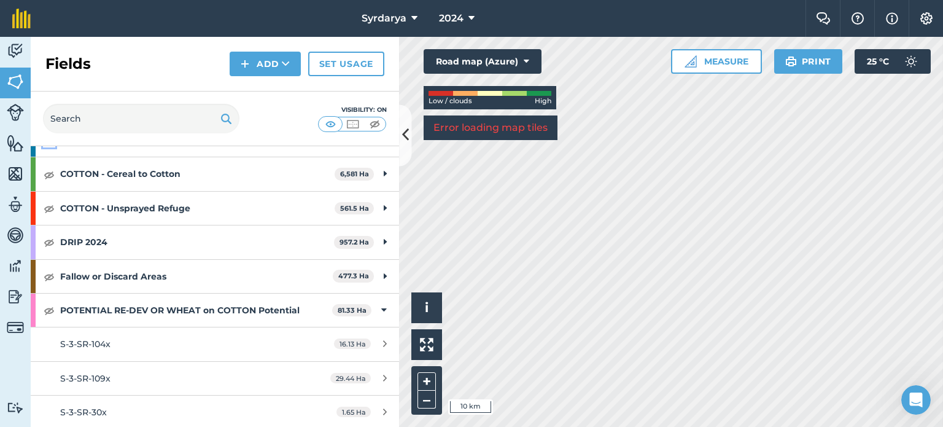
scroll to position [184, 0]
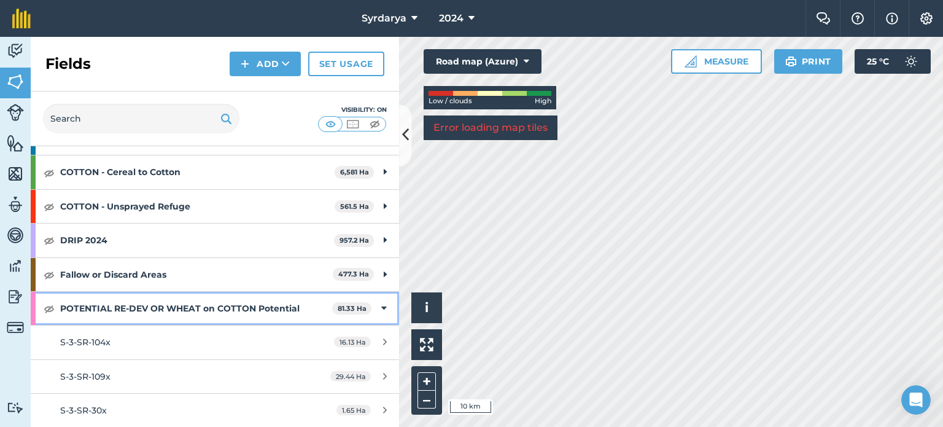
click at [381, 307] on icon at bounding box center [384, 308] width 6 height 14
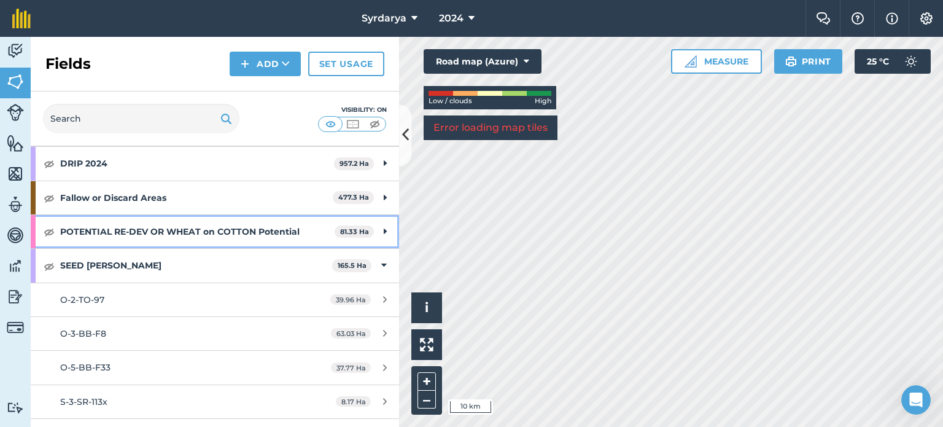
scroll to position [307, 0]
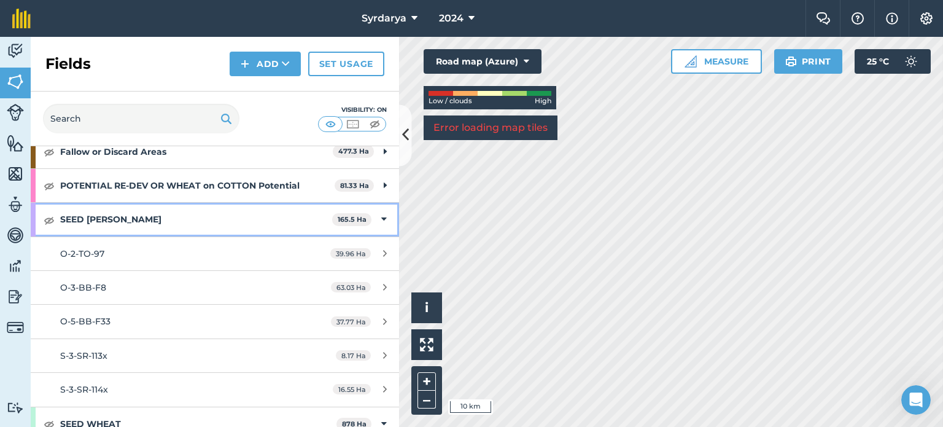
click at [381, 214] on icon at bounding box center [384, 219] width 6 height 14
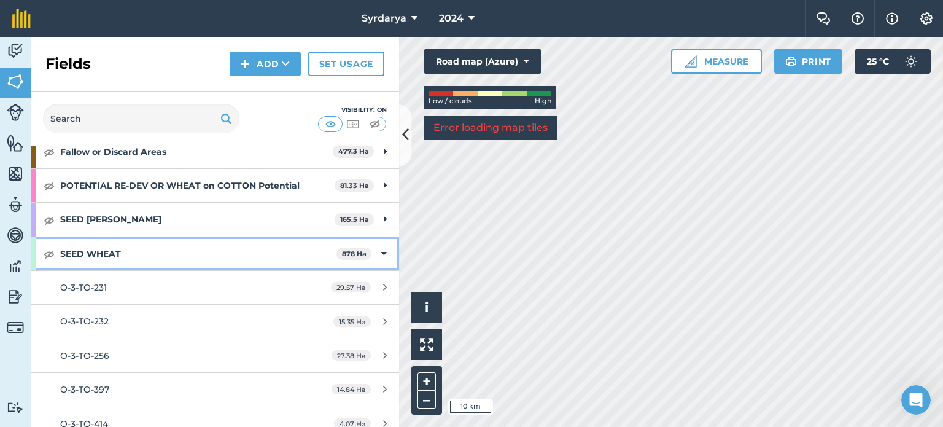
click at [370, 251] on div "SEED WHEAT 878 Ha" at bounding box center [215, 253] width 368 height 33
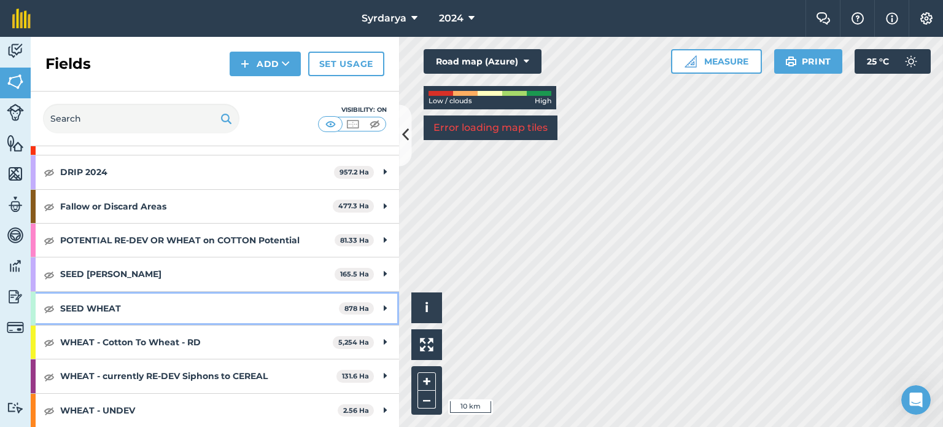
scroll to position [251, 0]
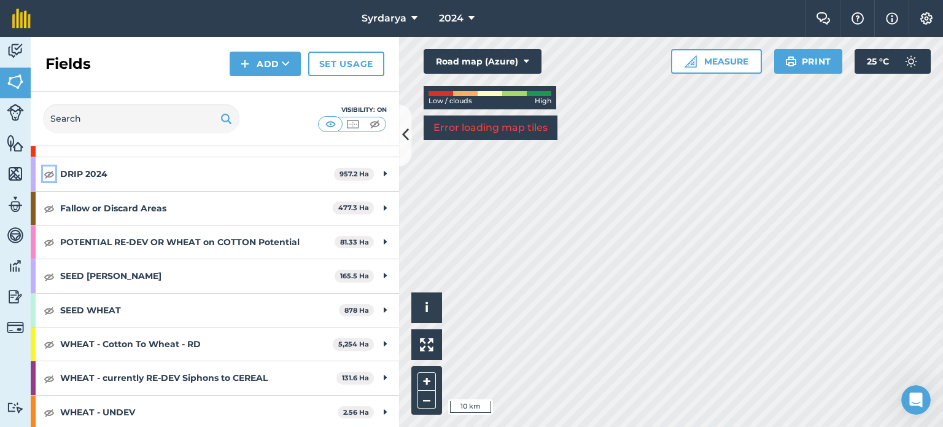
click at [47, 178] on img at bounding box center [49, 173] width 11 height 15
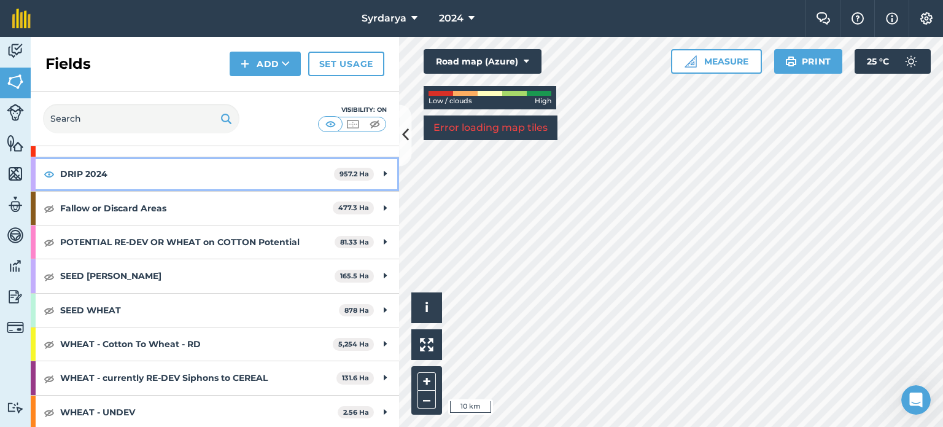
click at [384, 170] on icon at bounding box center [385, 174] width 3 height 14
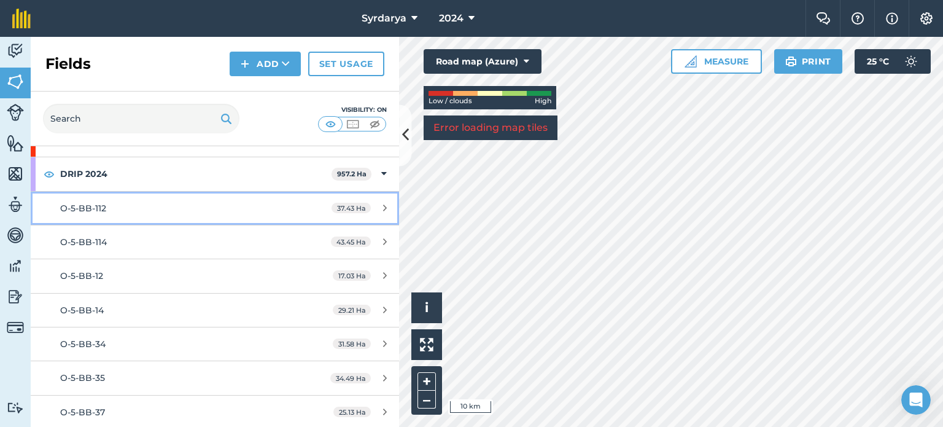
click at [139, 201] on div "O-5-BB-112" at bounding box center [175, 208] width 231 height 14
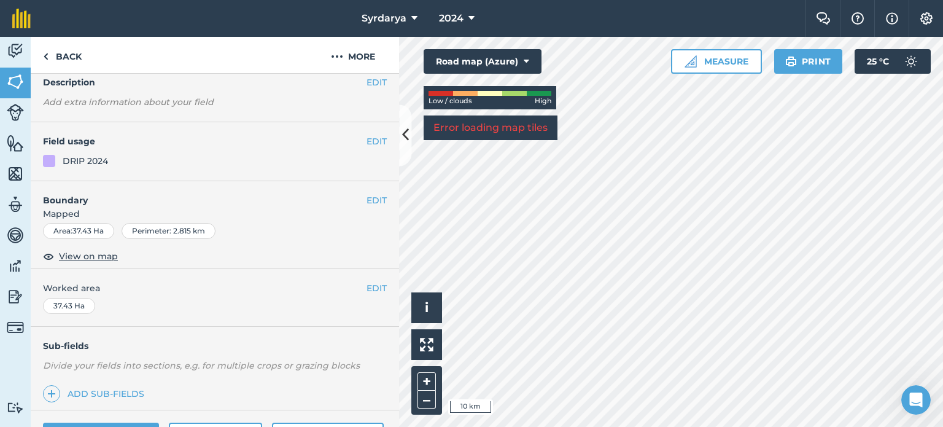
scroll to position [184, 0]
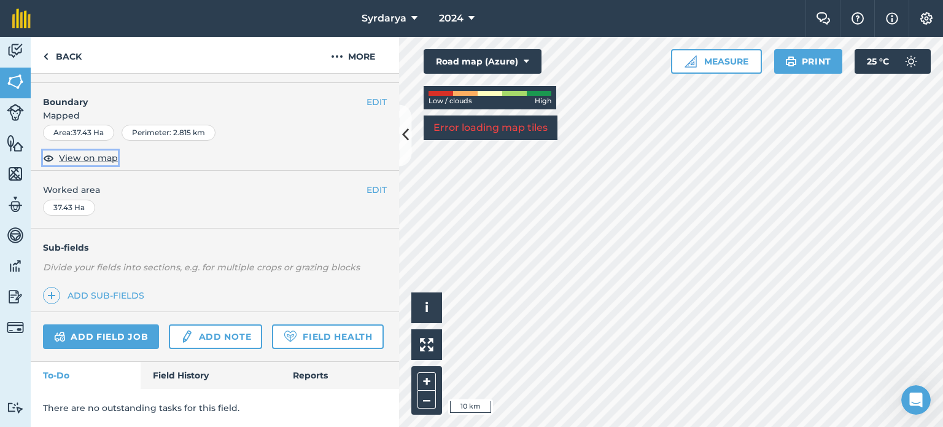
click at [86, 151] on span "View on map" at bounding box center [88, 158] width 59 height 14
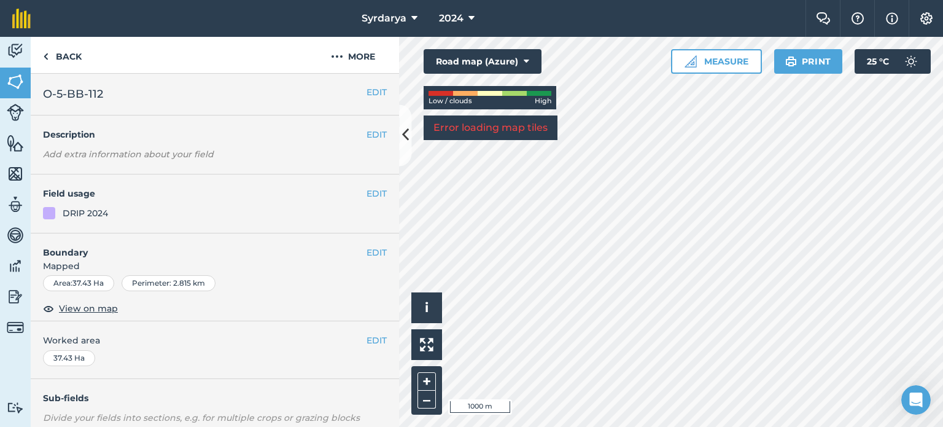
scroll to position [0, 0]
click at [47, 58] on img at bounding box center [46, 56] width 6 height 15
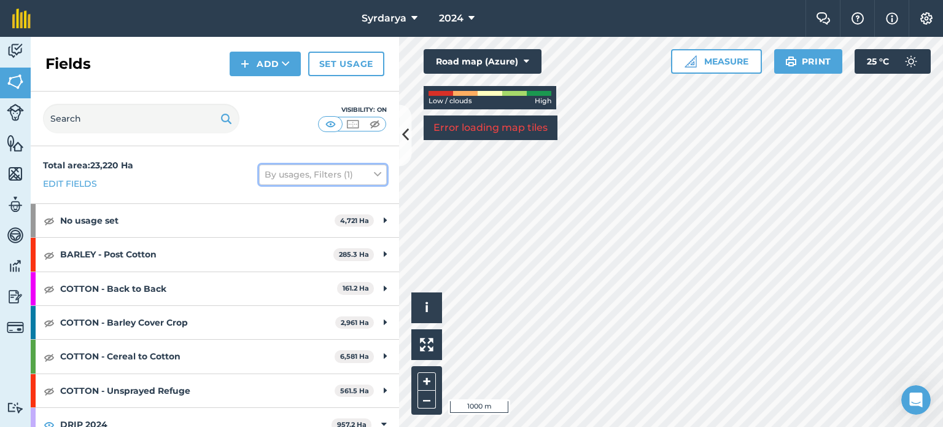
click at [363, 175] on button "By usages, Filters (1)" at bounding box center [323, 175] width 128 height 20
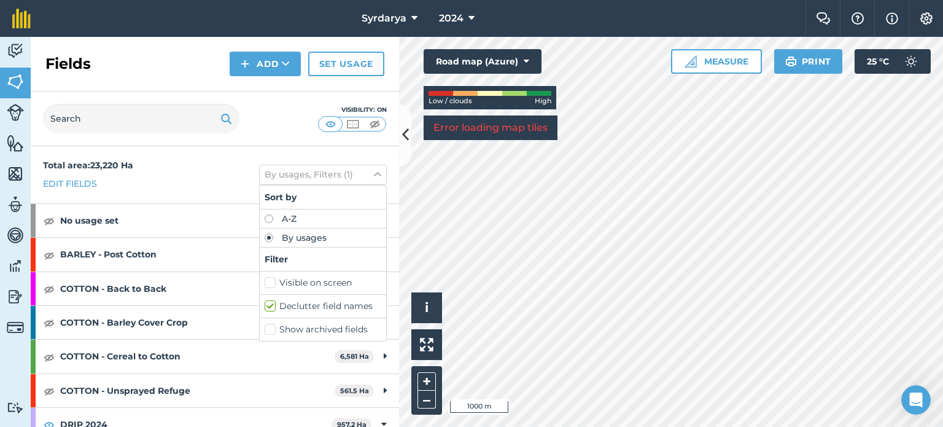
click at [322, 281] on label "Visible on screen" at bounding box center [323, 282] width 117 height 13
click at [273, 281] on input "Visible on screen" at bounding box center [269, 280] width 8 height 8
checkbox input "true"
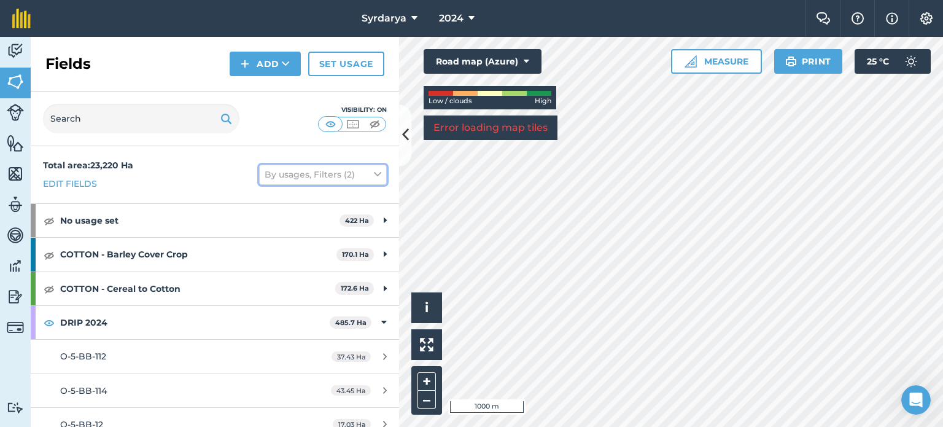
click at [363, 168] on button "By usages, Filters (2)" at bounding box center [323, 175] width 128 height 20
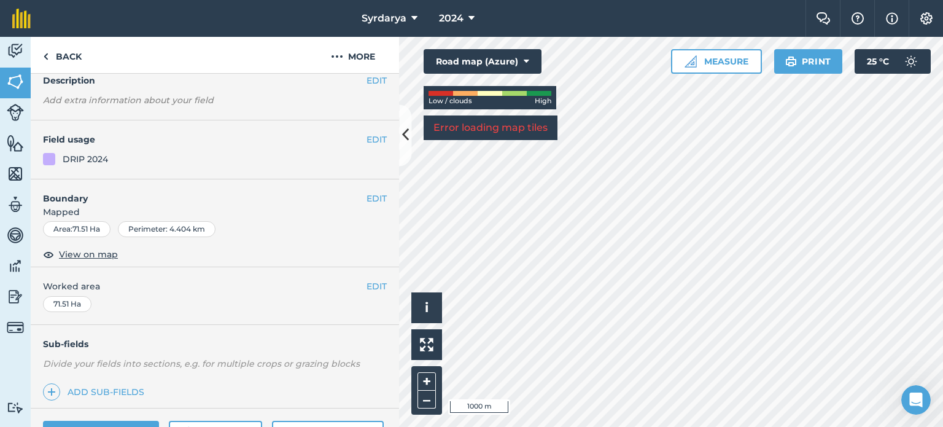
scroll to position [184, 0]
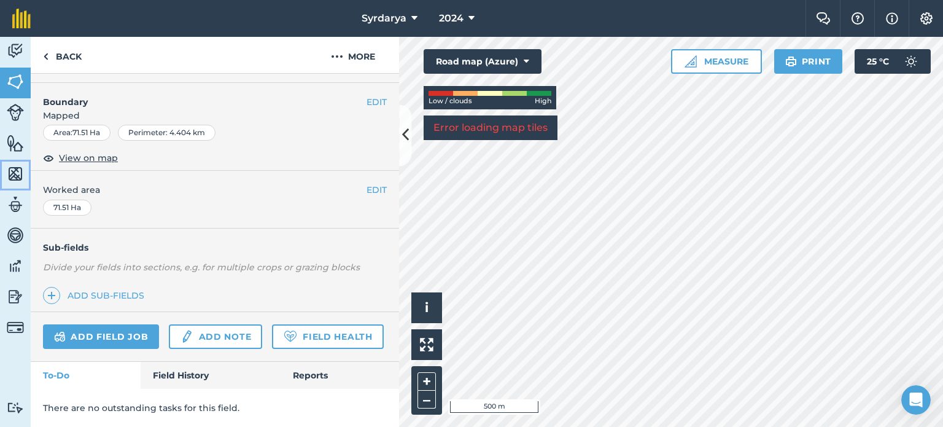
click at [18, 177] on img at bounding box center [15, 174] width 17 height 18
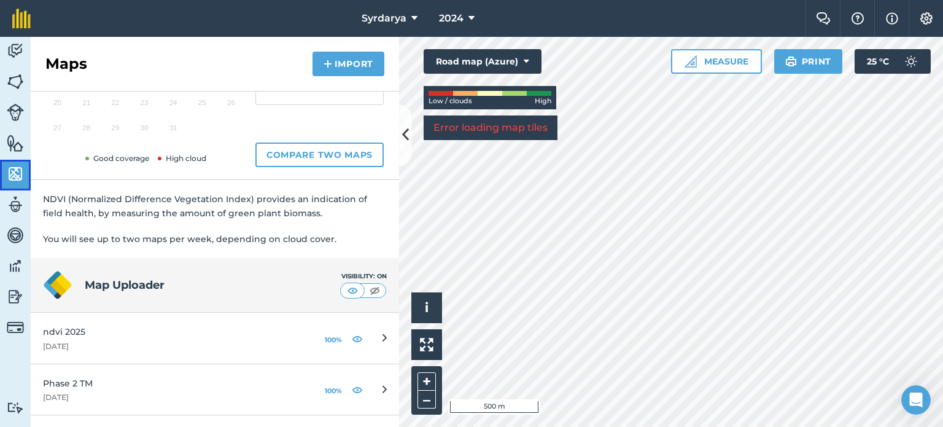
scroll to position [225, 0]
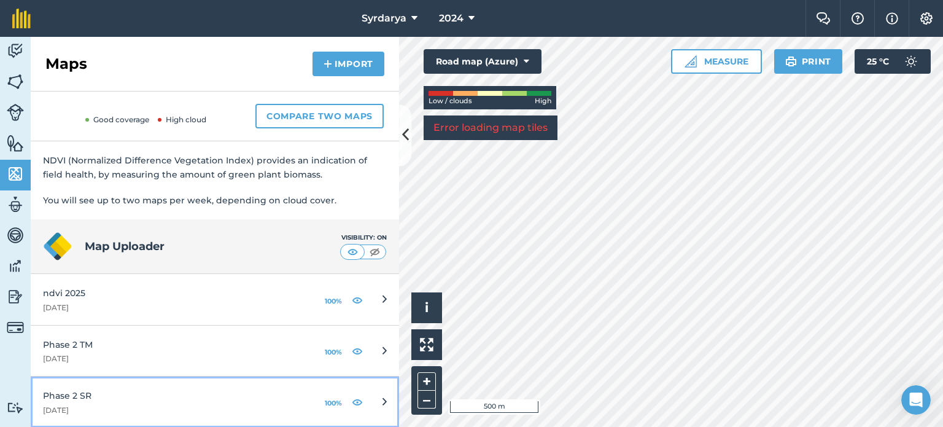
click at [87, 395] on div "Phase 2 SR" at bounding box center [173, 396] width 260 height 14
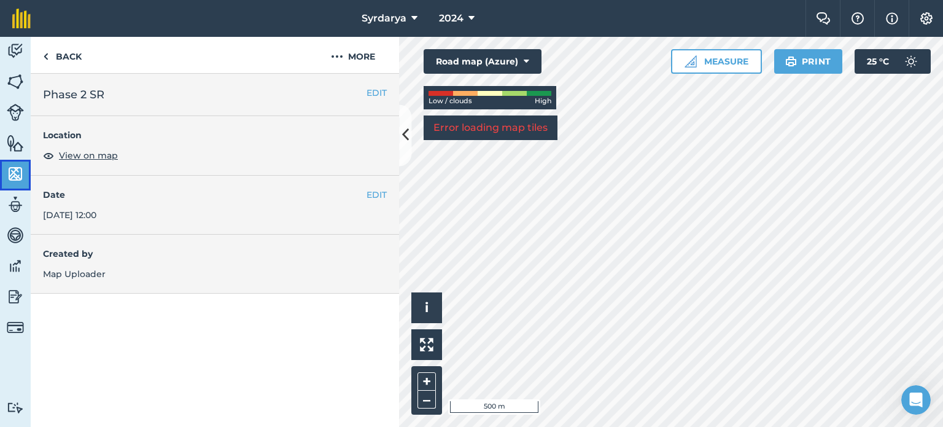
click at [14, 177] on img at bounding box center [15, 174] width 17 height 18
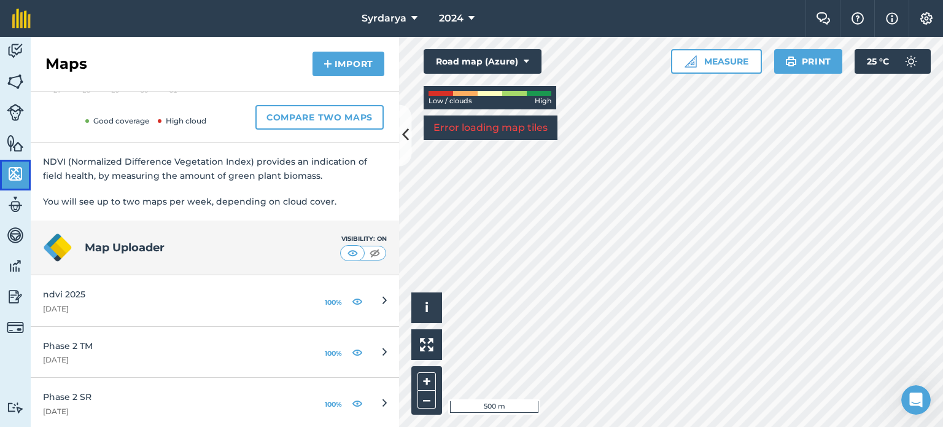
scroll to position [225, 0]
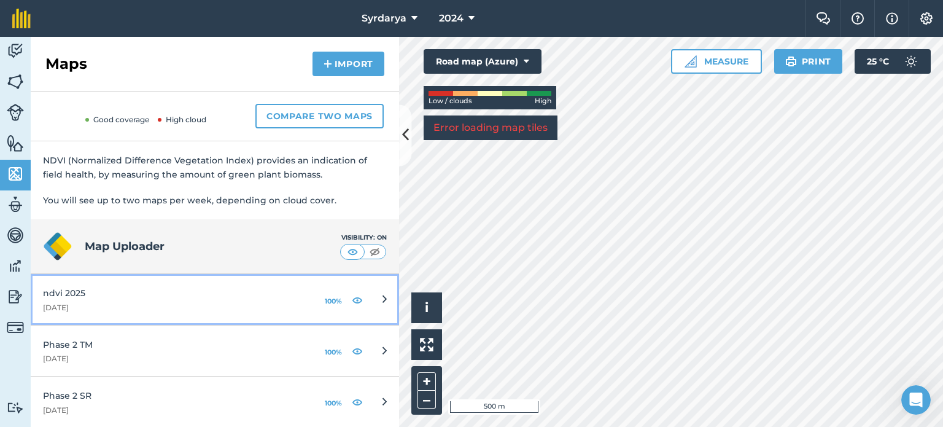
click at [84, 297] on div "ndvi 2025" at bounding box center [173, 293] width 260 height 14
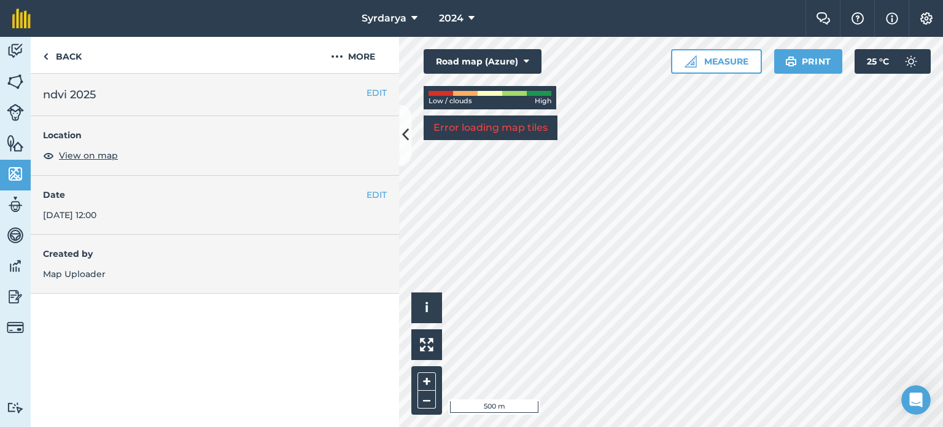
click at [101, 146] on div "Location View on map" at bounding box center [215, 146] width 368 height 60
click at [103, 152] on span "View on map" at bounding box center [88, 156] width 59 height 14
click at [469, 15] on icon at bounding box center [471, 18] width 6 height 15
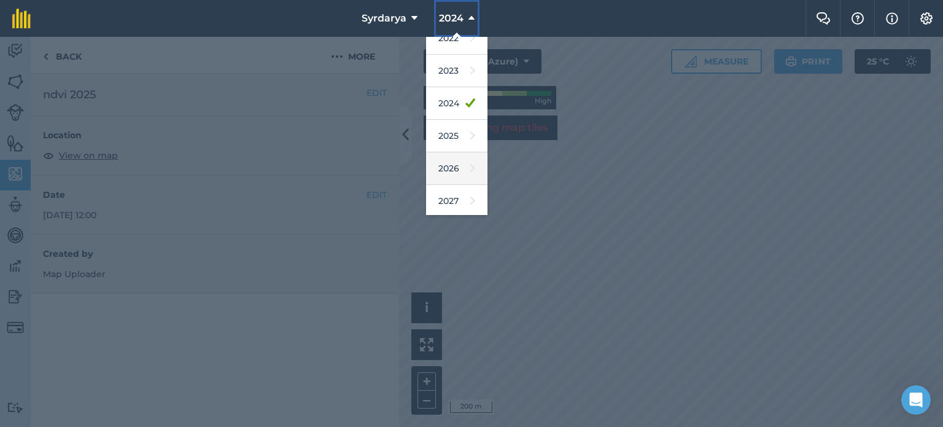
scroll to position [146, 0]
click at [453, 139] on link "2025" at bounding box center [456, 135] width 61 height 33
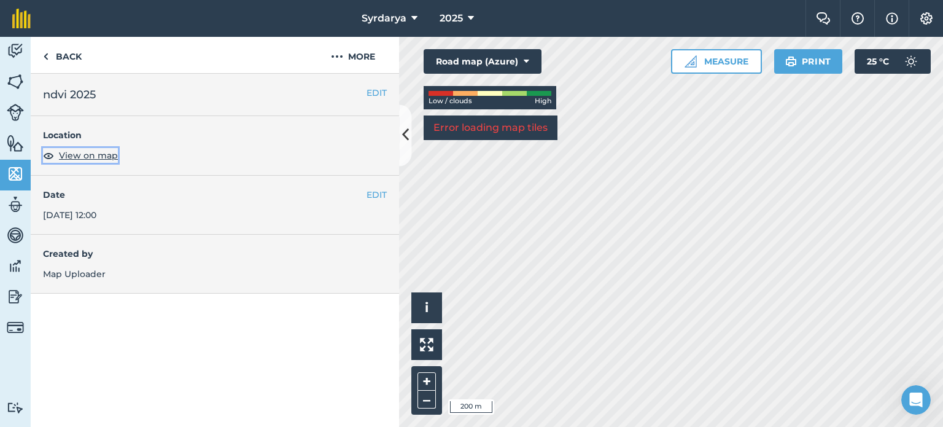
click at [99, 158] on span "View on map" at bounding box center [88, 156] width 59 height 14
click at [12, 179] on img at bounding box center [15, 174] width 17 height 18
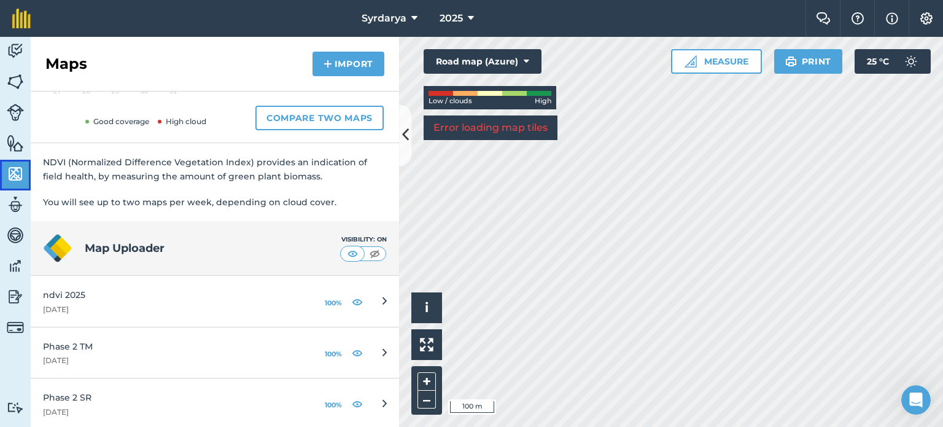
scroll to position [225, 0]
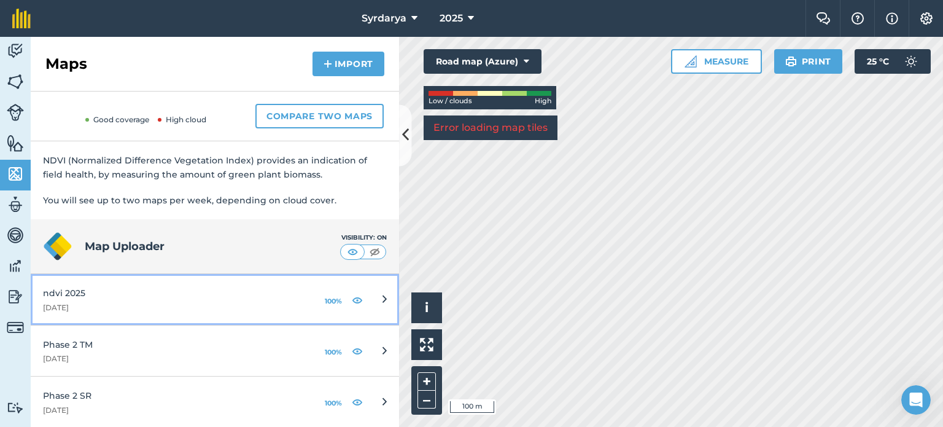
click at [101, 303] on div "[DATE]" at bounding box center [173, 308] width 260 height 10
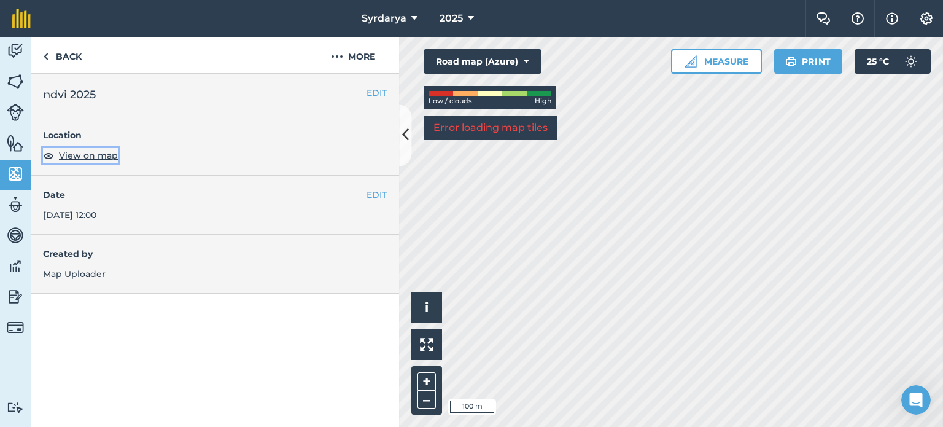
click at [89, 150] on span "View on map" at bounding box center [88, 156] width 59 height 14
click at [7, 84] on img at bounding box center [15, 81] width 17 height 18
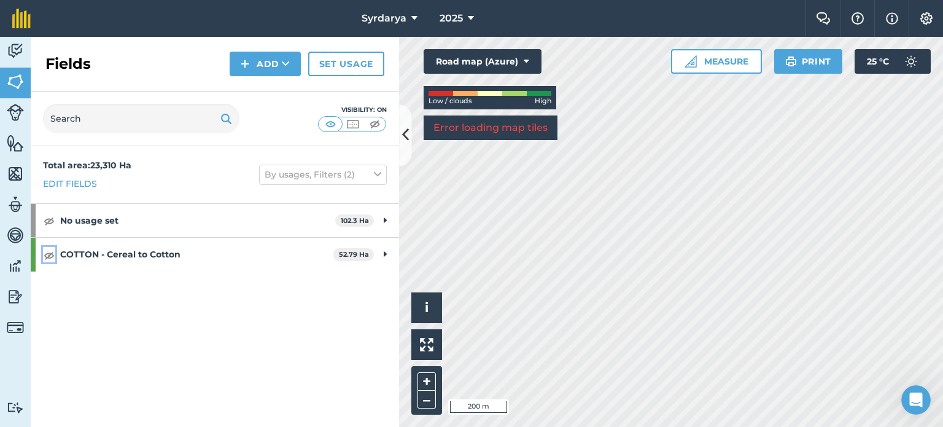
click at [48, 257] on img at bounding box center [49, 254] width 11 height 15
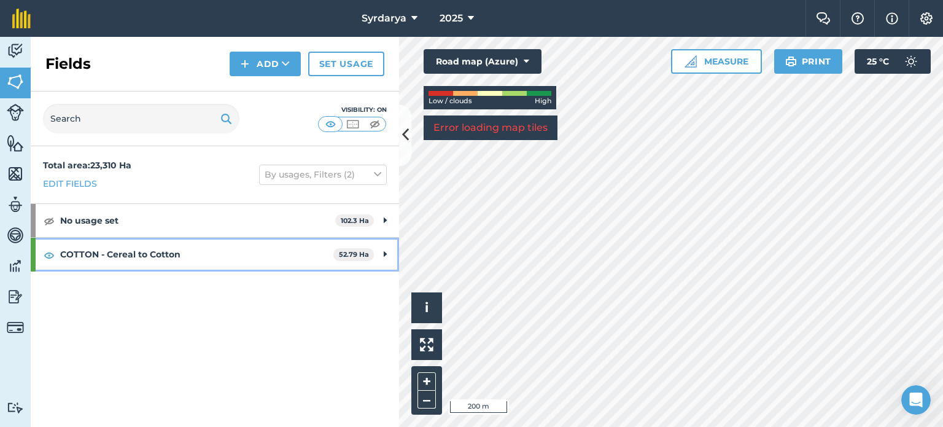
click at [38, 253] on div "COTTON - Cereal to Cotton 52.79 Ha" at bounding box center [215, 254] width 368 height 33
click at [34, 253] on div at bounding box center [33, 254] width 5 height 33
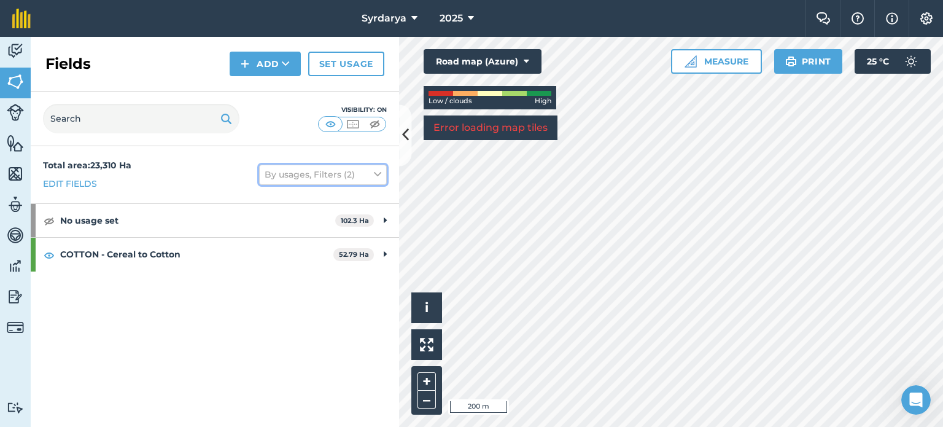
click at [371, 177] on button "By usages, Filters (2)" at bounding box center [323, 175] width 128 height 20
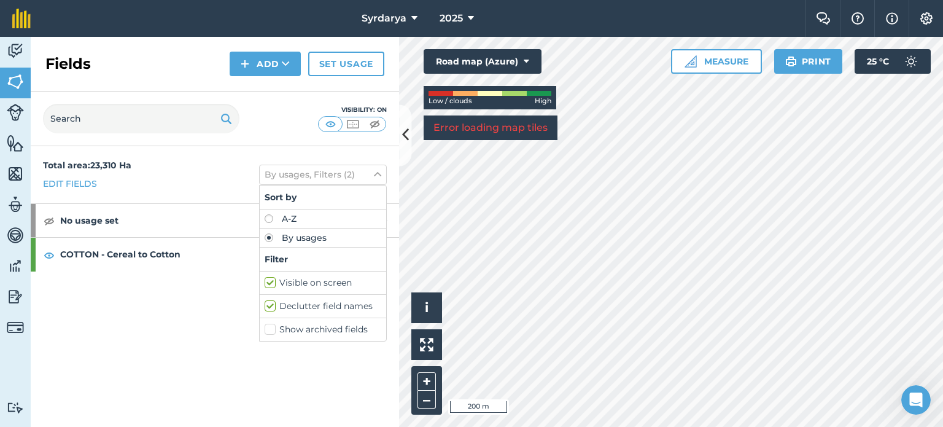
click at [292, 282] on label "Visible on screen" at bounding box center [323, 282] width 117 height 13
click at [273, 282] on input "Visible on screen" at bounding box center [269, 280] width 8 height 8
checkbox input "false"
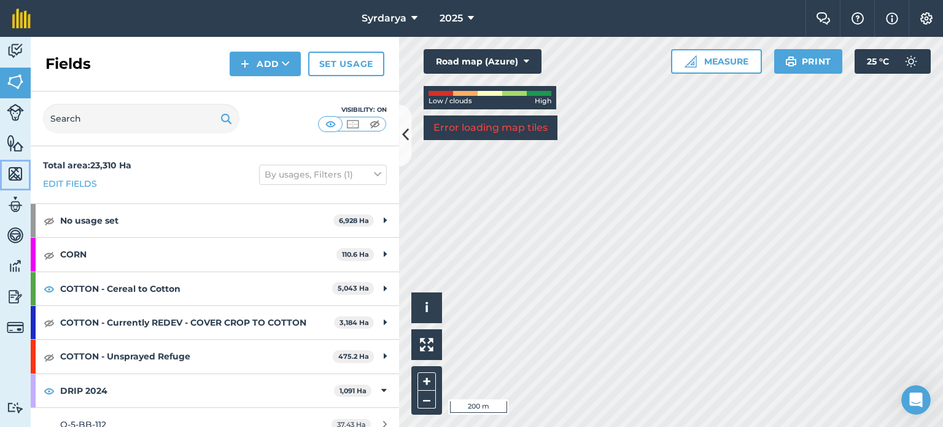
click at [17, 171] on img at bounding box center [15, 174] width 17 height 18
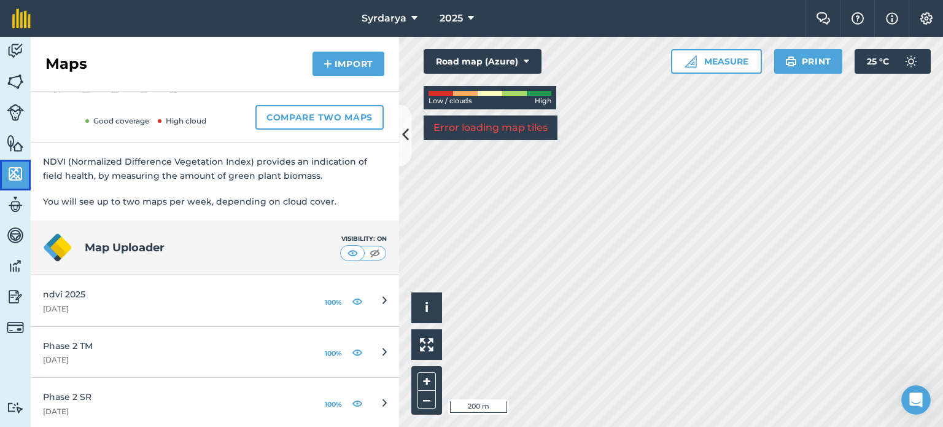
scroll to position [225, 0]
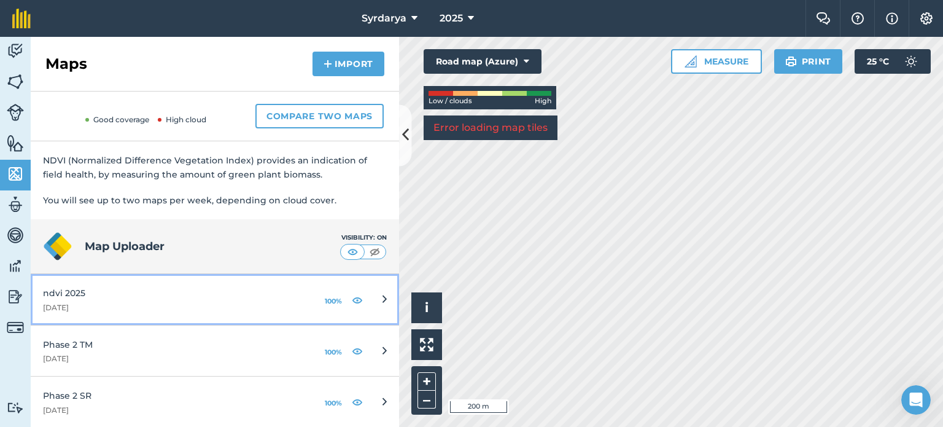
click at [120, 292] on div "ndvi 2025" at bounding box center [173, 293] width 260 height 14
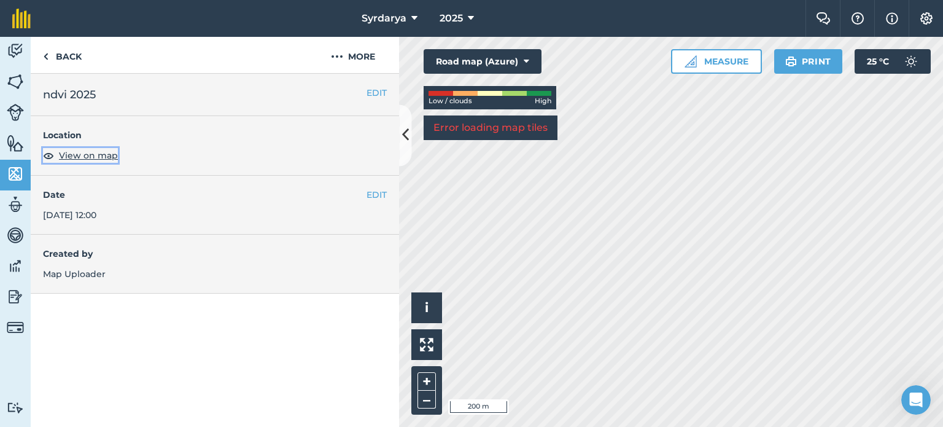
click at [88, 159] on span "View on map" at bounding box center [88, 156] width 59 height 14
click at [528, 56] on icon at bounding box center [527, 61] width 6 height 12
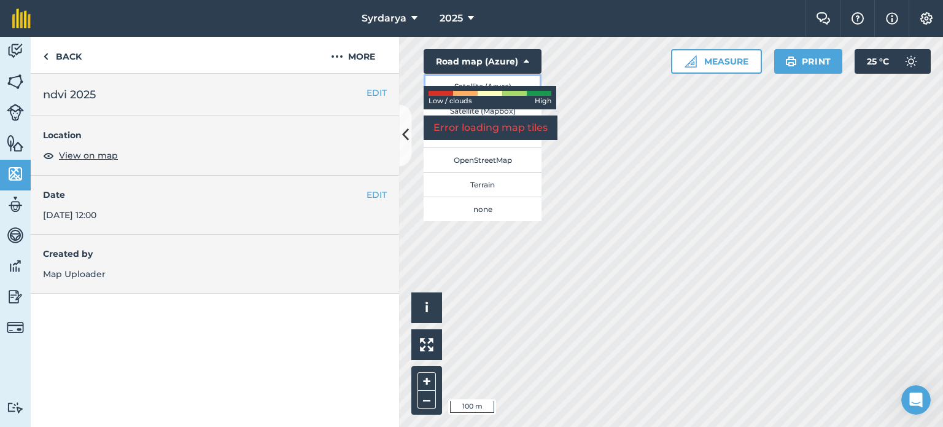
click at [491, 80] on button "Satellite (Azure)" at bounding box center [483, 86] width 118 height 25
